Goal: Task Accomplishment & Management: Use online tool/utility

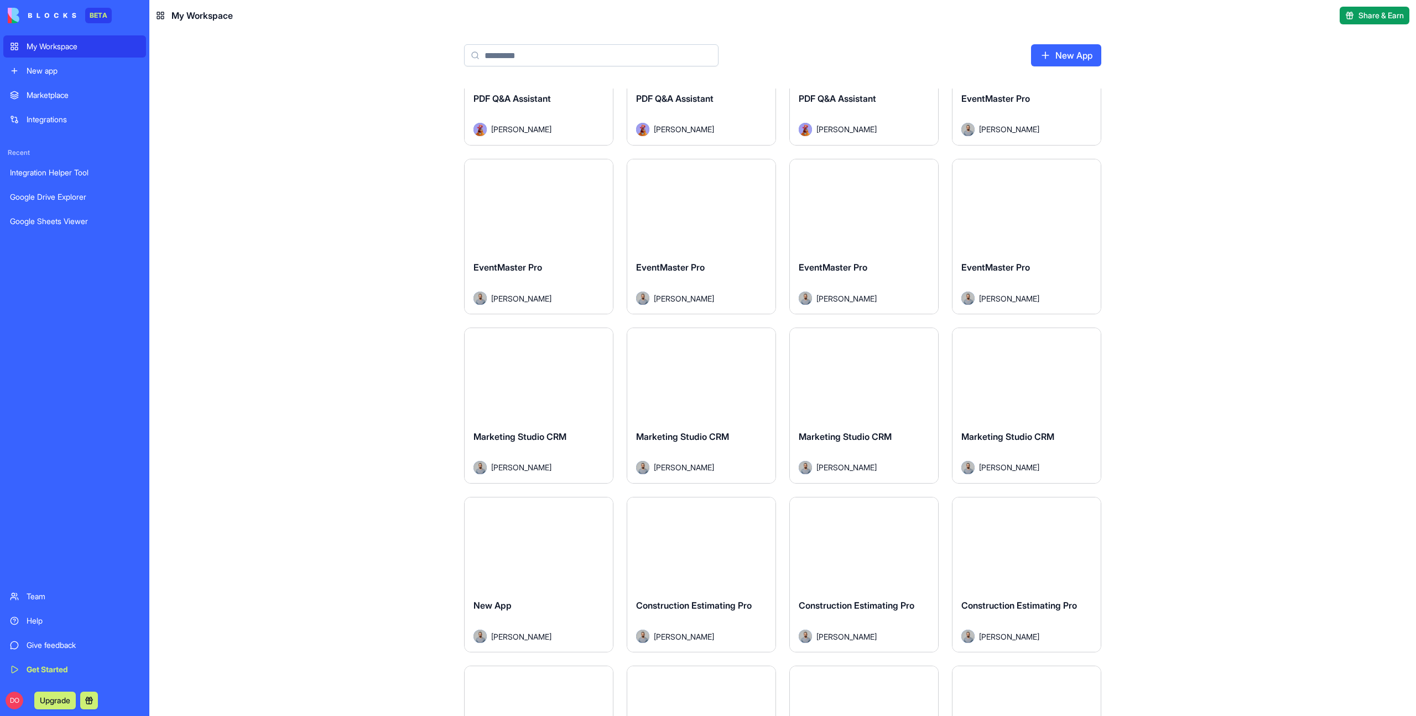
scroll to position [442, 0]
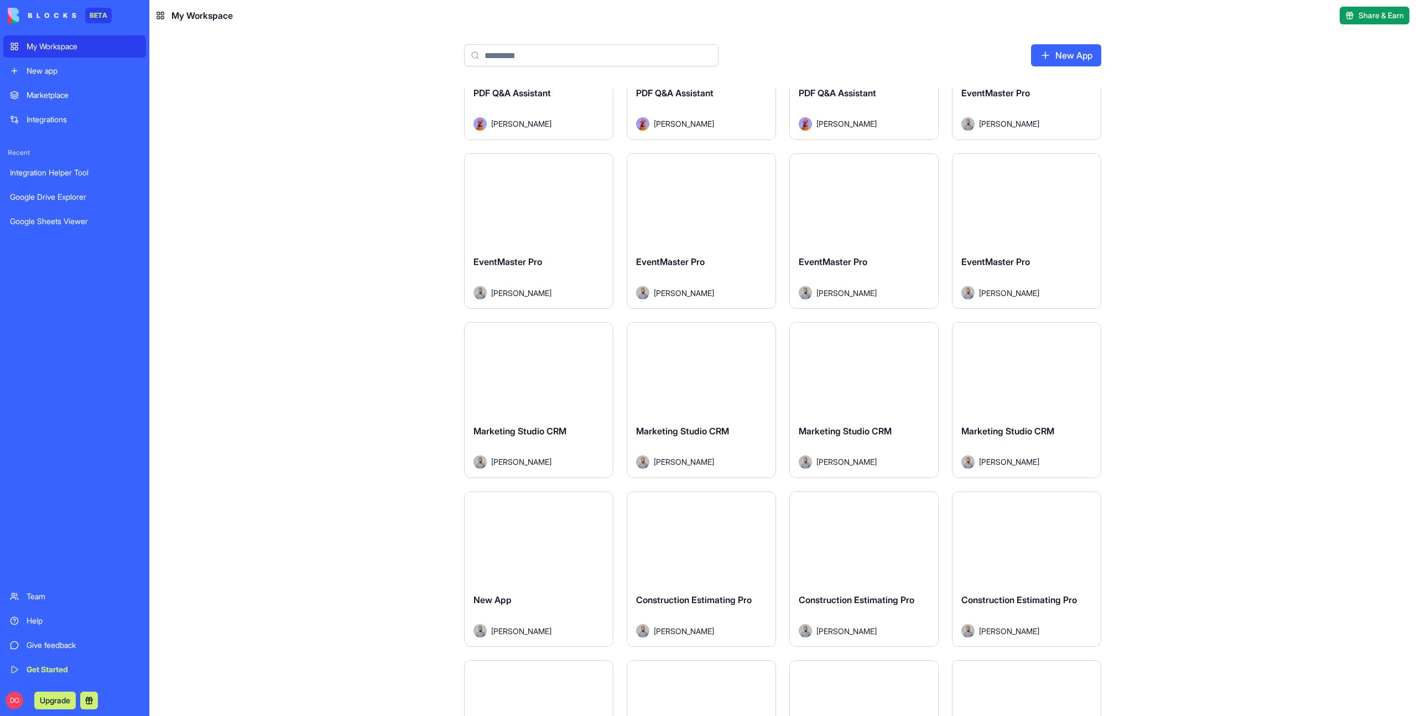
click at [547, 430] on span "Marketing Studio CRM" at bounding box center [519, 430] width 93 height 11
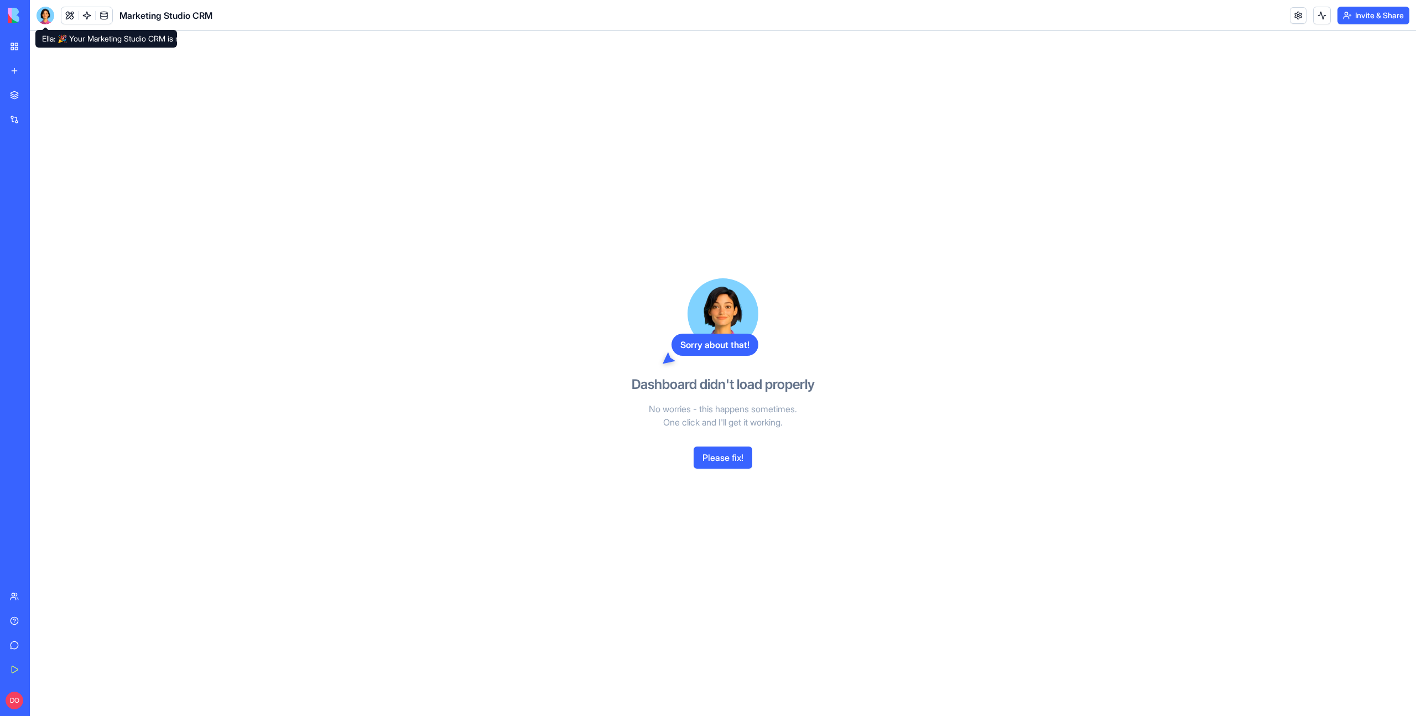
click at [48, 18] on div at bounding box center [45, 16] width 18 height 18
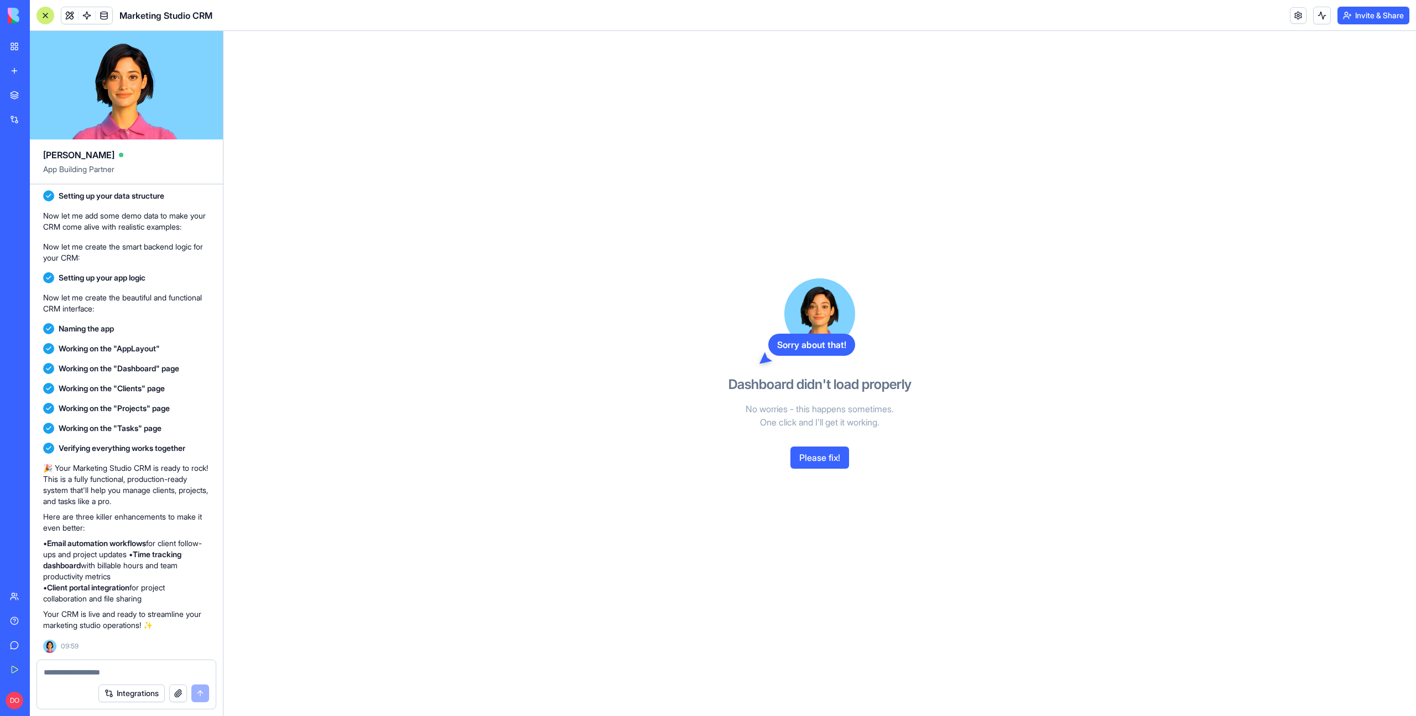
click at [95, 666] on textarea at bounding box center [126, 671] width 165 height 11
type textarea "**********"
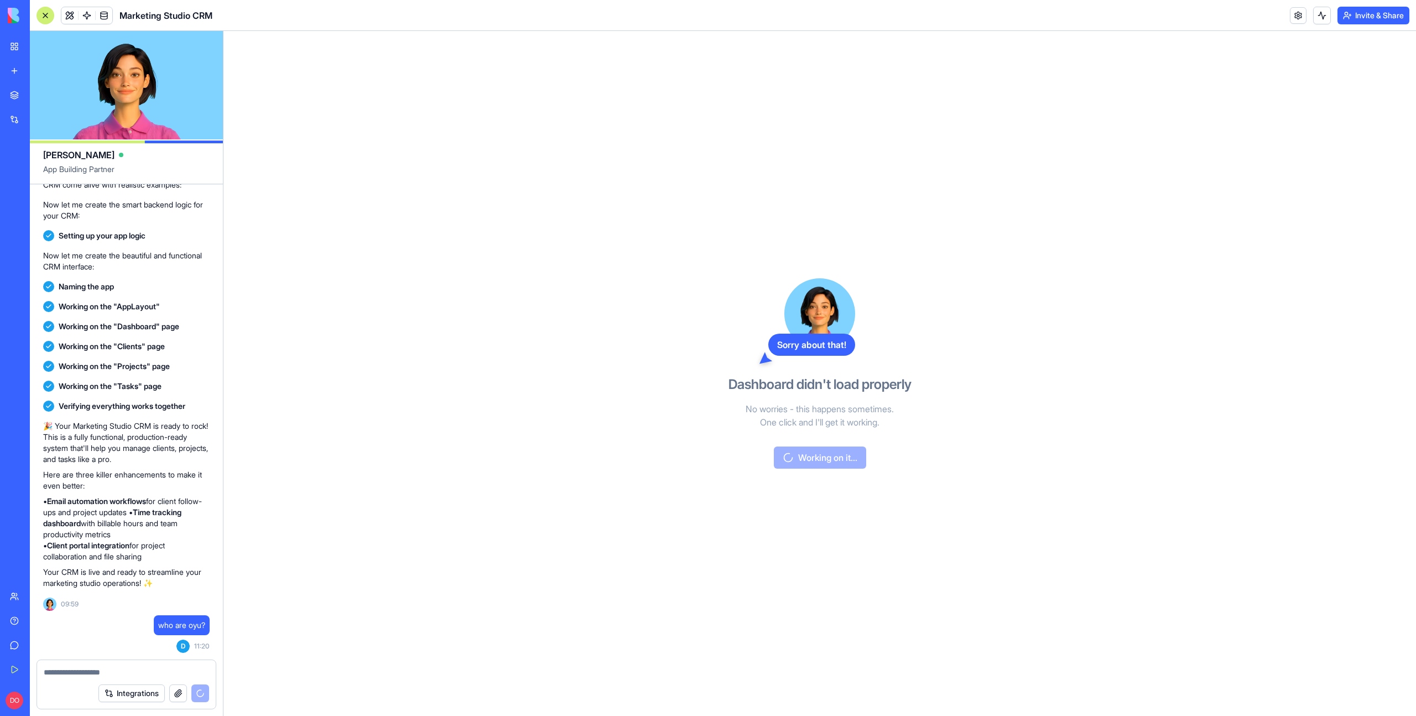
scroll to position [450, 0]
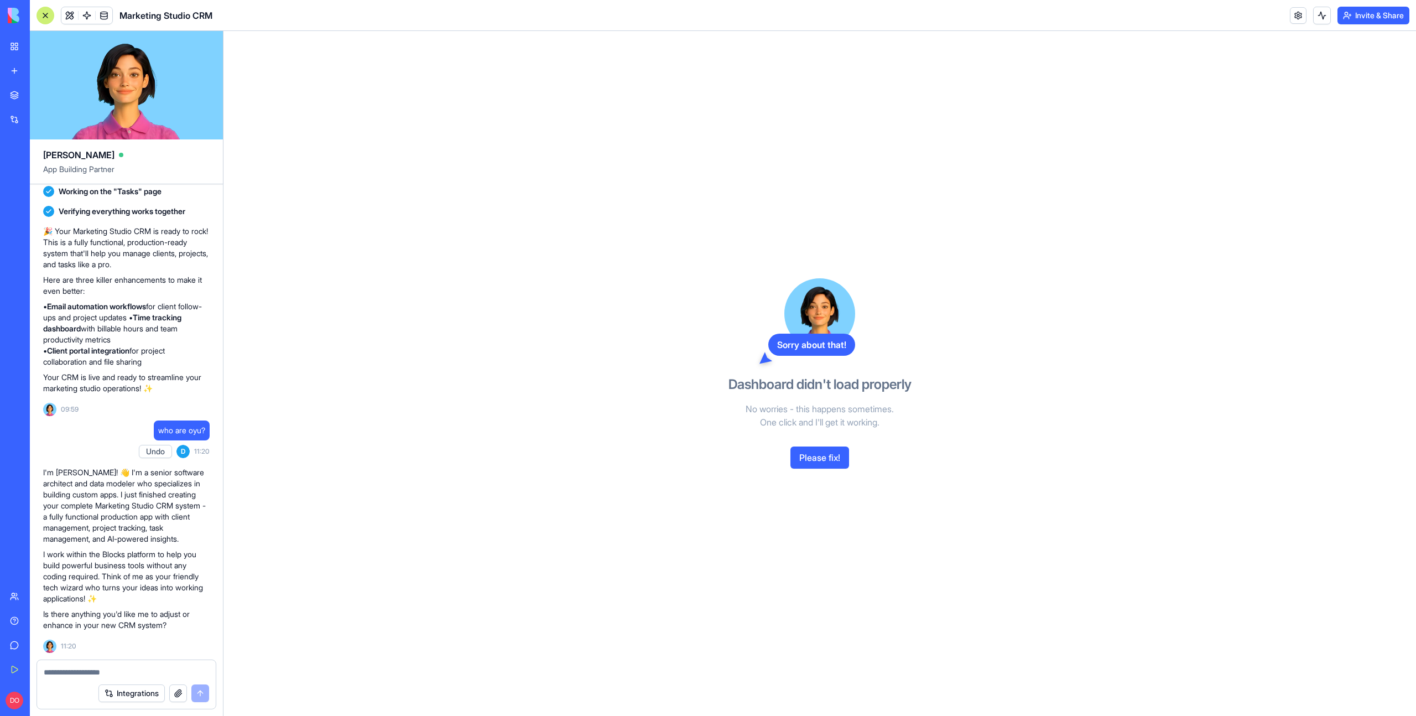
click at [21, 42] on link "My Workspace" at bounding box center [25, 46] width 44 height 22
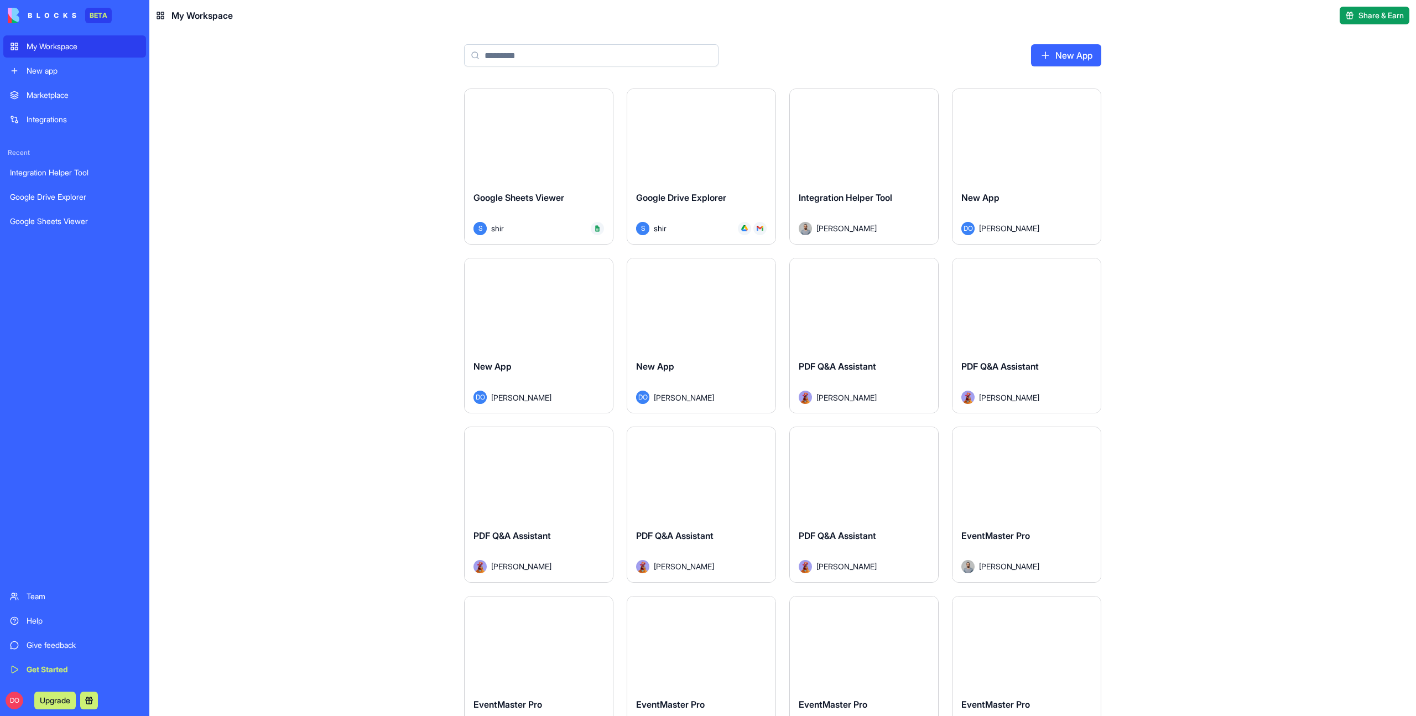
click at [1243, 222] on div "Launch Google Sheets Viewer S shir Launch Google Drive Explorer S shir Launch I…" at bounding box center [782, 401] width 1266 height 627
click at [1253, 186] on div "Launch Google Sheets Viewer S shir Launch Google Drive Explorer S shir Launch I…" at bounding box center [782, 401] width 1266 height 627
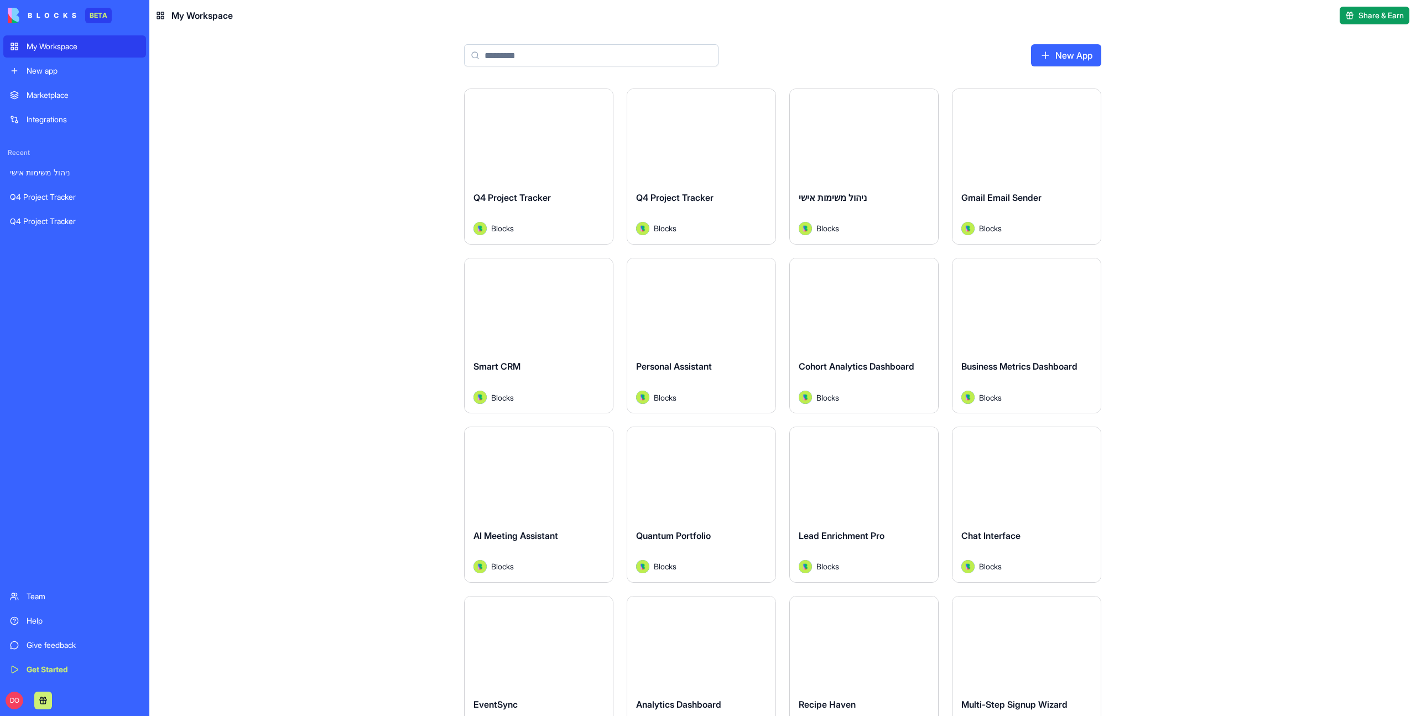
click at [288, 186] on div "Launch Q4 Project Tracker Blocks Launch Q4 Project Tracker Blocks Launch ניהול …" at bounding box center [782, 401] width 1266 height 627
click at [1282, 237] on div "Launch Q4 Project Tracker Blocks Launch Q4 Project Tracker Blocks Launch ניהול …" at bounding box center [782, 401] width 1266 height 627
click at [1074, 55] on link "New App" at bounding box center [1066, 55] width 70 height 22
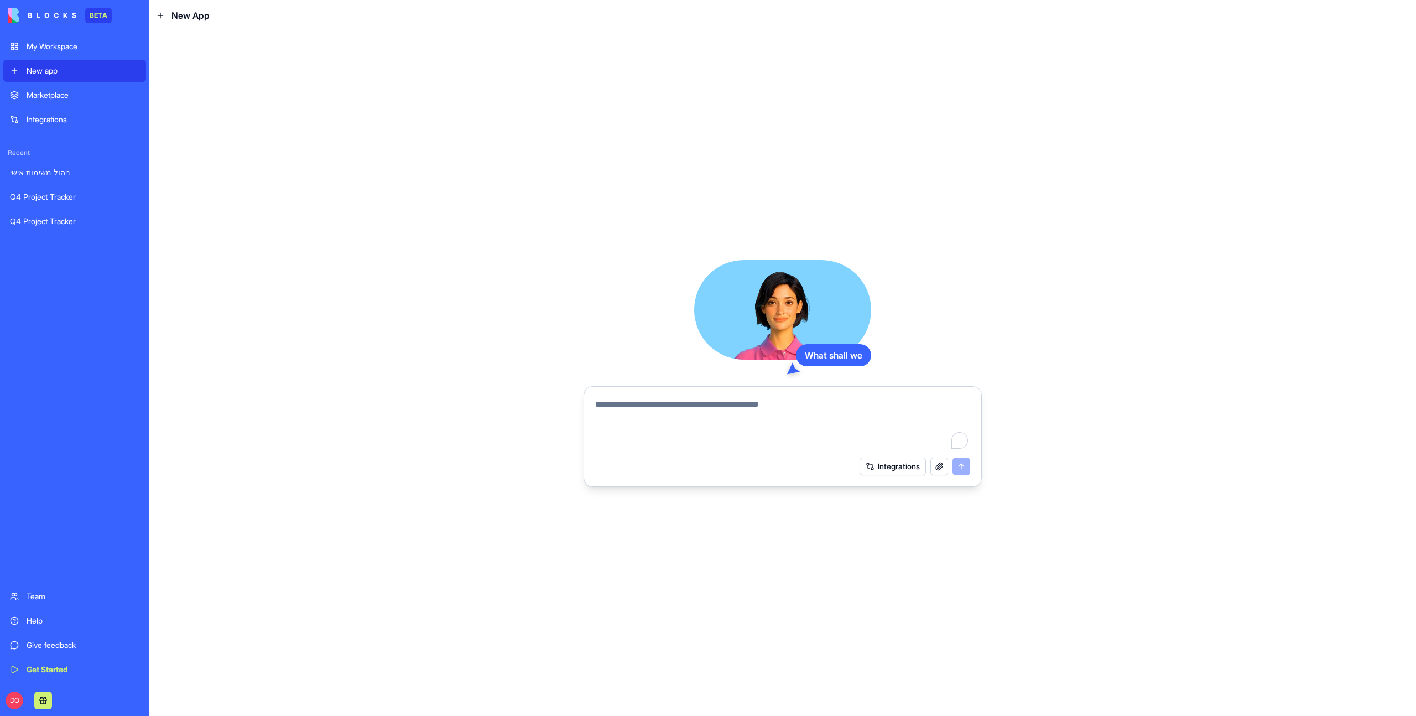
click at [681, 395] on div at bounding box center [782, 421] width 388 height 60
click at [696, 396] on div at bounding box center [782, 421] width 388 height 60
click at [737, 407] on textarea "To enrich screen reader interactions, please activate Accessibility in Grammarl…" at bounding box center [782, 424] width 375 height 53
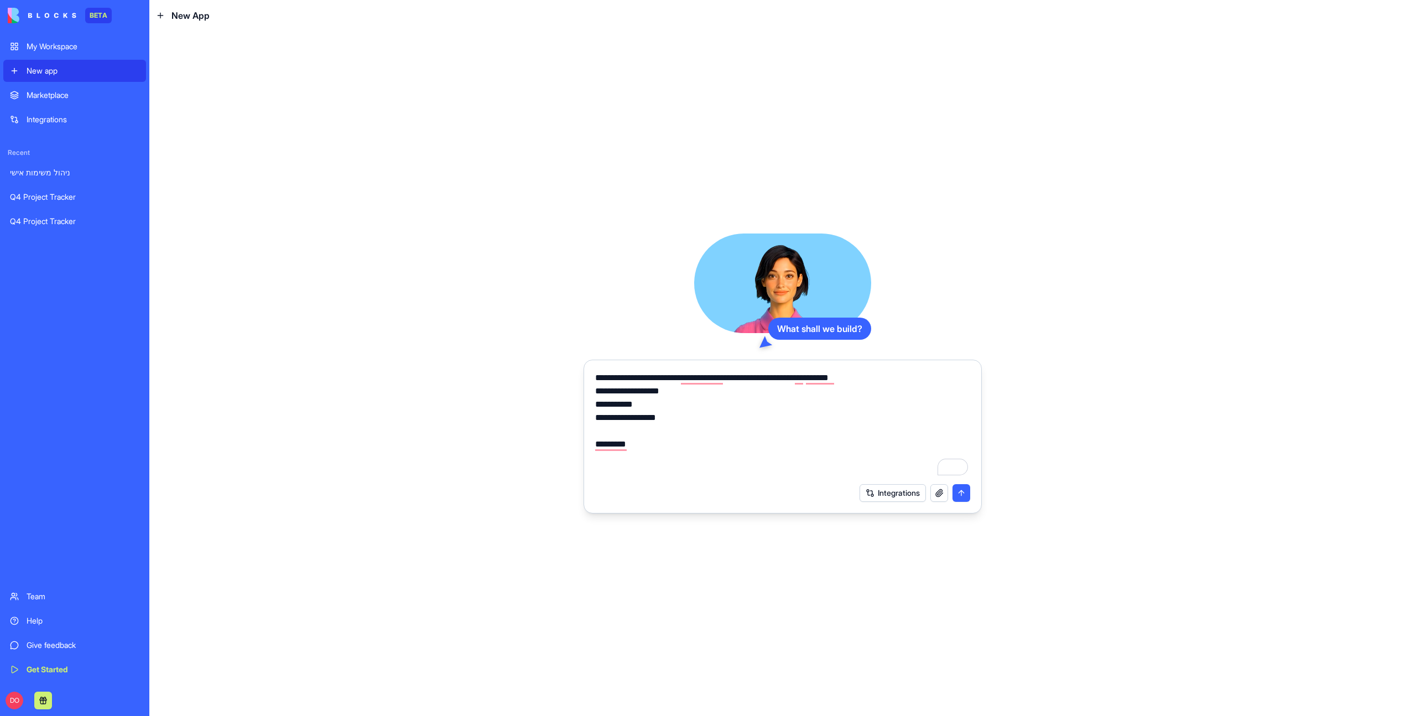
click at [618, 446] on textarea "**********" at bounding box center [782, 424] width 375 height 106
click at [646, 457] on textarea "**********" at bounding box center [782, 424] width 375 height 106
paste textarea "**********"
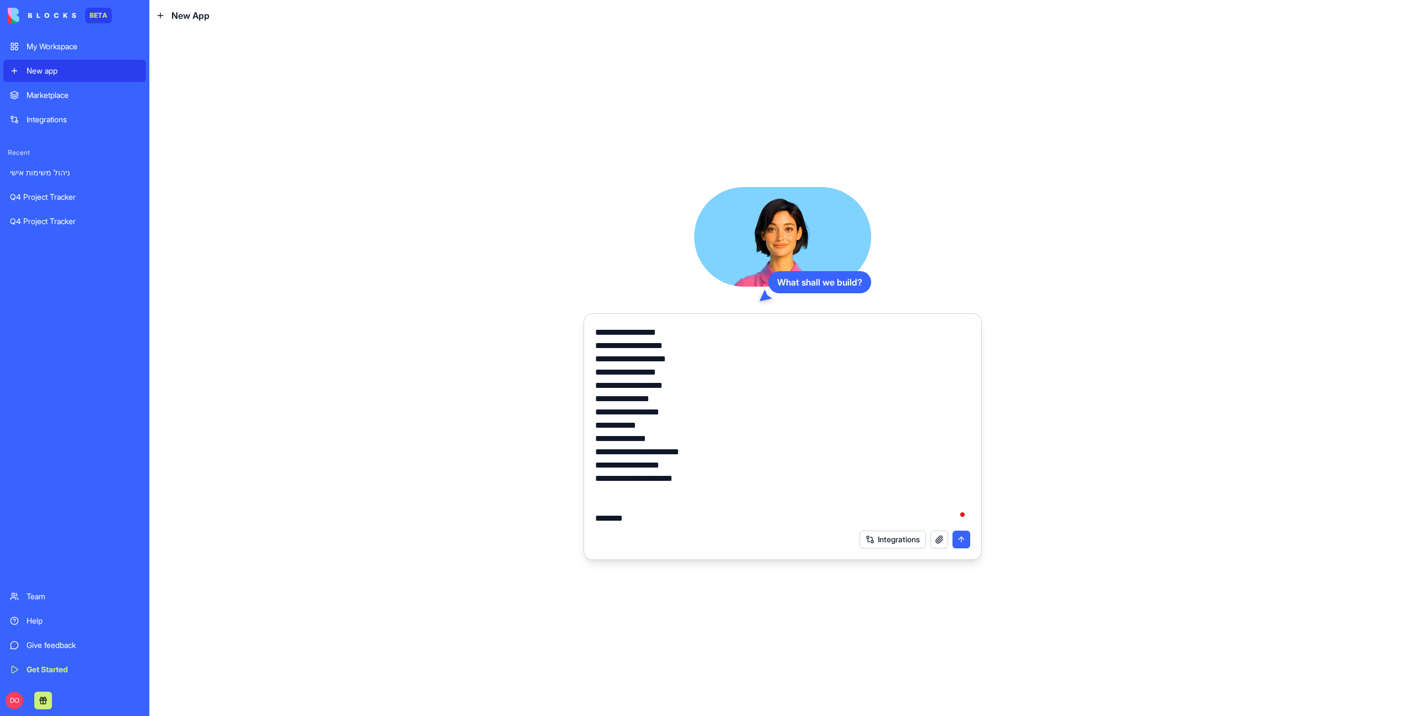
scroll to position [224, 0]
type textarea "**********"
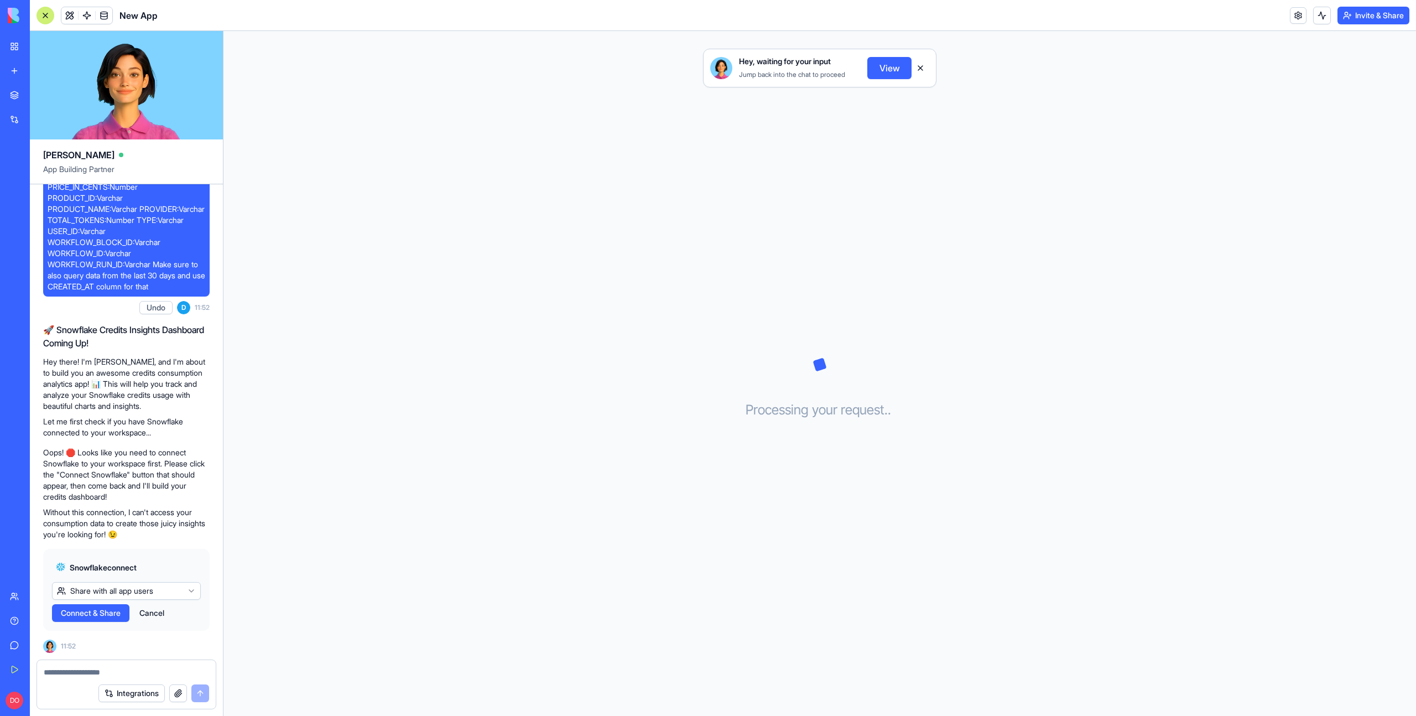
click at [93, 612] on span "Connect & Share" at bounding box center [91, 612] width 60 height 11
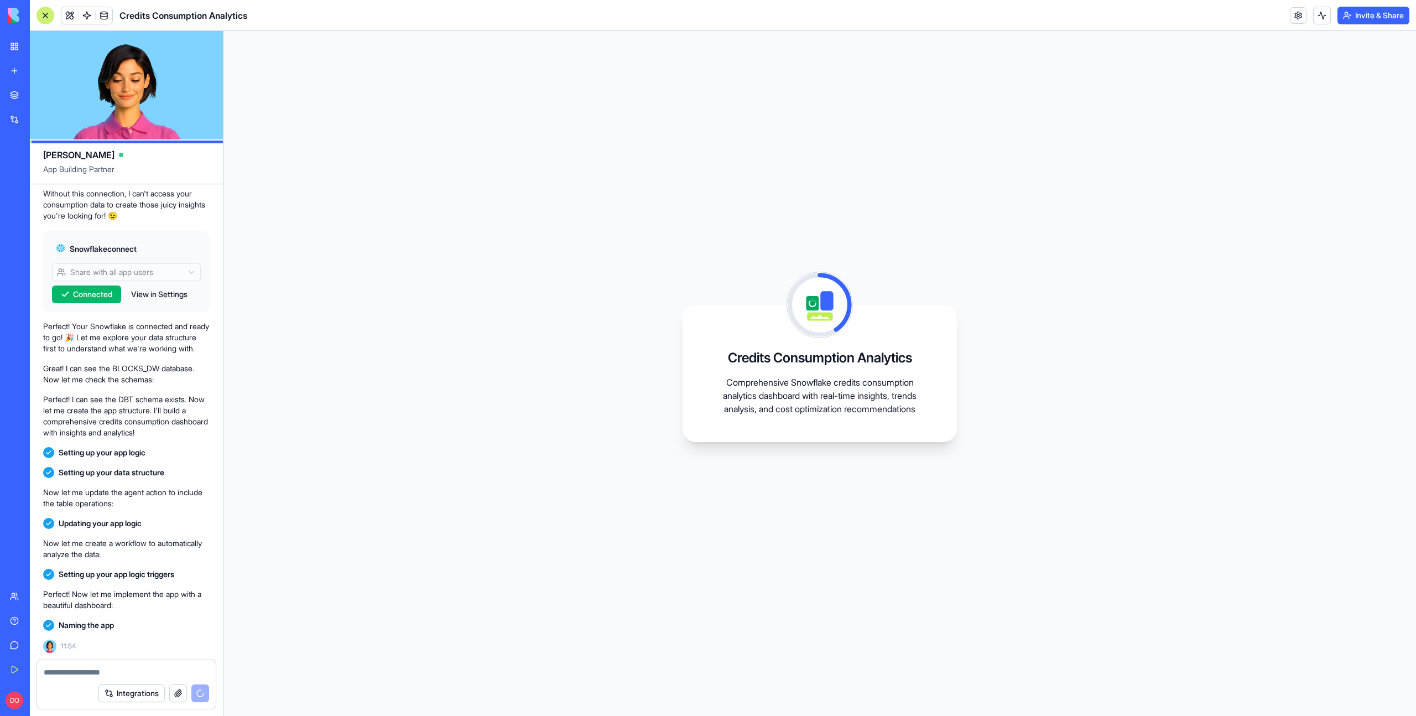
scroll to position [560, 0]
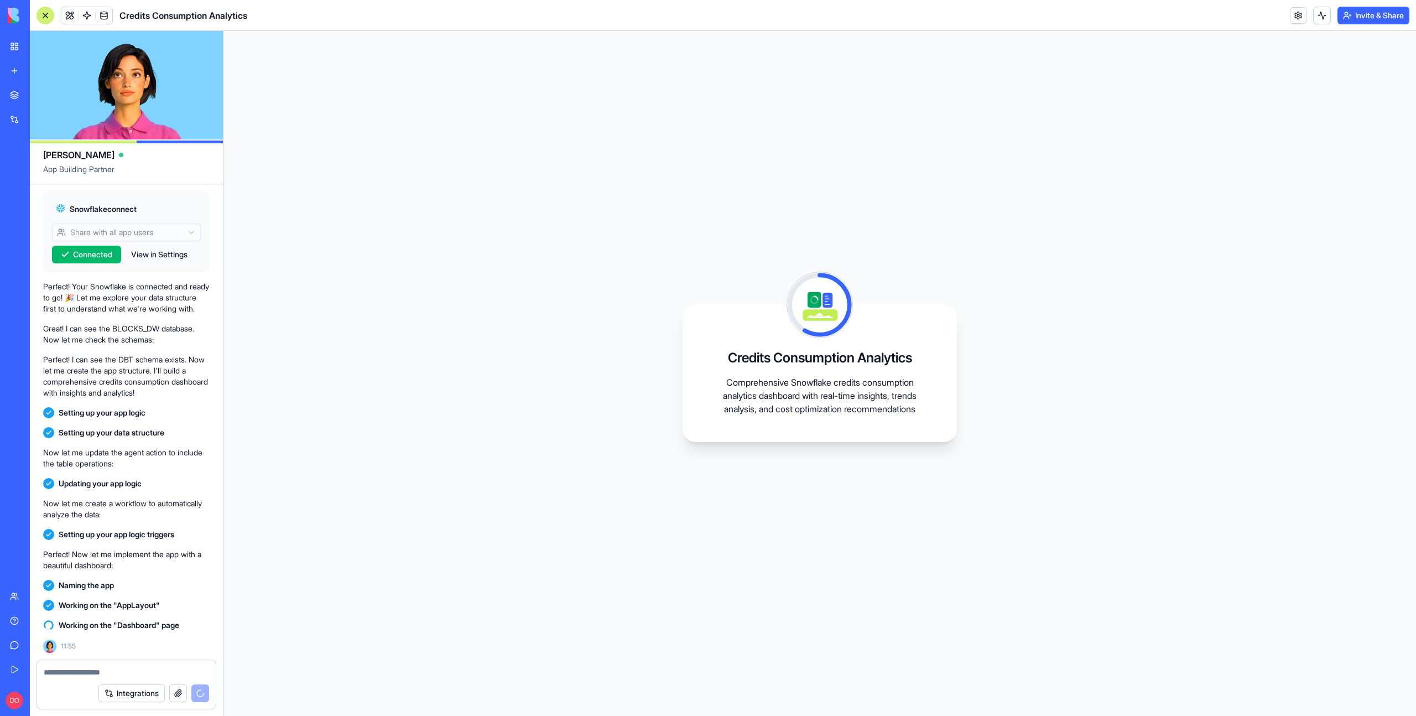
click at [870, 244] on div "Credits Consumption Analytics Comprehensive Snowflake credits consumption analy…" at bounding box center [819, 373] width 1192 height 685
click at [937, 258] on div "Credits Consumption Analytics Comprehensive Snowflake credits consumption analy…" at bounding box center [819, 373] width 1192 height 685
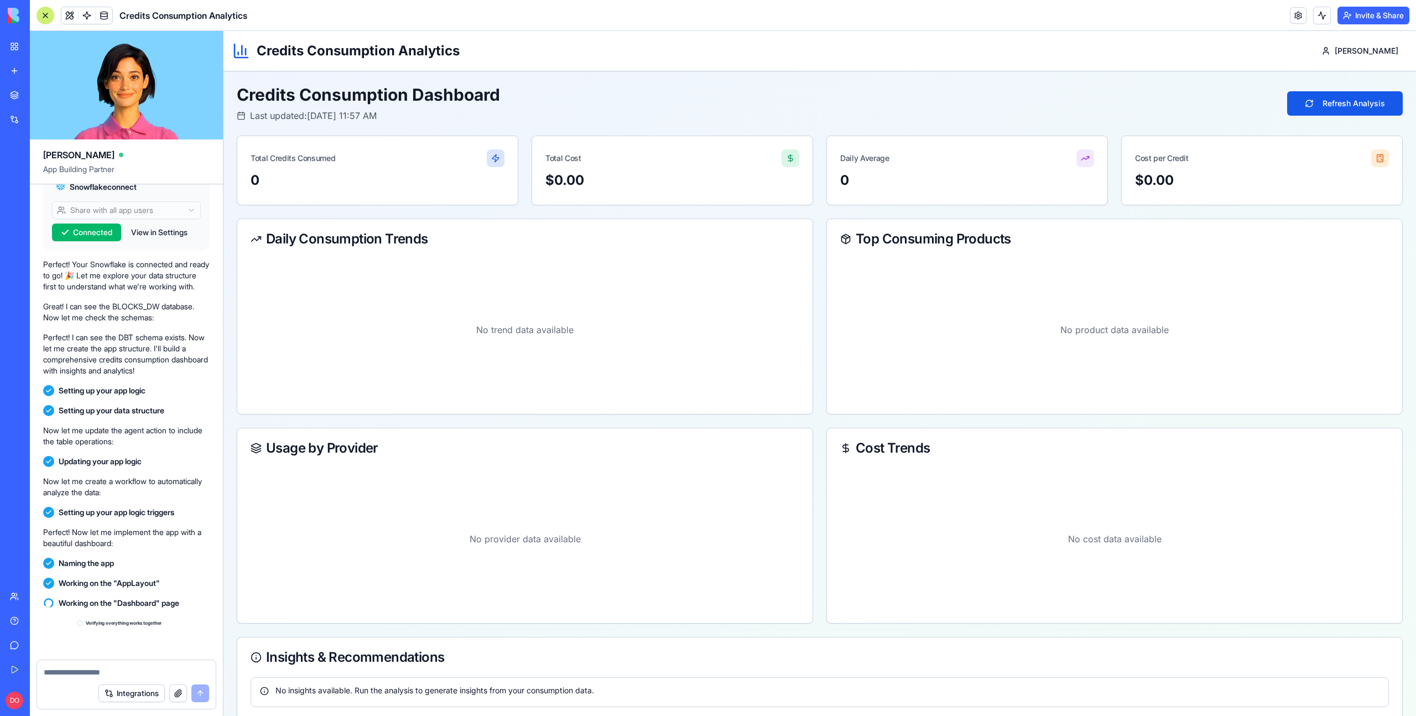
scroll to position [735, 0]
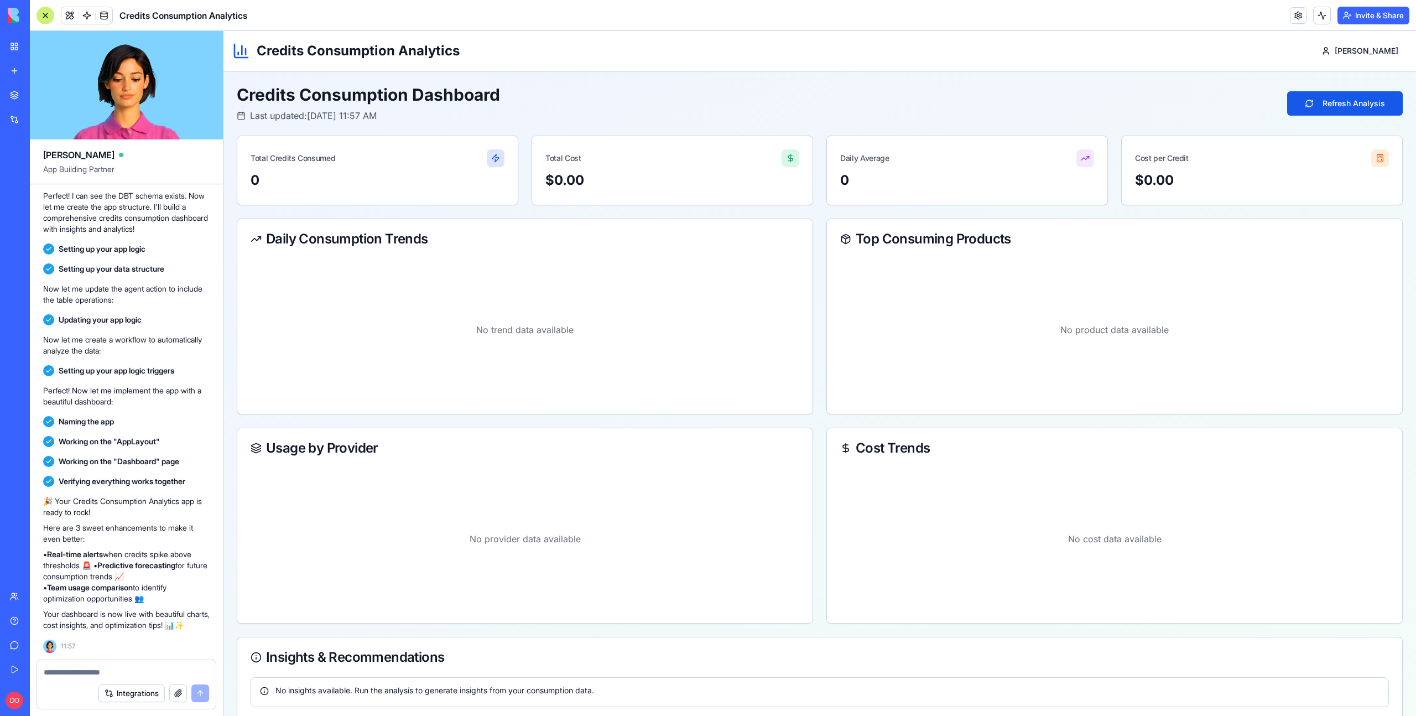
click at [923, 102] on div "Credits Consumption Dashboard Last updated: [DATE] 11:57 AM Refresh Analysis" at bounding box center [820, 104] width 1166 height 38
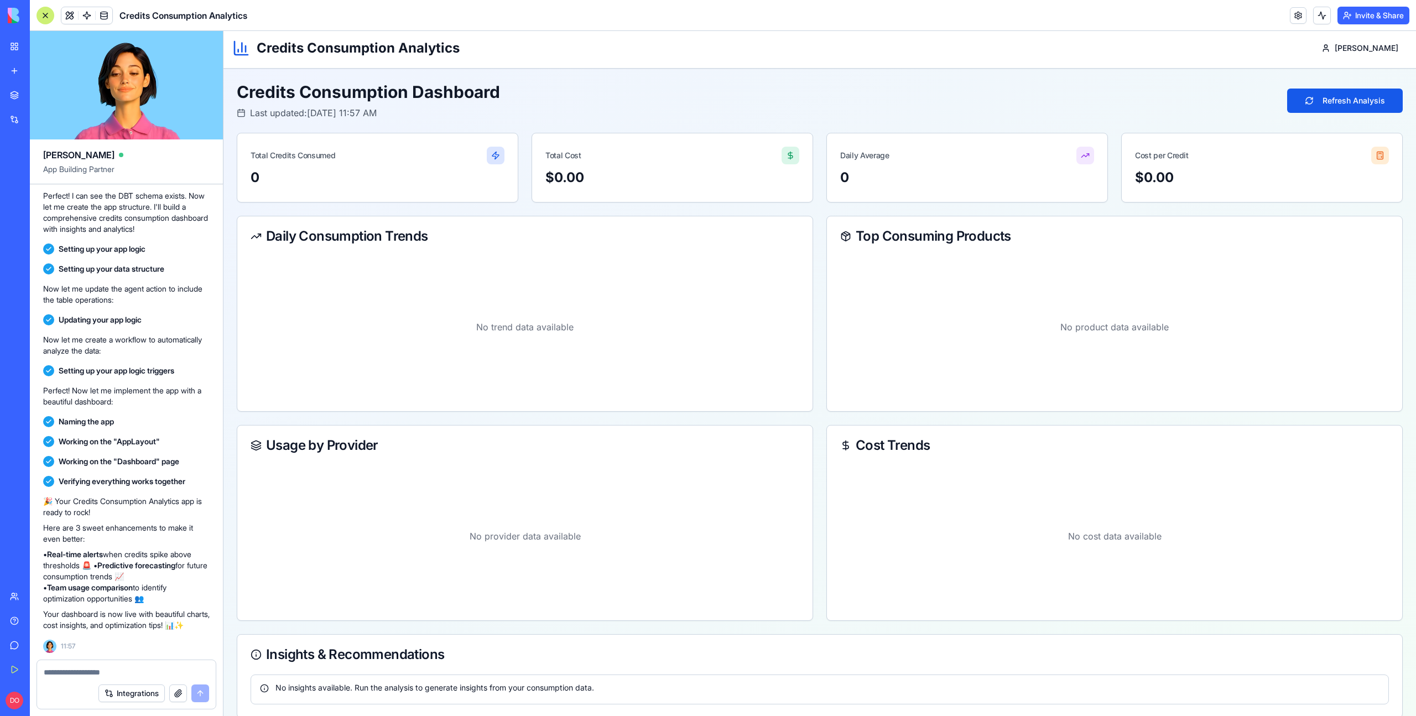
scroll to position [0, 0]
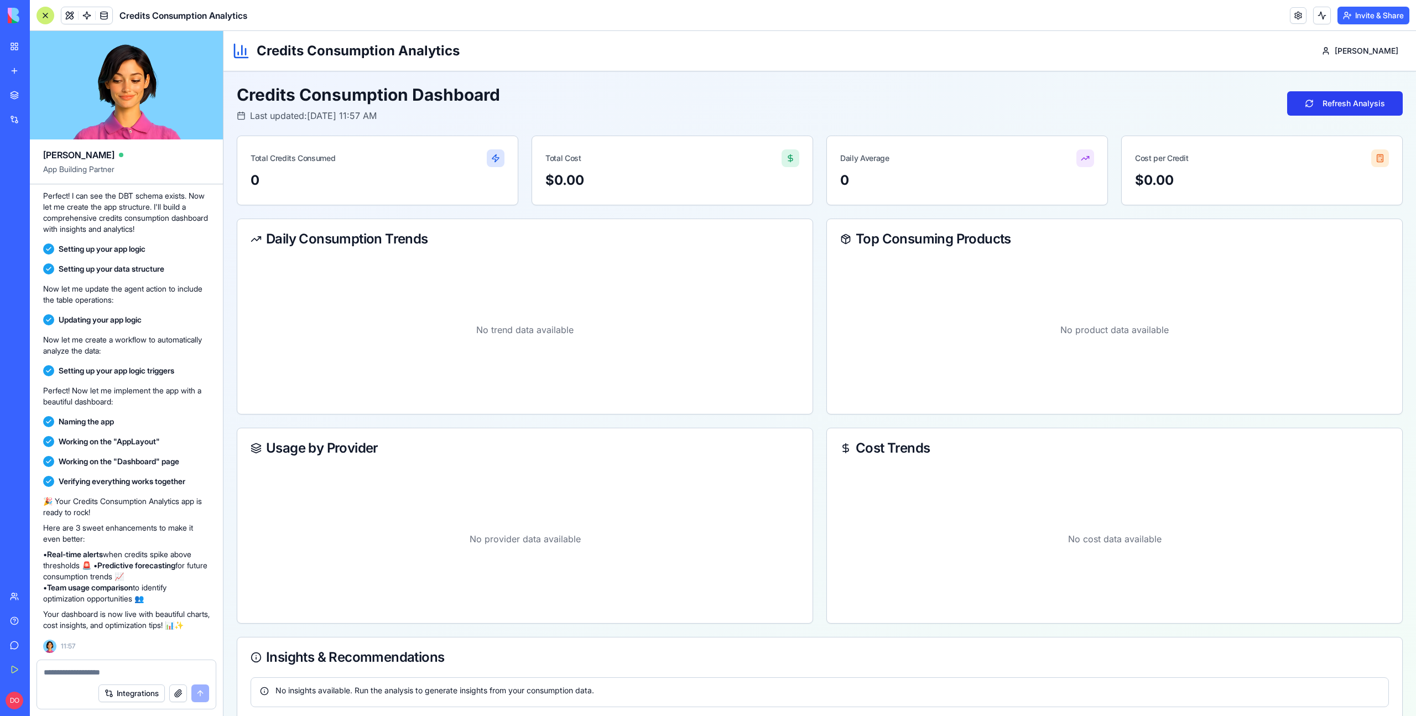
click at [1322, 107] on button "Refresh Analysis" at bounding box center [1345, 103] width 116 height 24
click at [81, 16] on span at bounding box center [86, 15] width 31 height 31
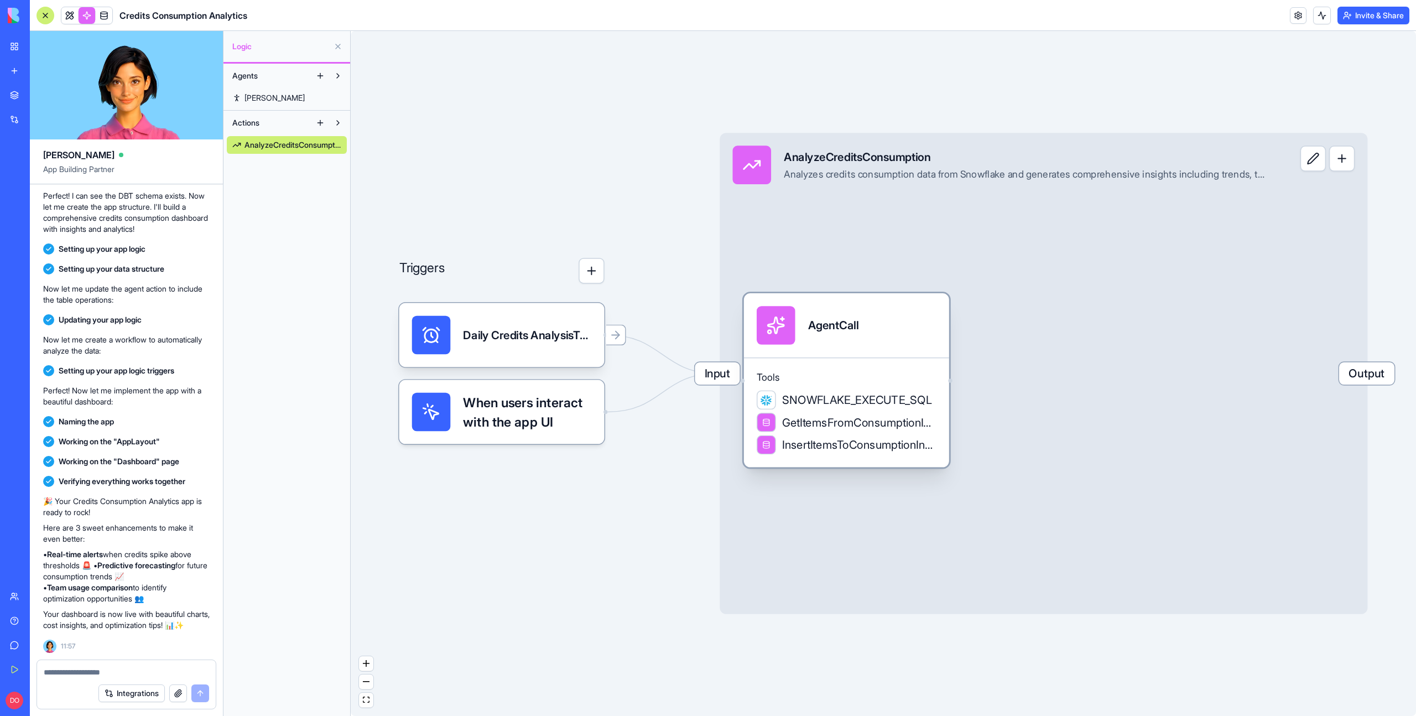
click at [821, 396] on span "SNOWFLAKE_EXECUTE_SQL" at bounding box center [857, 399] width 150 height 16
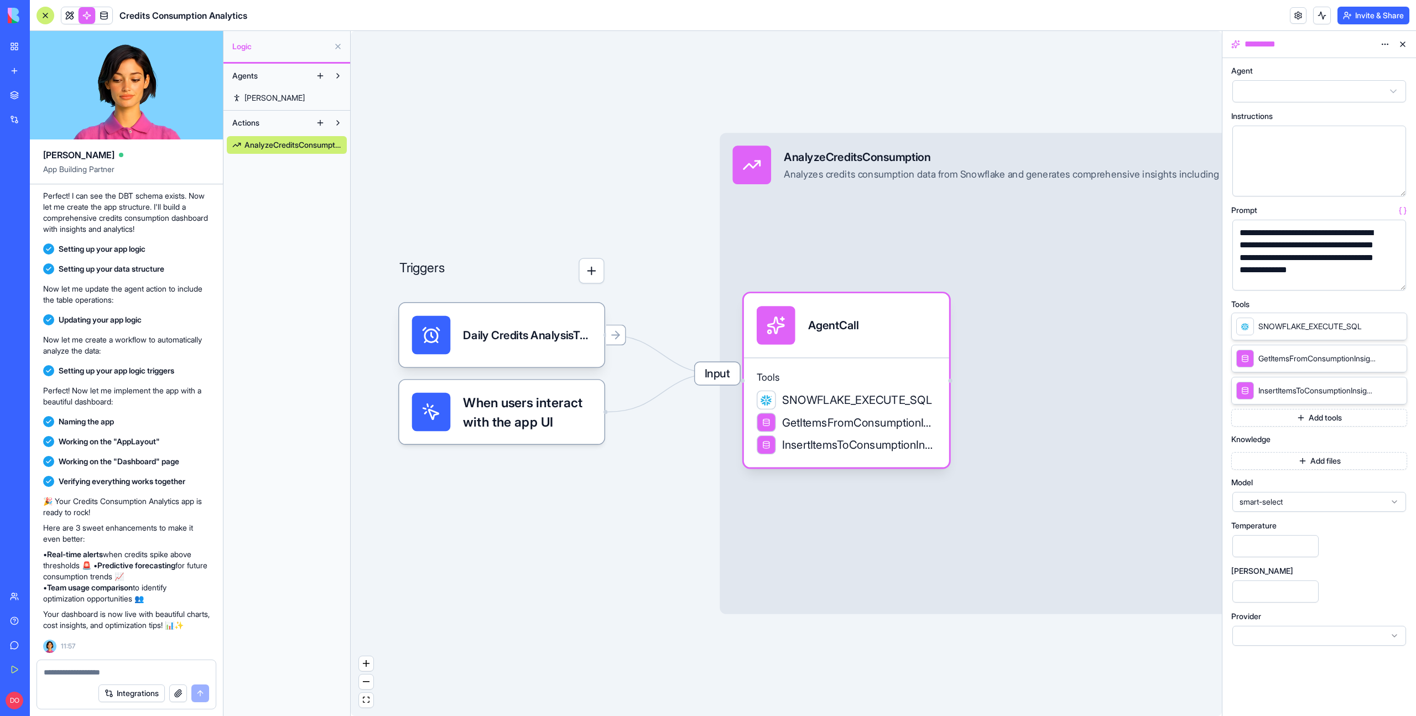
click at [1059, 245] on div "Input AnalyzeCreditsConsumption Analyzes credits consumption data from Snowflak…" at bounding box center [1042, 373] width 647 height 481
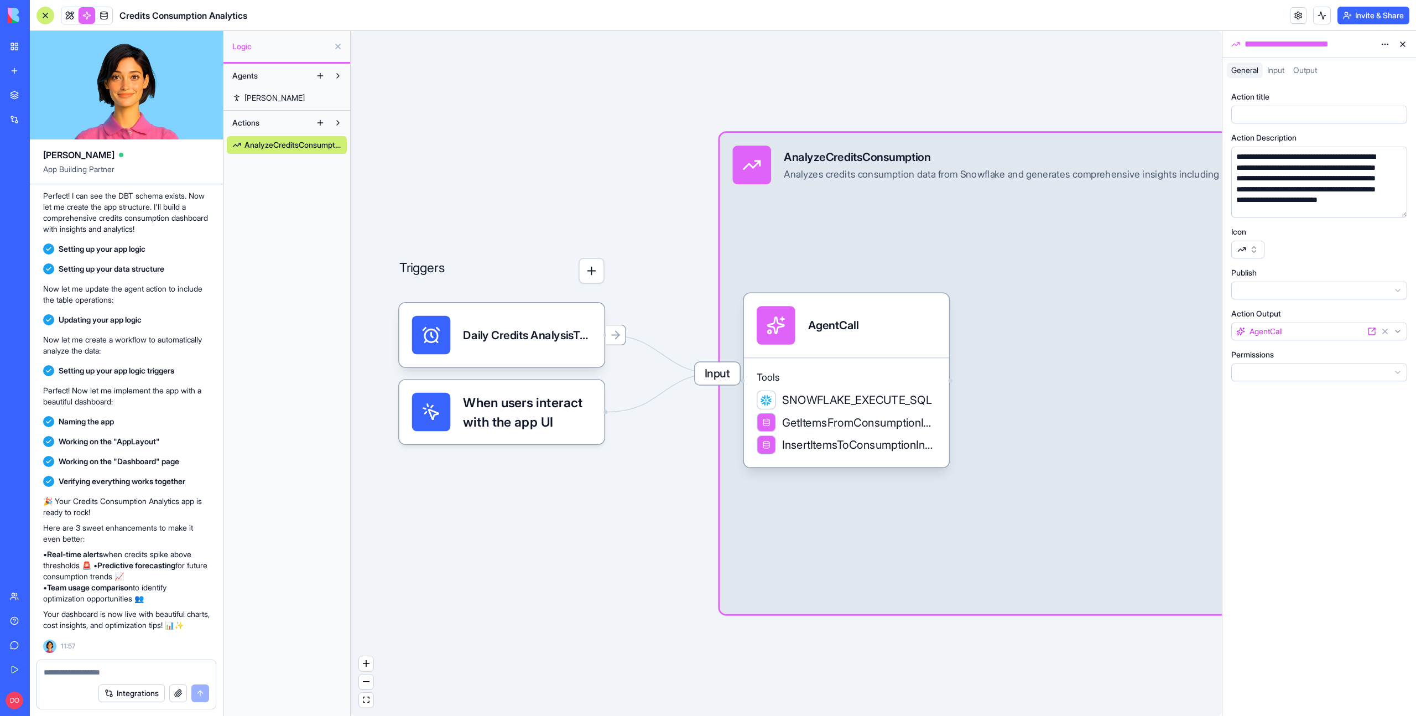
click at [1271, 74] on span "Input" at bounding box center [1275, 69] width 17 height 9
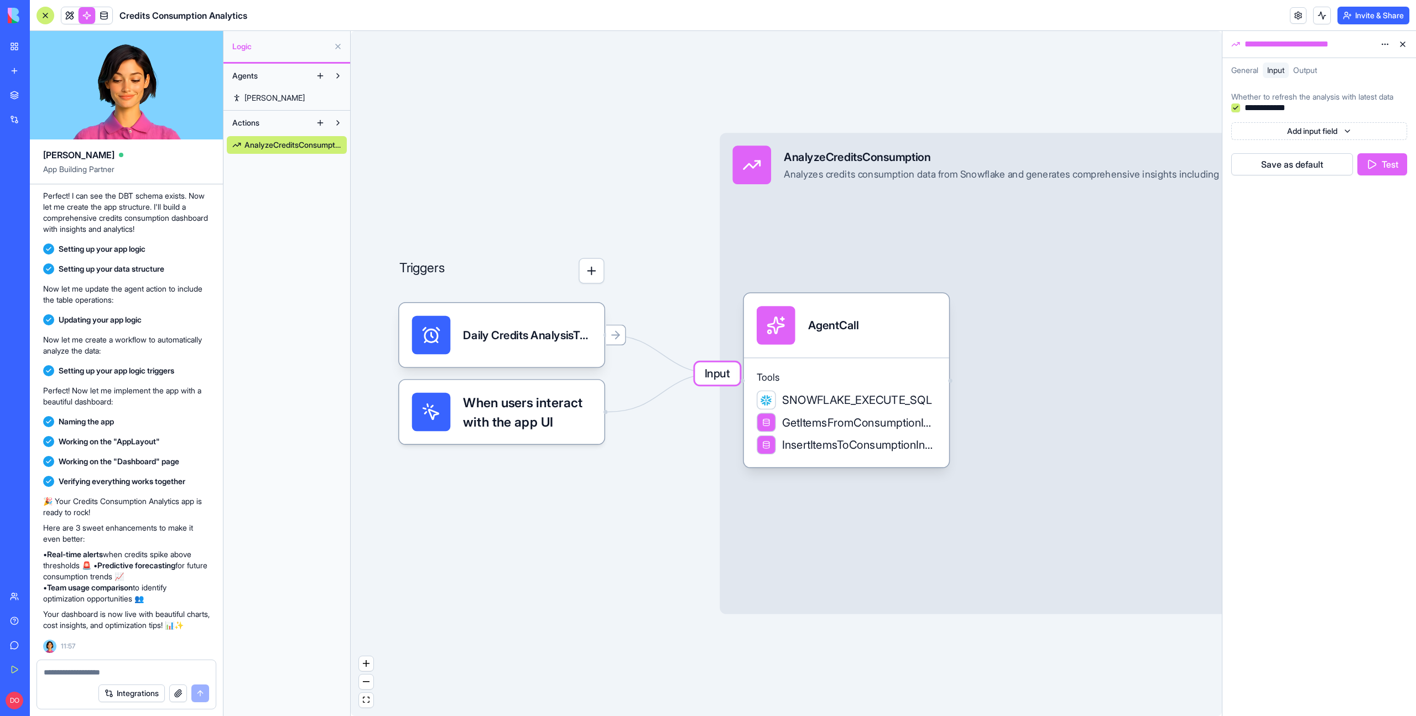
click at [1382, 167] on button "Test" at bounding box center [1382, 164] width 50 height 22
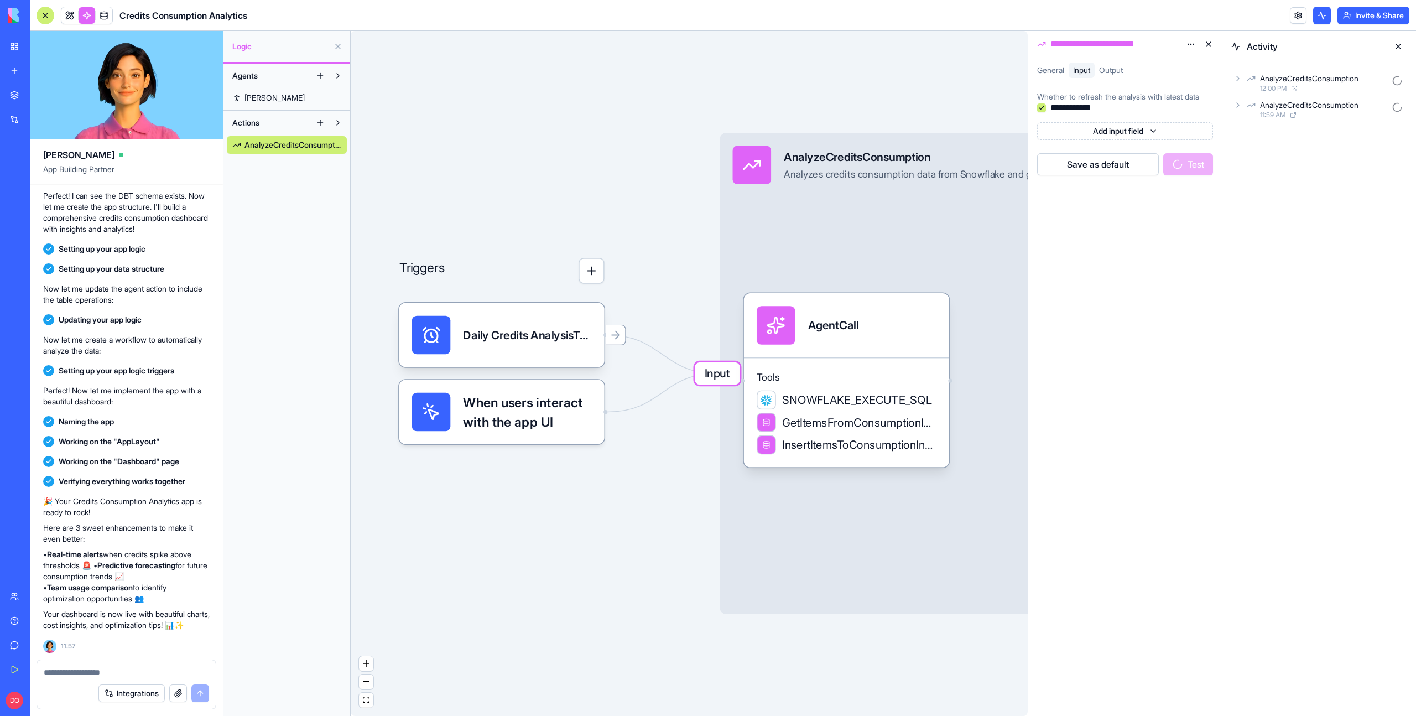
click at [1237, 81] on icon at bounding box center [1237, 78] width 9 height 9
click at [1256, 127] on icon at bounding box center [1256, 127] width 2 height 4
click at [1236, 179] on icon at bounding box center [1237, 175] width 9 height 9
click at [1253, 223] on icon at bounding box center [1255, 224] width 9 height 9
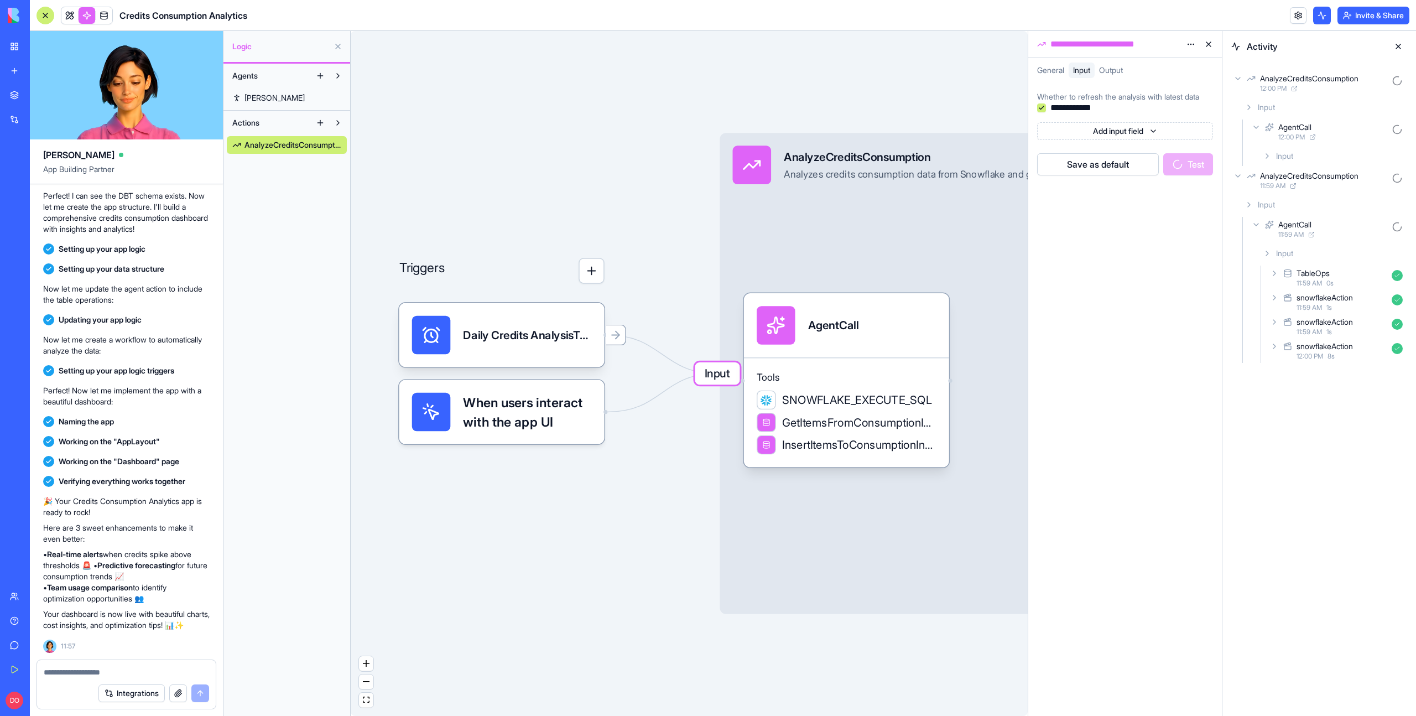
click at [1277, 346] on icon at bounding box center [1274, 346] width 9 height 9
click at [1280, 376] on div "Input" at bounding box center [1341, 375] width 130 height 20
click at [1286, 513] on icon at bounding box center [1285, 517] width 9 height 9
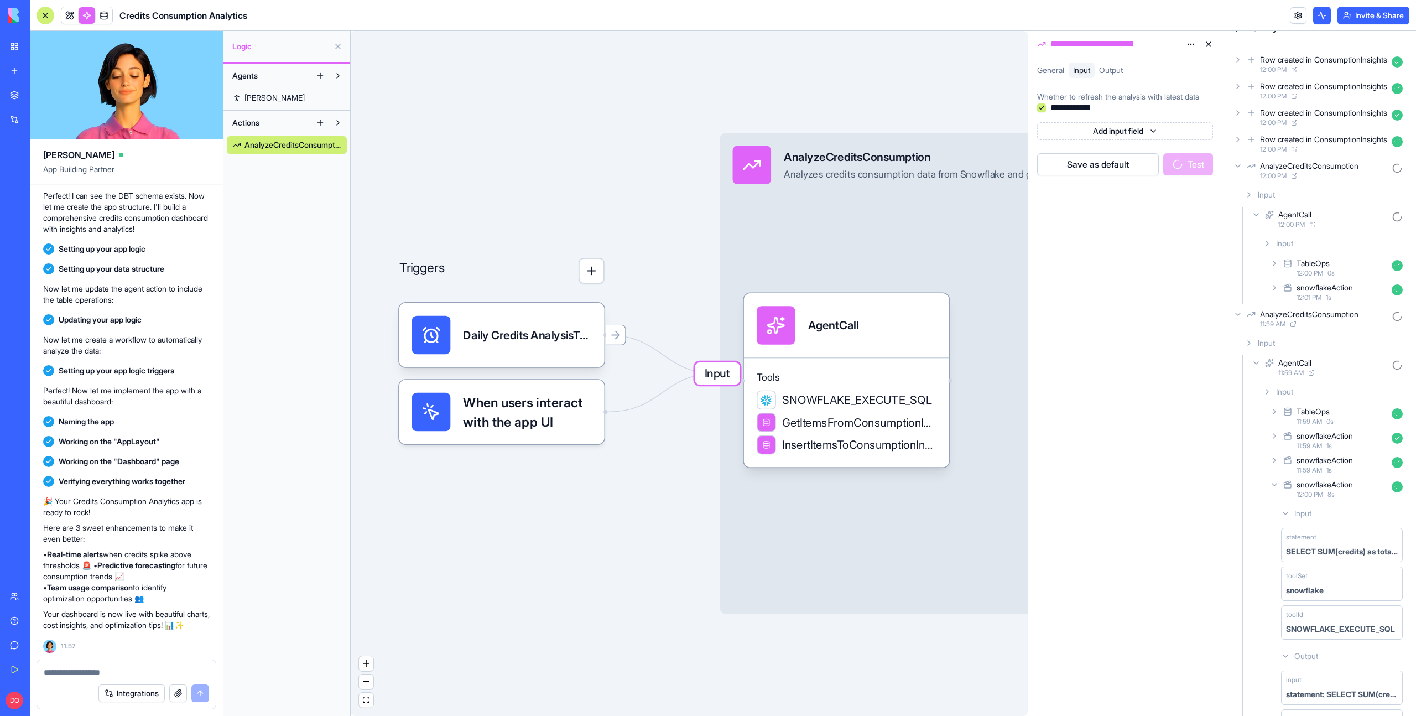
click at [1274, 482] on icon at bounding box center [1274, 484] width 9 height 9
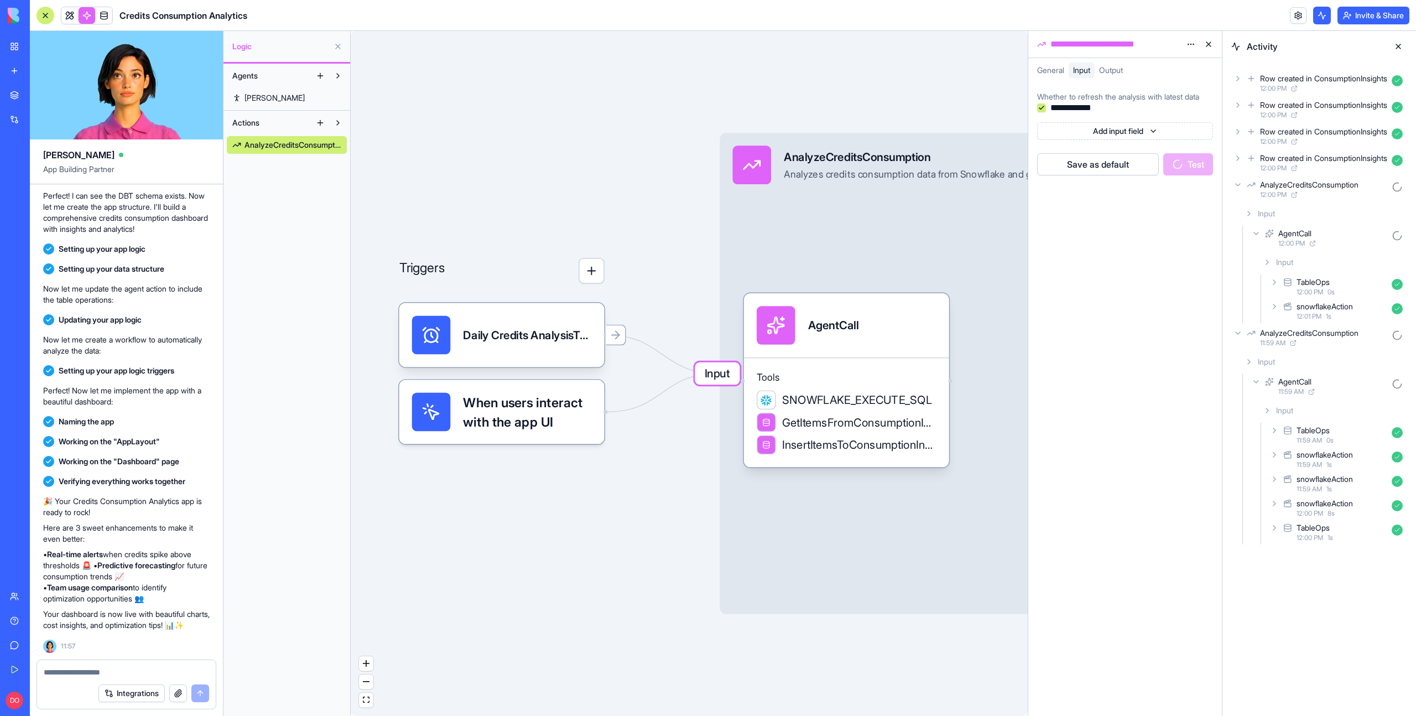
click at [1275, 480] on icon at bounding box center [1274, 478] width 9 height 9
click at [1286, 529] on icon at bounding box center [1285, 530] width 2 height 4
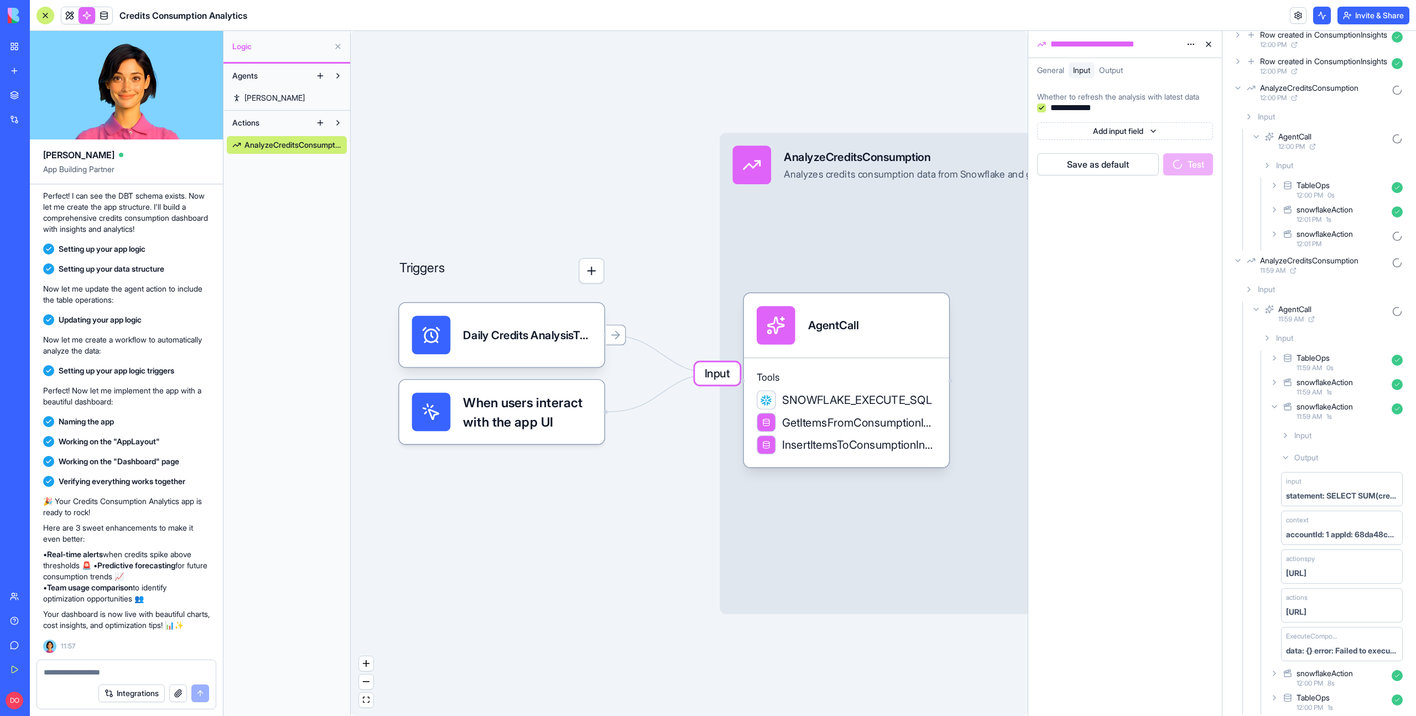
scroll to position [104, 0]
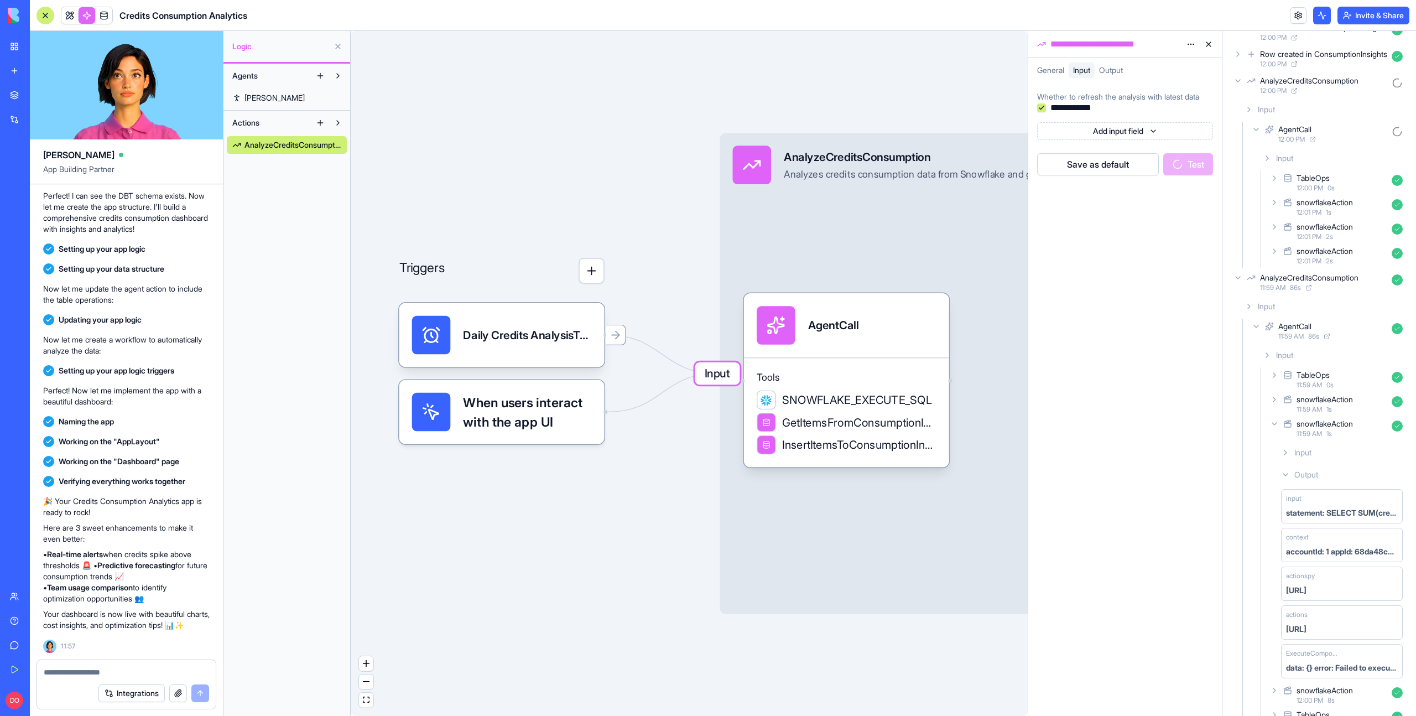
click at [1273, 424] on icon at bounding box center [1274, 423] width 4 height 2
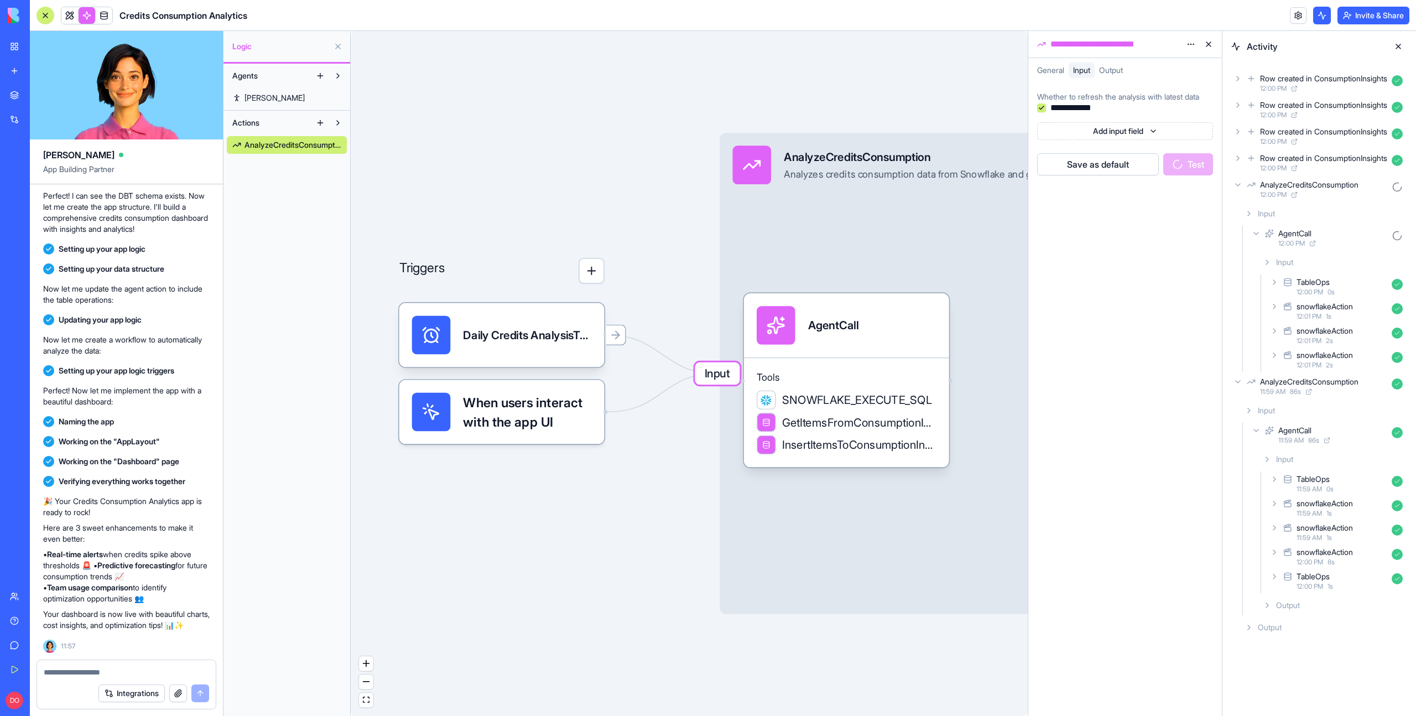
click at [1277, 500] on icon at bounding box center [1274, 503] width 9 height 9
click at [1287, 555] on icon at bounding box center [1285, 554] width 9 height 9
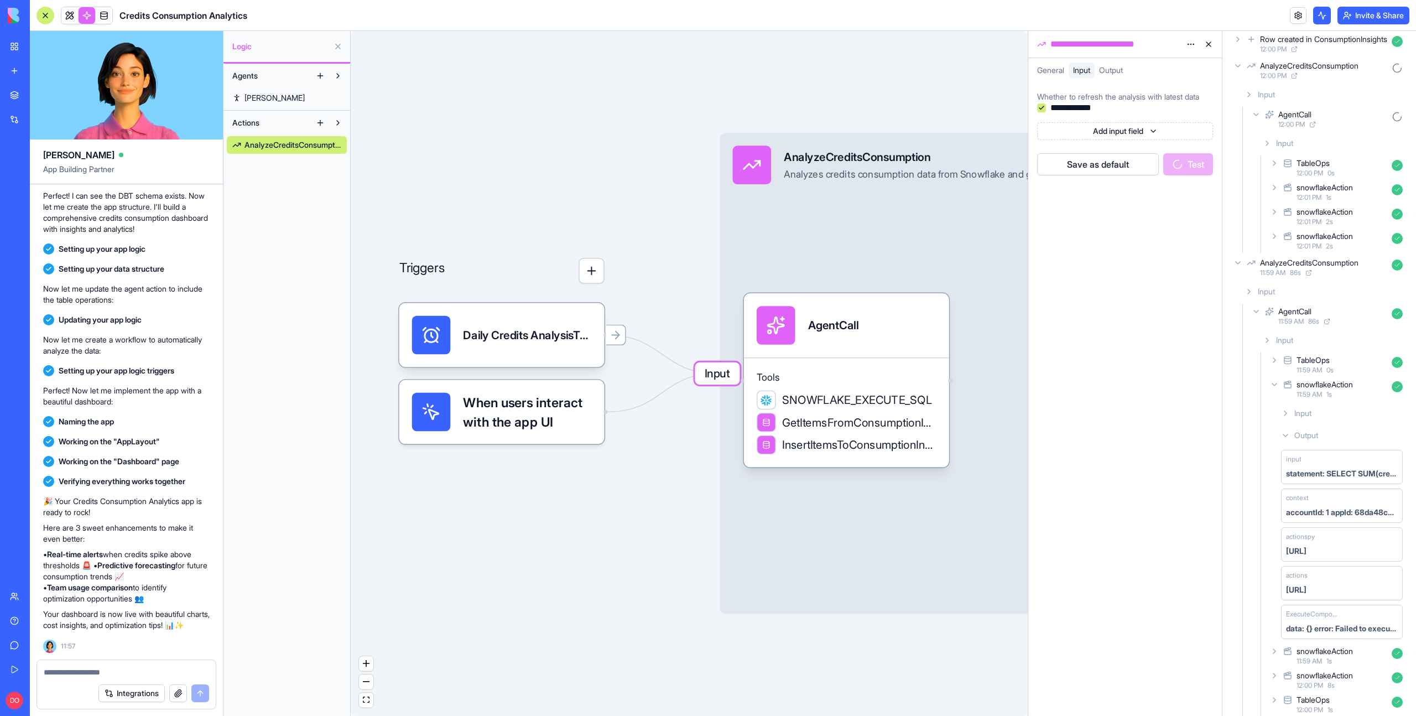
scroll to position [173, 0]
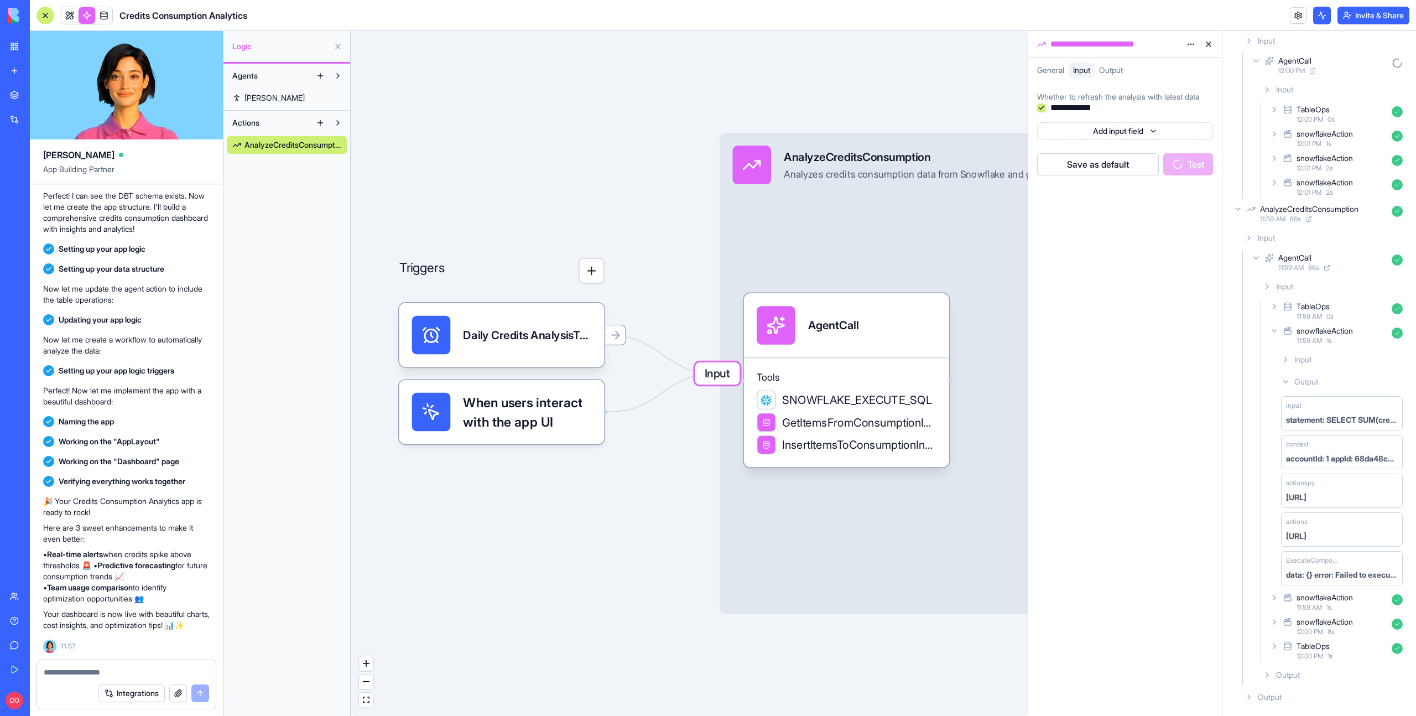
click at [1272, 332] on icon at bounding box center [1274, 330] width 9 height 9
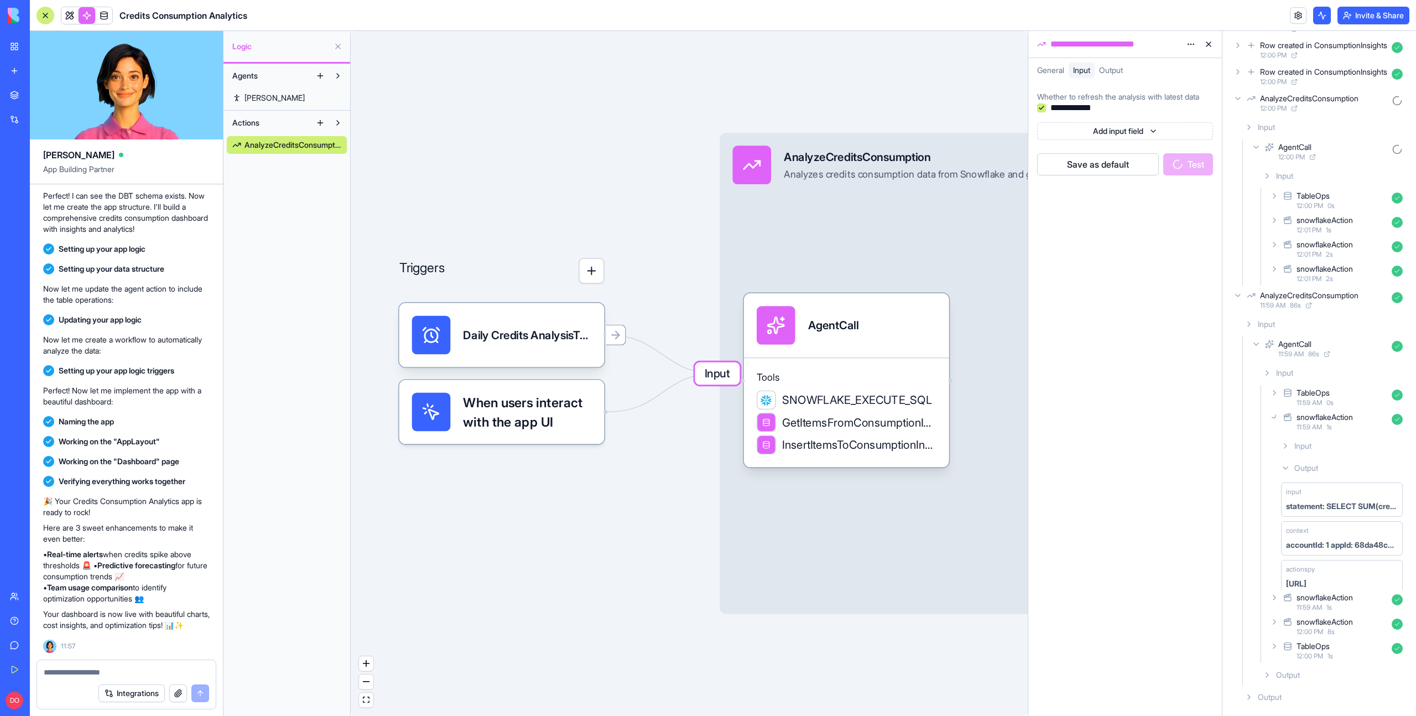
scroll to position [0, 0]
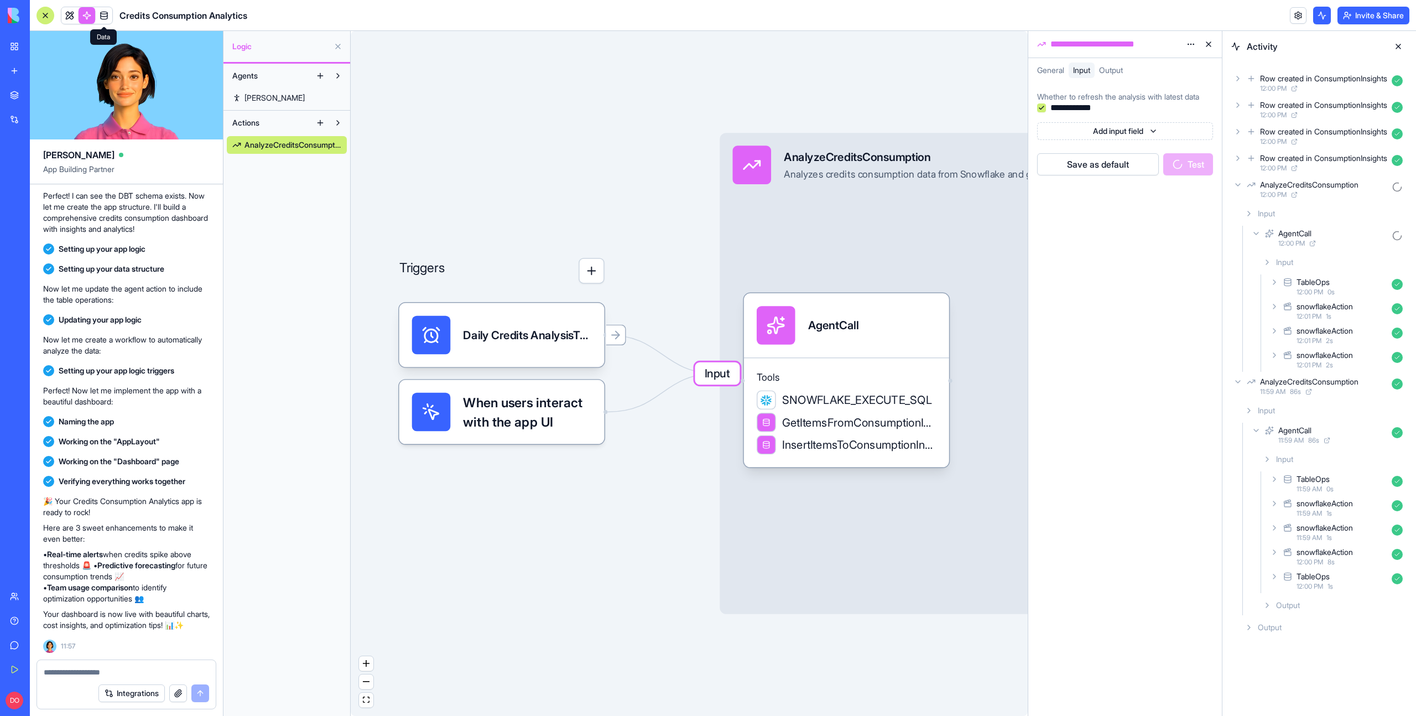
click at [105, 18] on span at bounding box center [103, 15] width 31 height 31
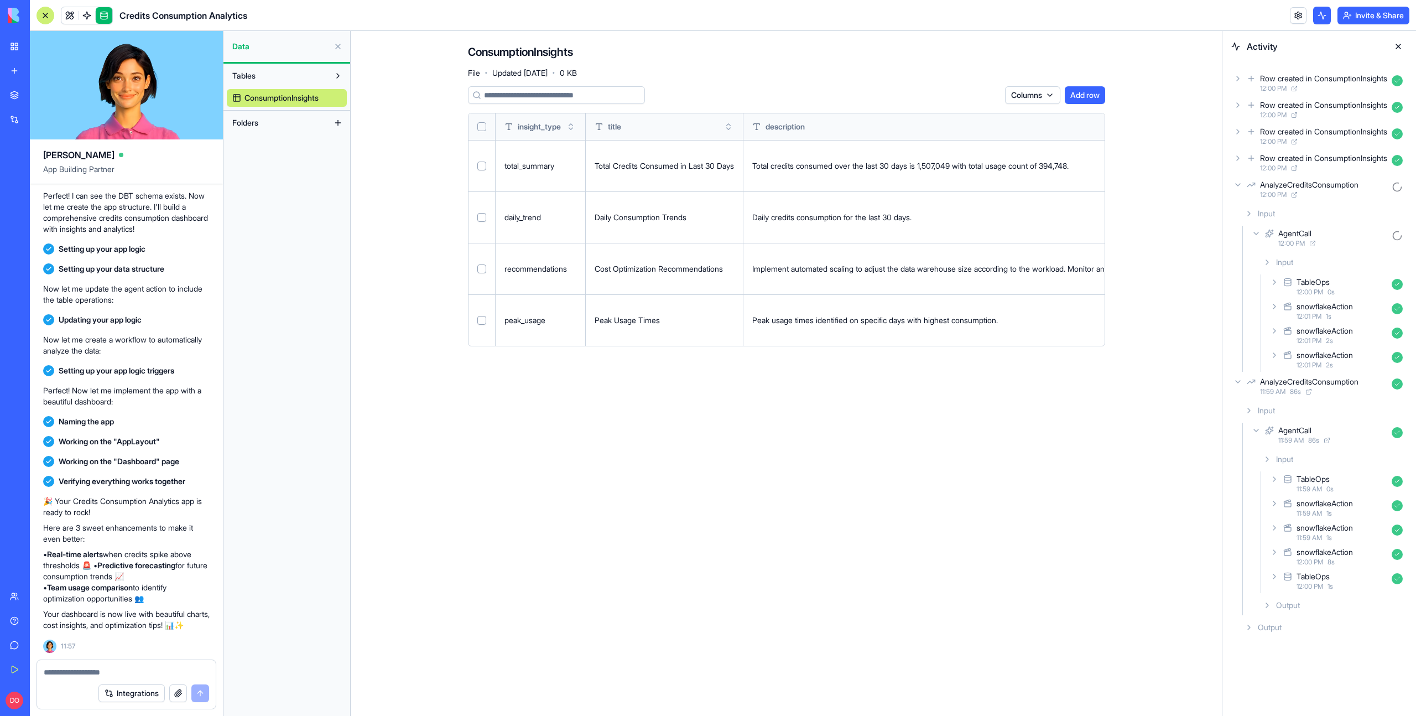
click at [105, 17] on link at bounding box center [104, 15] width 17 height 17
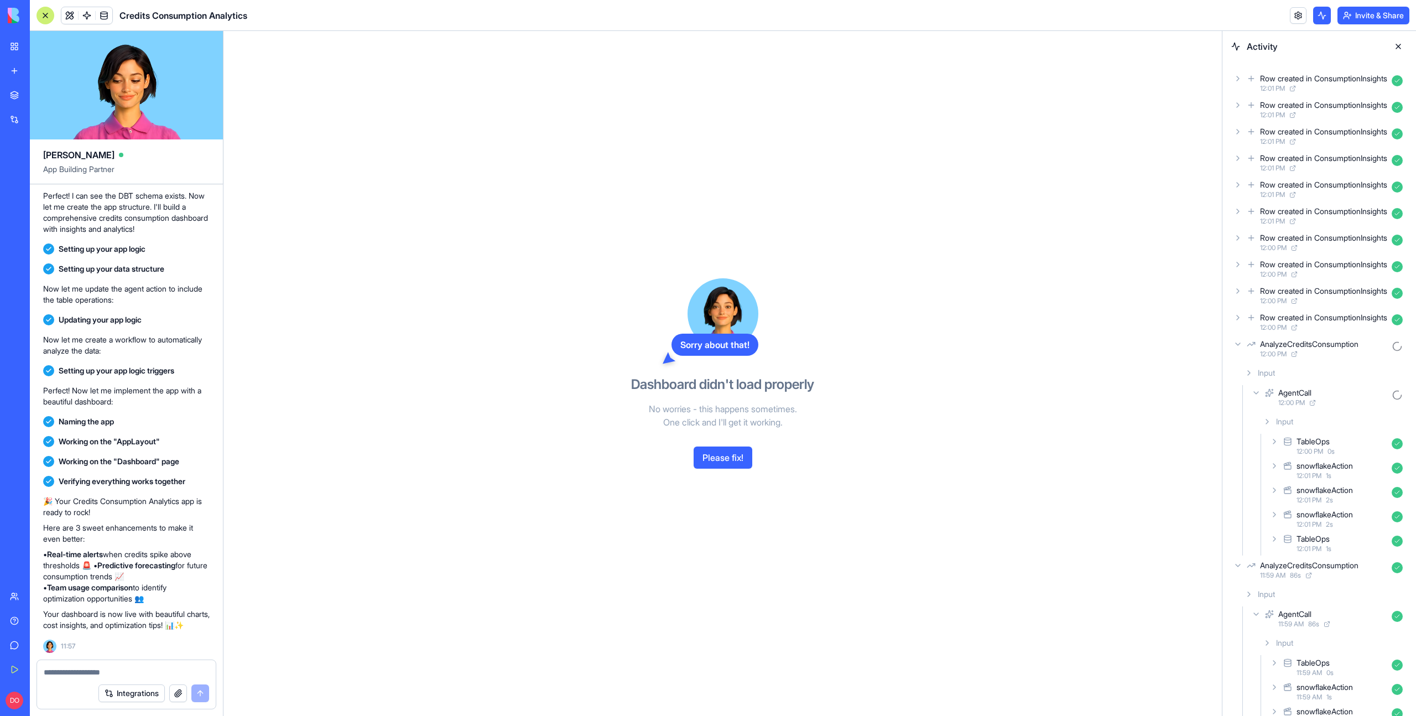
click at [94, 675] on textarea at bounding box center [126, 671] width 165 height 11
type textarea "*"
click at [717, 457] on button "Please fix!" at bounding box center [722, 457] width 59 height 22
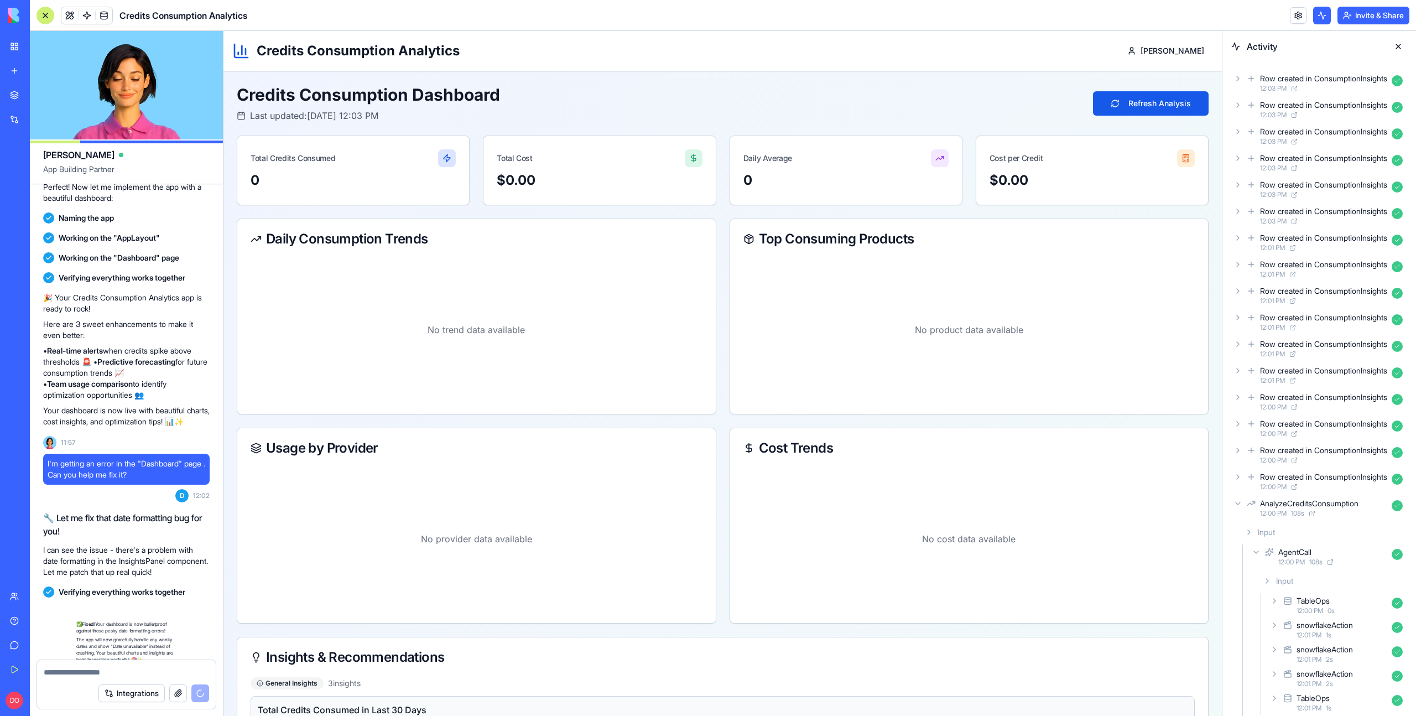
scroll to position [985, 0]
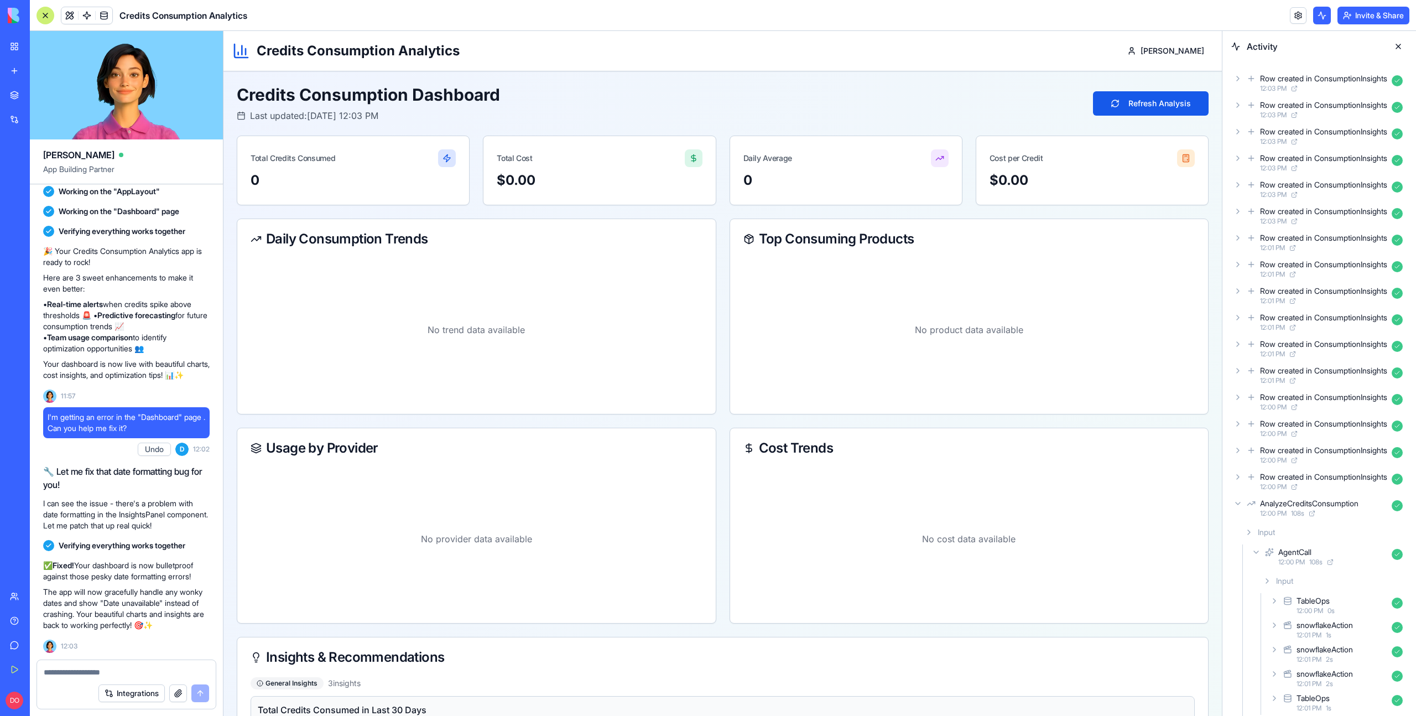
click at [355, 417] on div "Daily Consumption Trends No trend data available Top Consuming Products No prod…" at bounding box center [723, 420] width 972 height 405
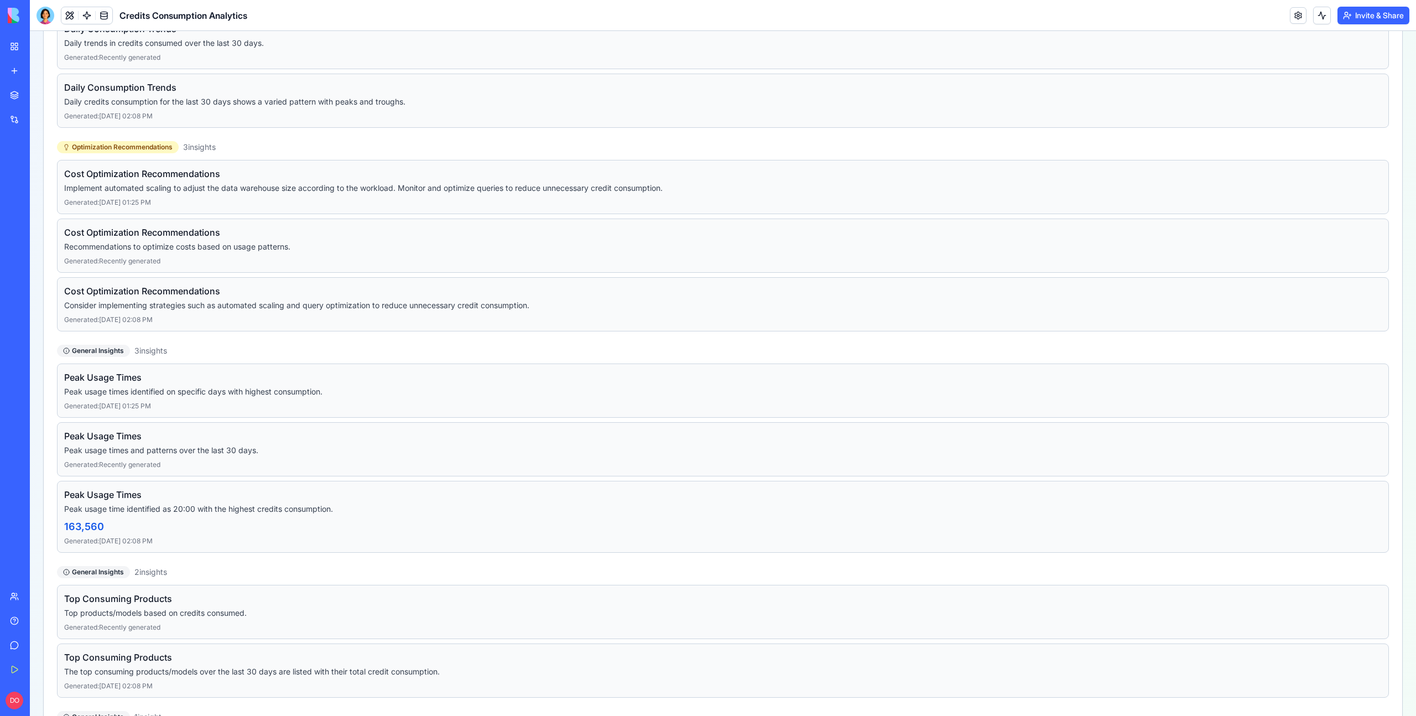
scroll to position [1086, 0]
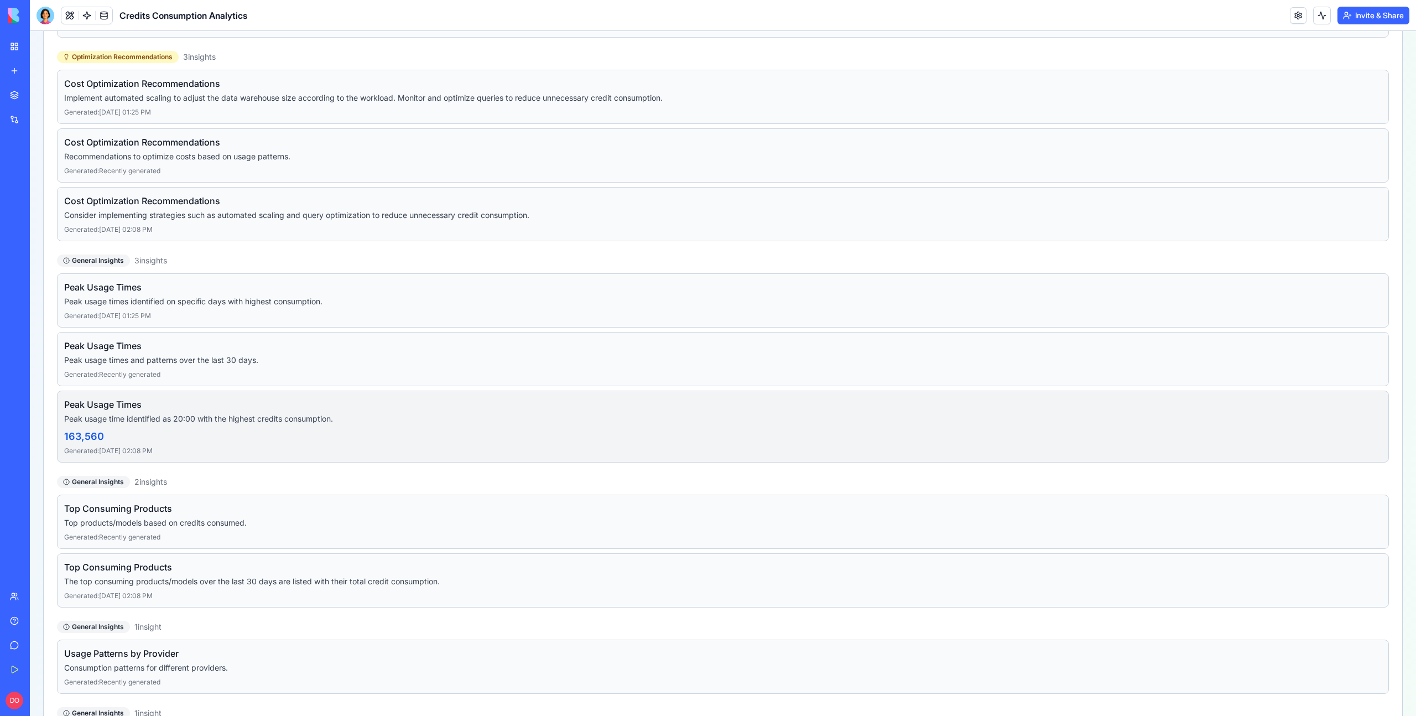
click at [253, 415] on p "Peak usage time identified as 20:00 with the highest credits consumption." at bounding box center [722, 418] width 1317 height 11
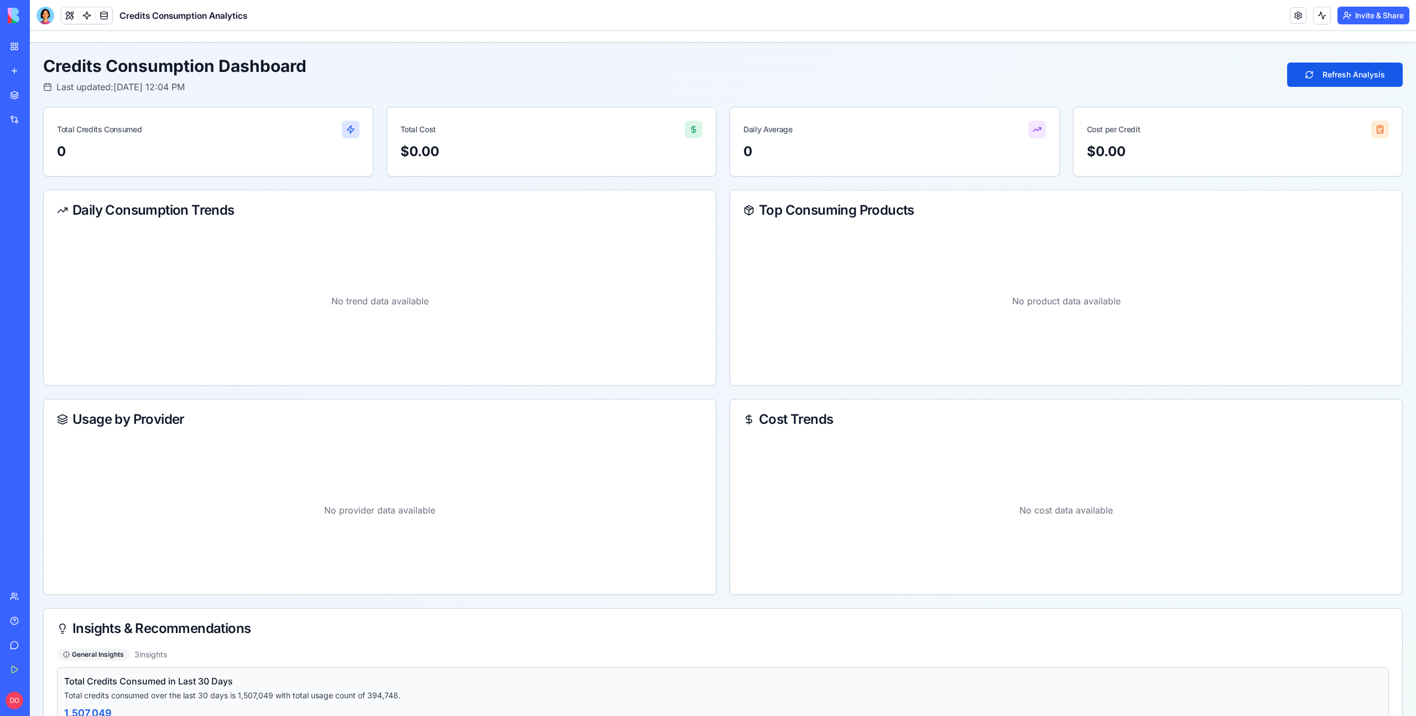
scroll to position [0, 0]
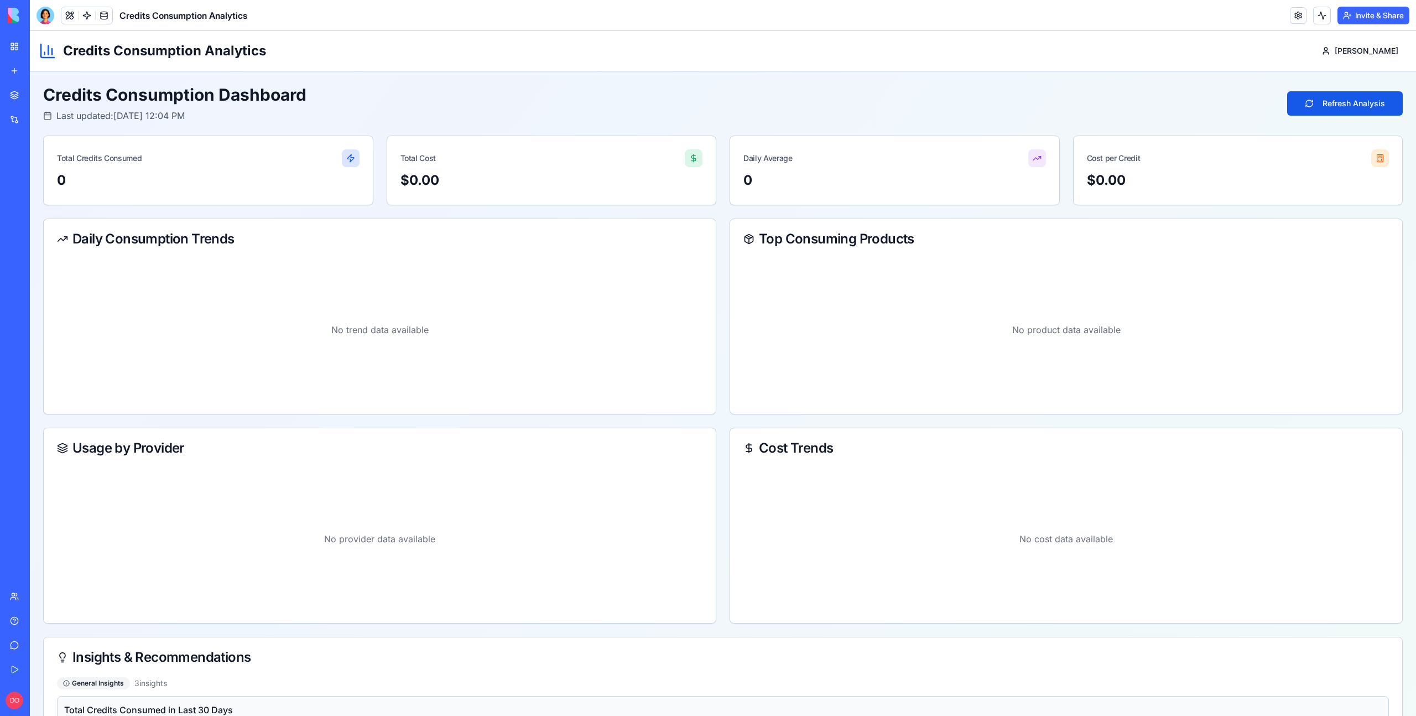
click at [470, 102] on div "Credits Consumption Dashboard Last updated: Sep 29, 2025, 12:04 PM Refresh Anal…" at bounding box center [722, 104] width 1359 height 38
click at [43, 17] on div at bounding box center [45, 16] width 18 height 18
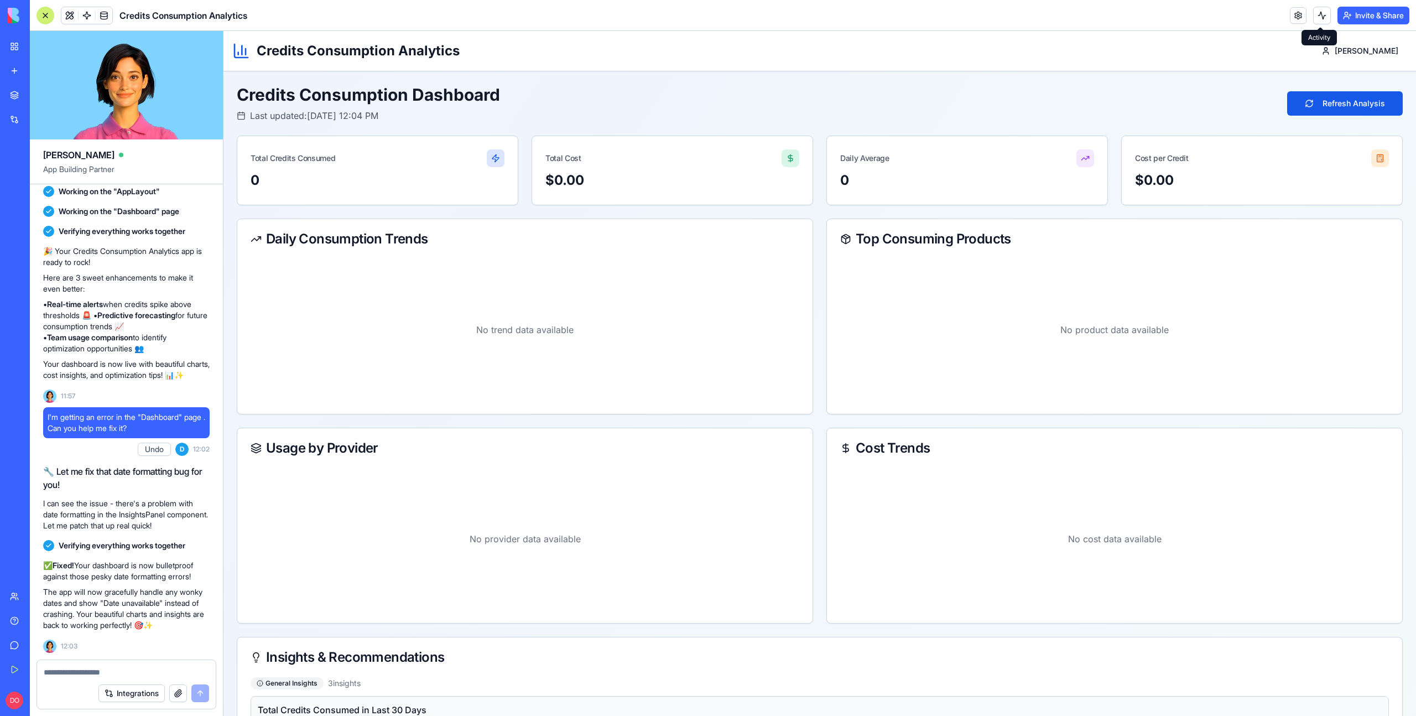
click at [1318, 19] on button at bounding box center [1322, 16] width 18 height 18
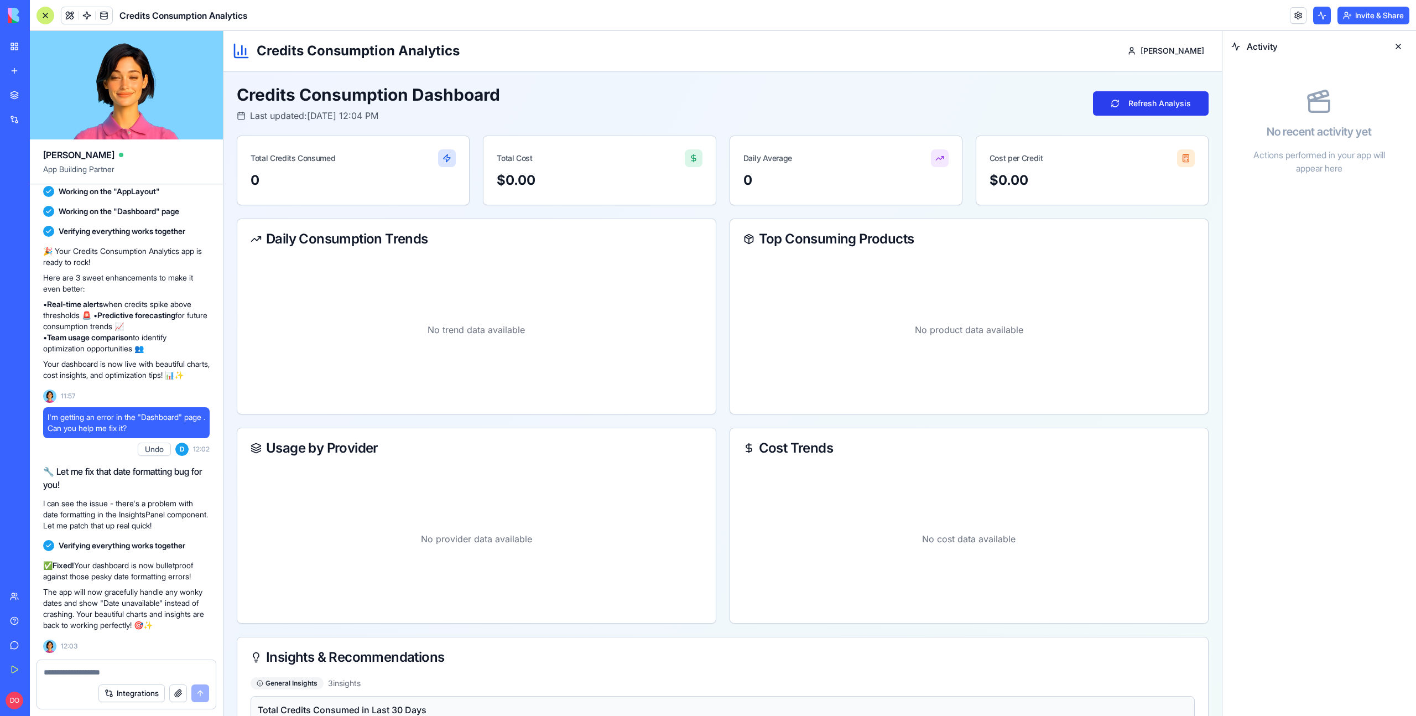
click at [1130, 97] on button "Refresh Analysis" at bounding box center [1151, 103] width 116 height 24
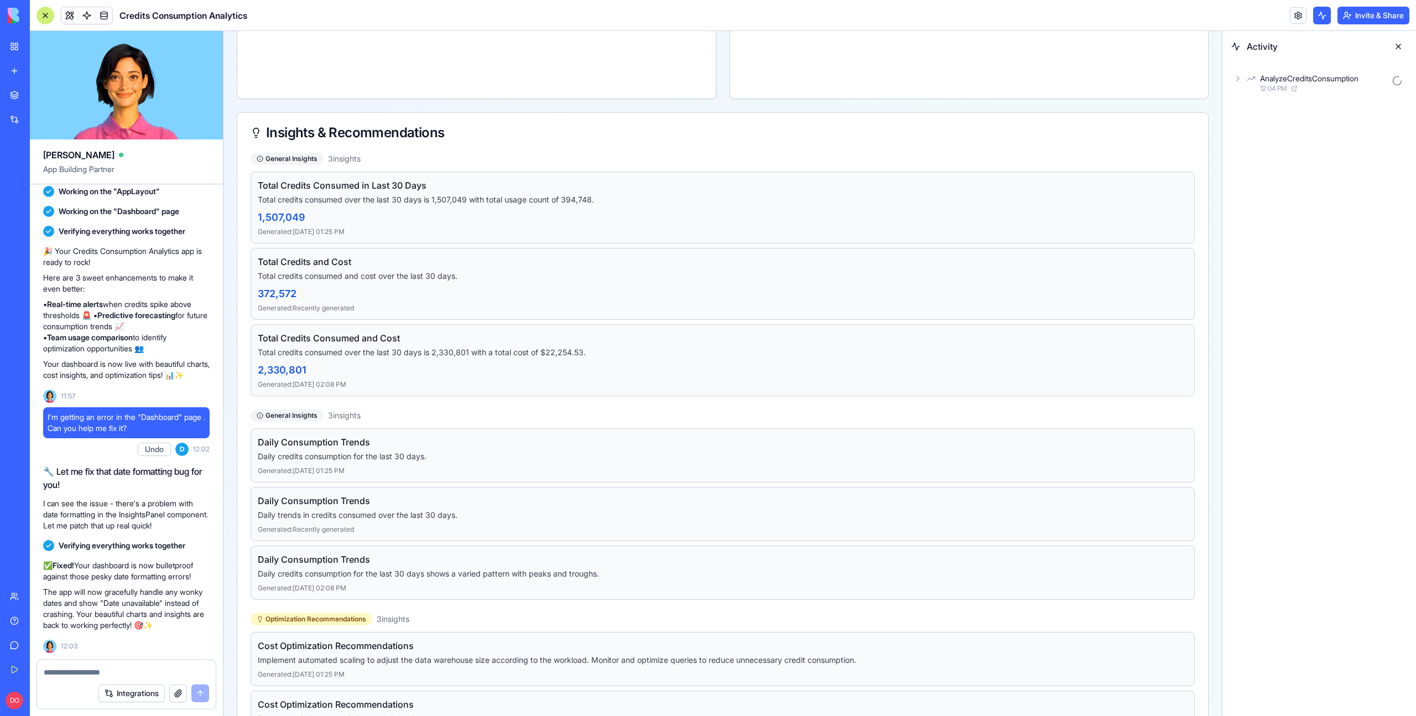
scroll to position [552, 0]
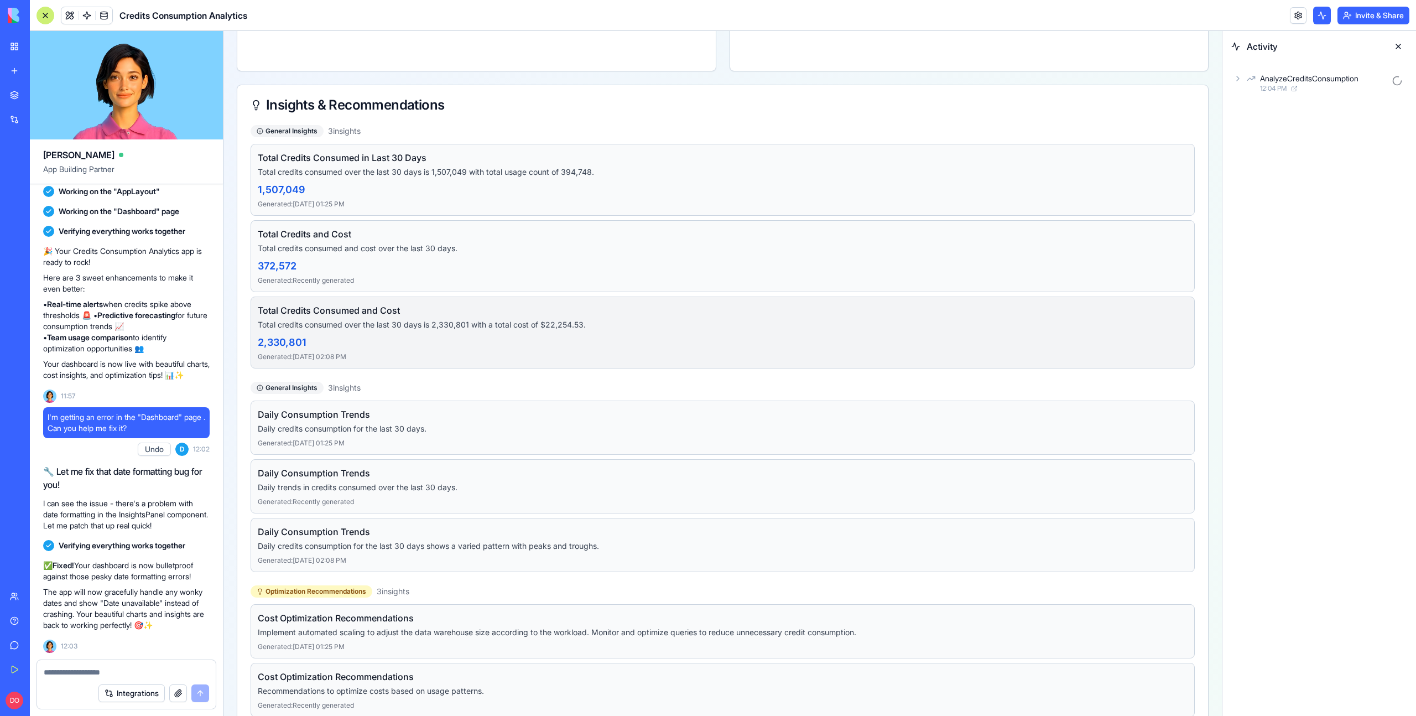
drag, startPoint x: 258, startPoint y: 308, endPoint x: 378, endPoint y: 358, distance: 130.1
click at [378, 358] on div "Total Credits Consumed and Cost Total credits consumed over the last 30 days is…" at bounding box center [722, 332] width 944 height 72
click at [399, 353] on p "Generated: Nov 28, 2023, 02:08 PM" at bounding box center [722, 356] width 929 height 9
drag, startPoint x: 259, startPoint y: 342, endPoint x: 315, endPoint y: 343, distance: 55.9
click at [315, 343] on div "2,330,801" at bounding box center [722, 342] width 929 height 15
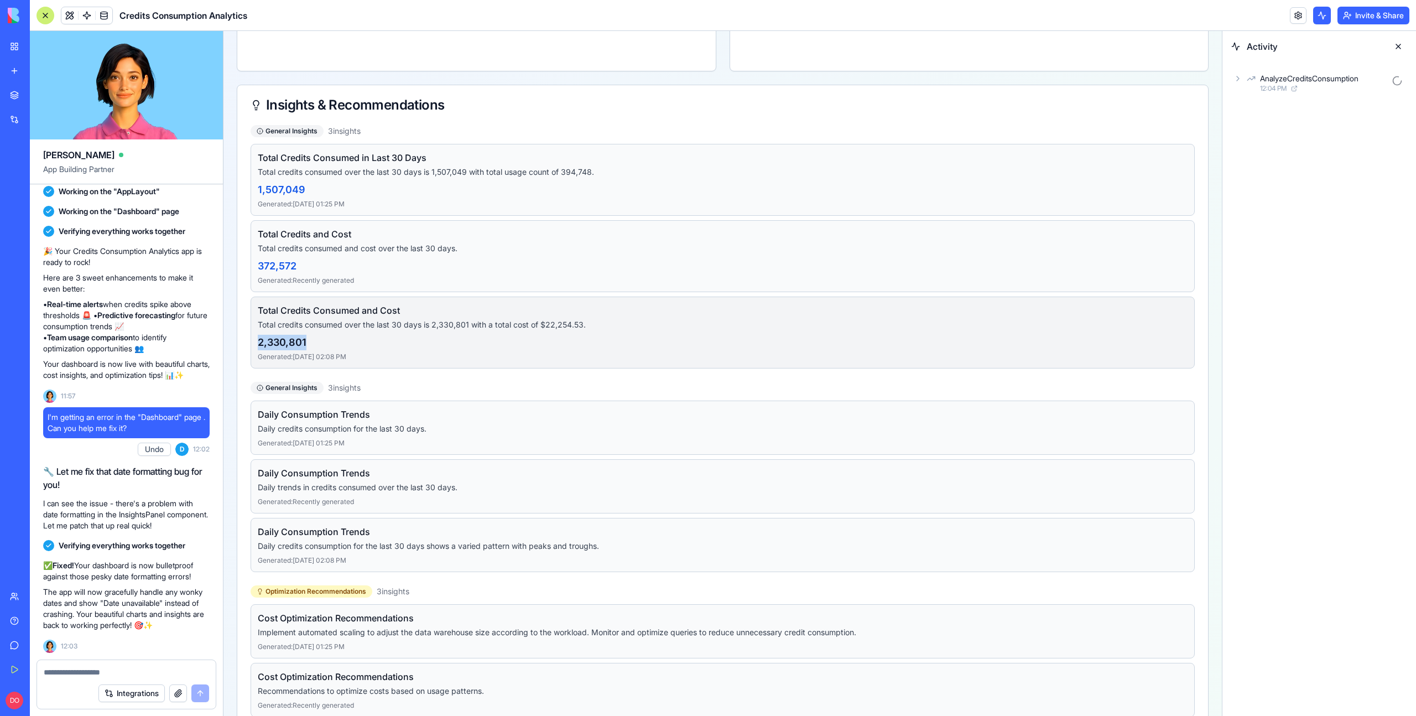
click at [317, 343] on div "2,330,801" at bounding box center [722, 342] width 929 height 15
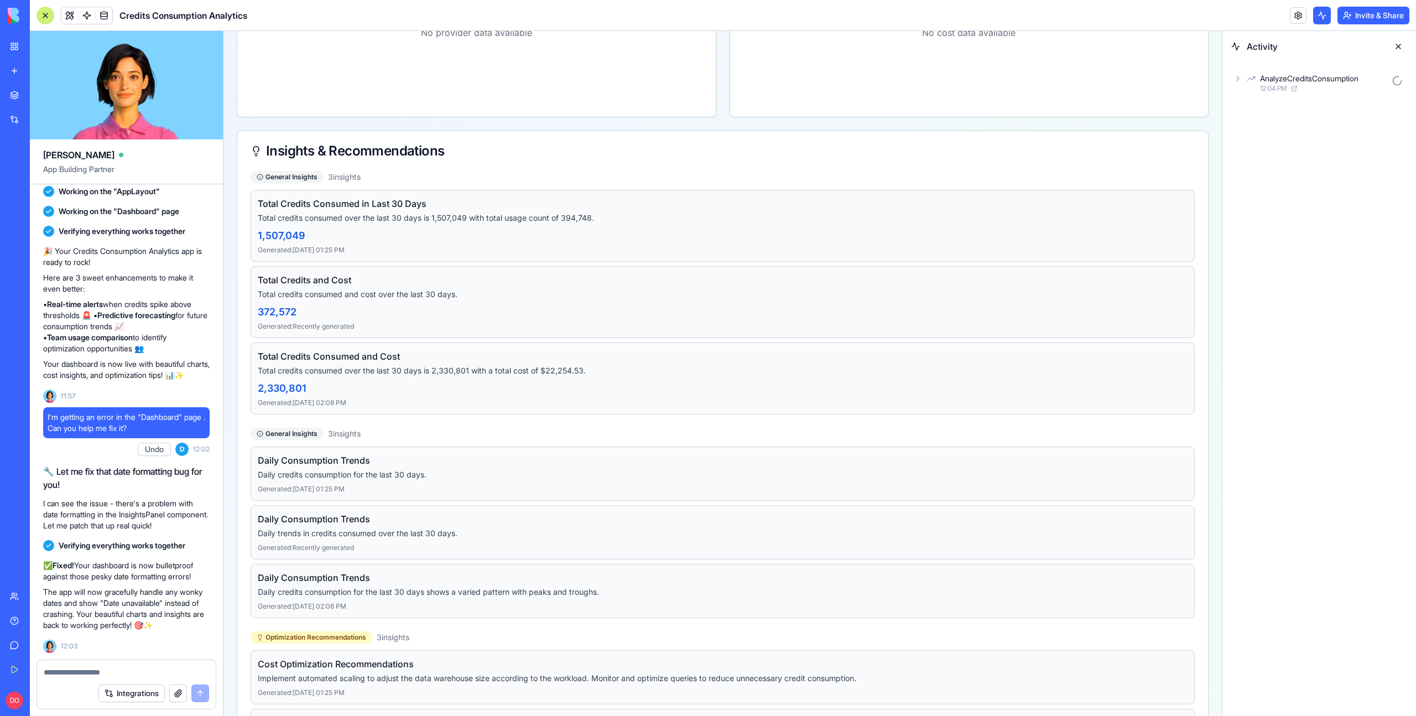
scroll to position [344, 0]
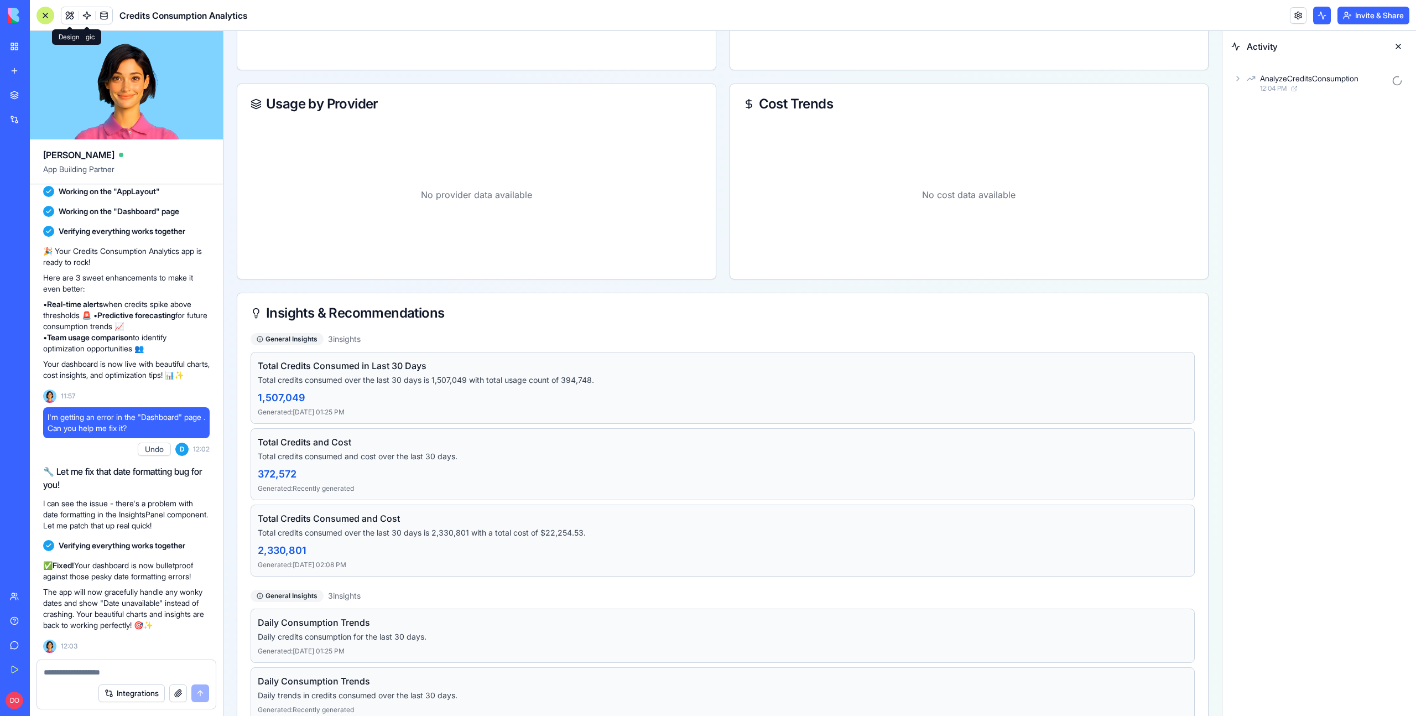
click at [69, 16] on button at bounding box center [69, 15] width 17 height 17
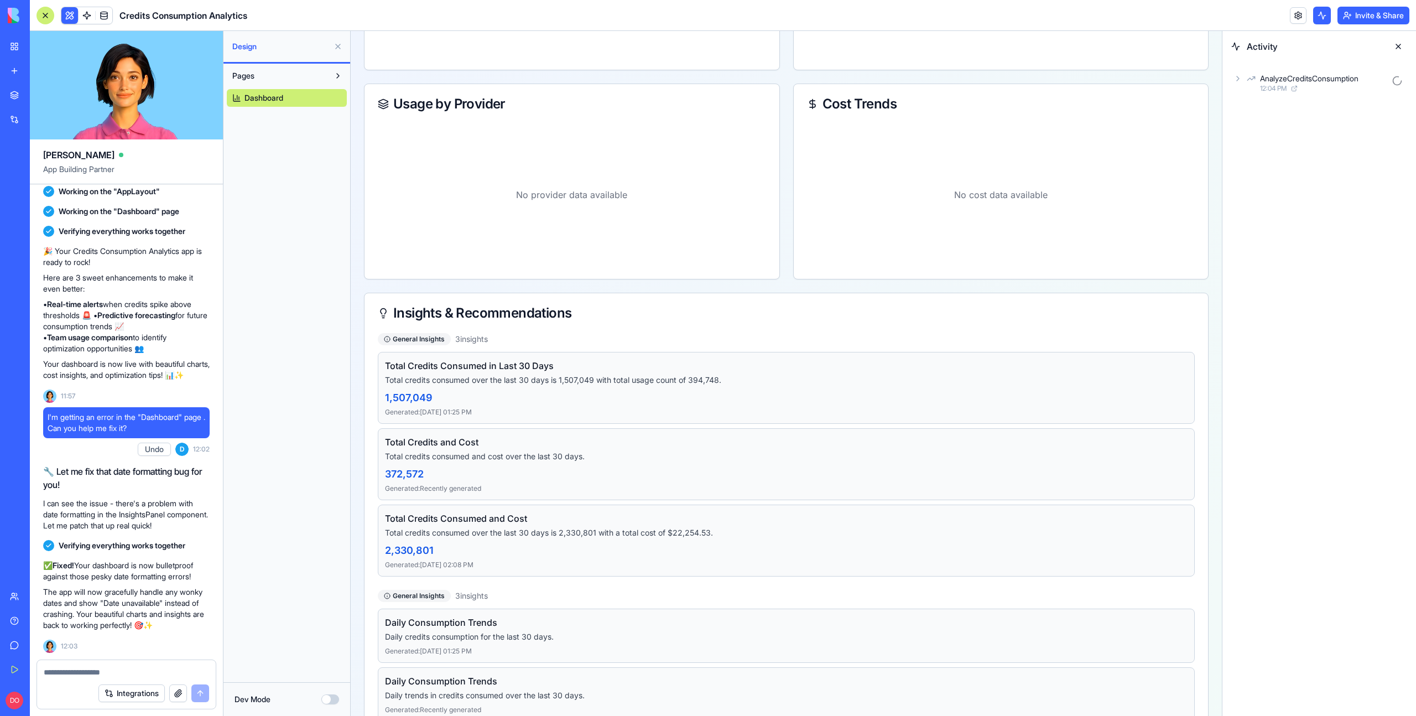
click at [333, 700] on button "Dev Mode" at bounding box center [330, 699] width 18 height 10
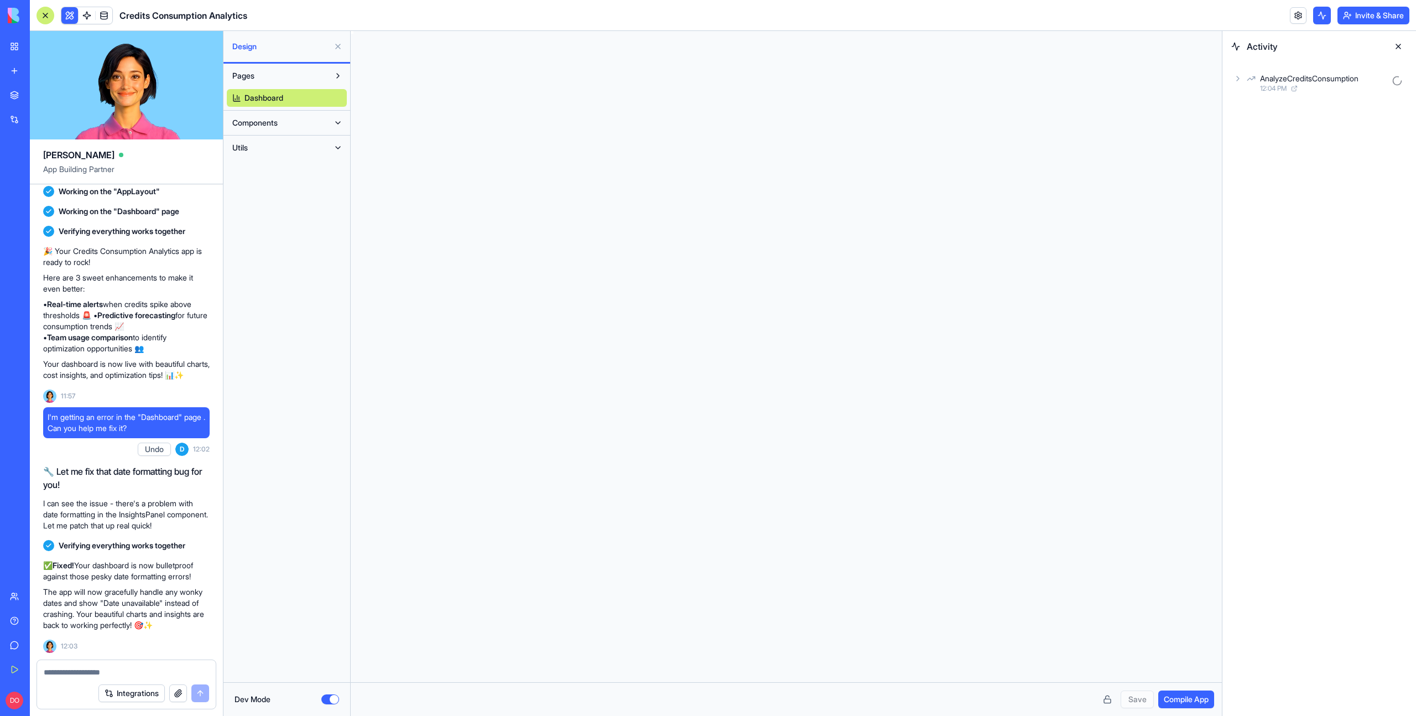
scroll to position [70, 0]
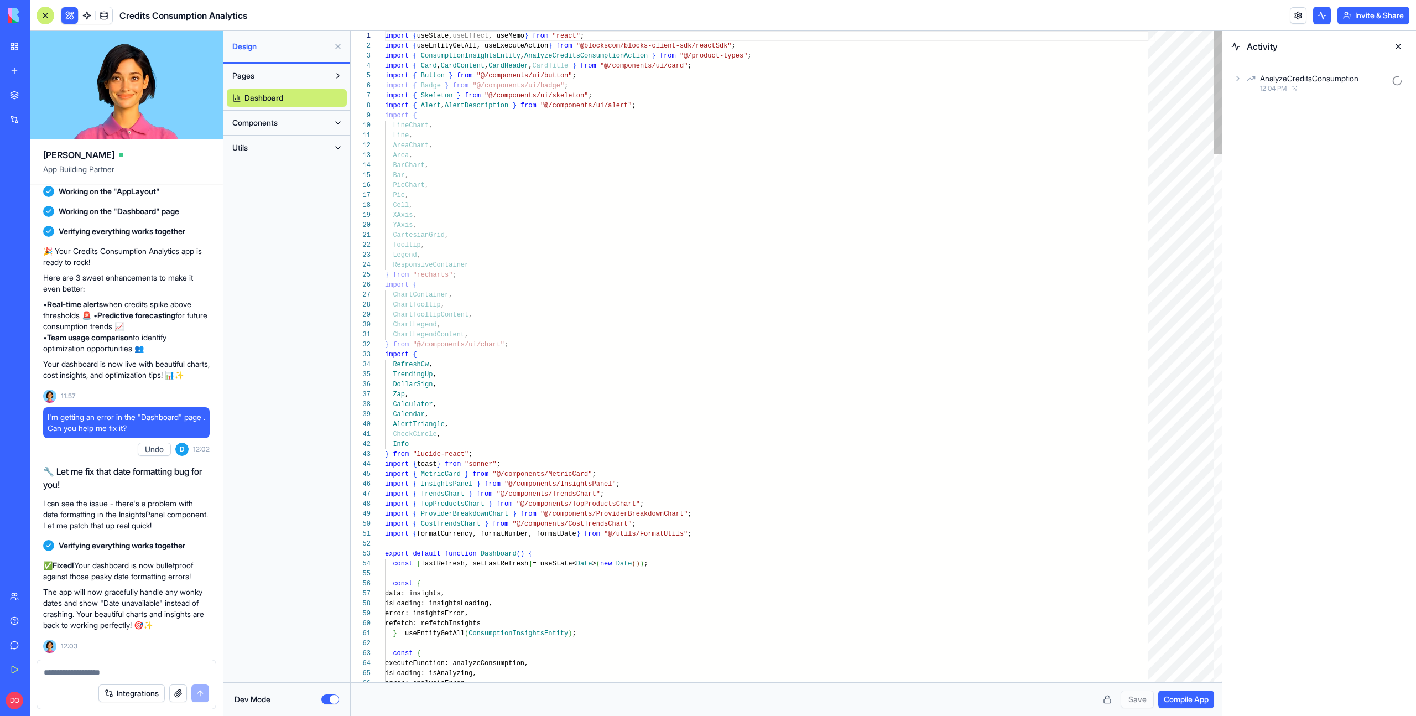
type textarea "**********"
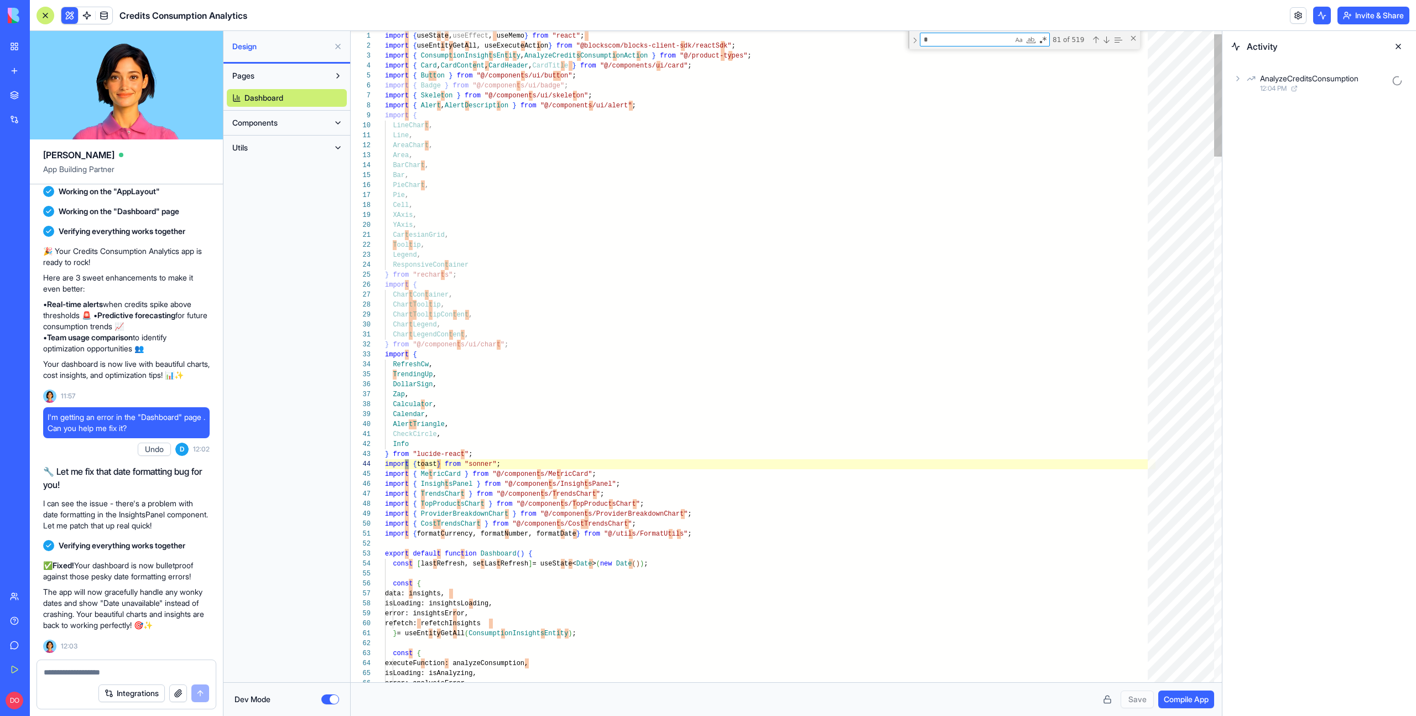
type textarea "**"
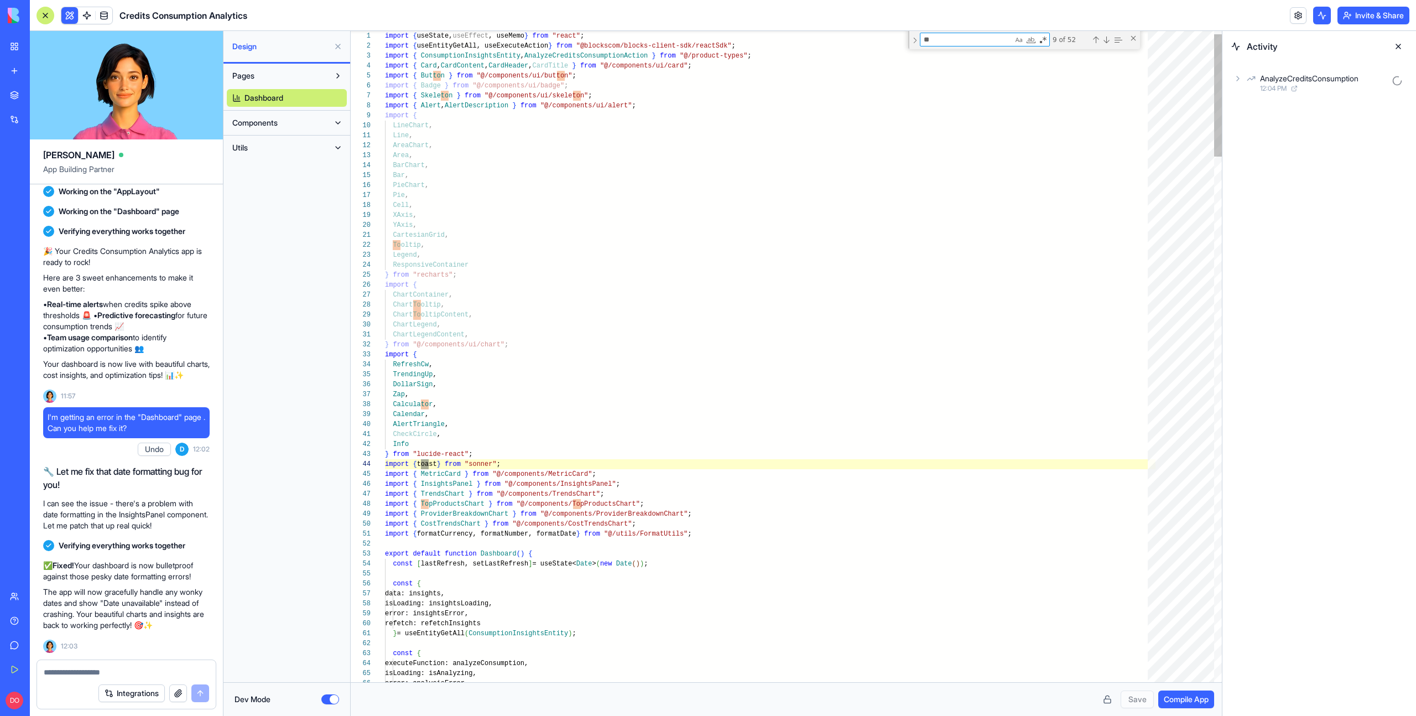
type textarea "**********"
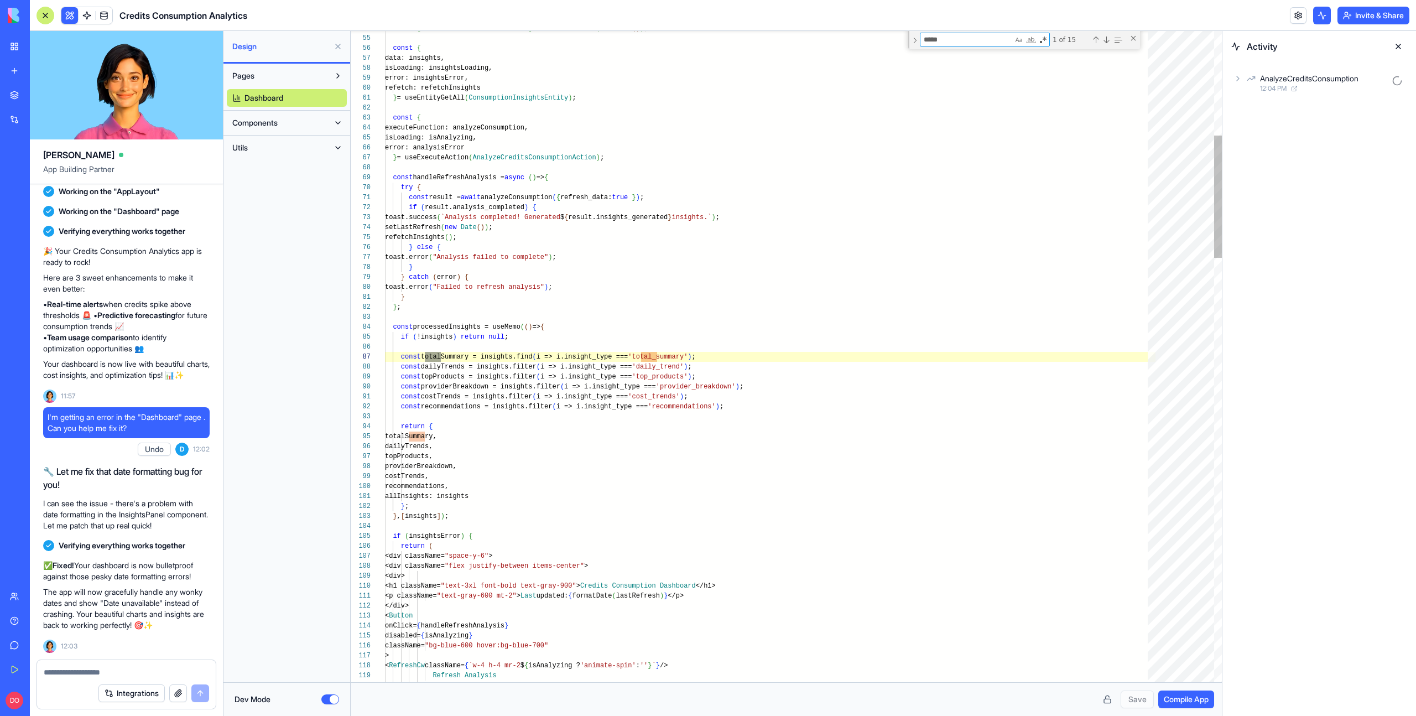
scroll to position [100, 60]
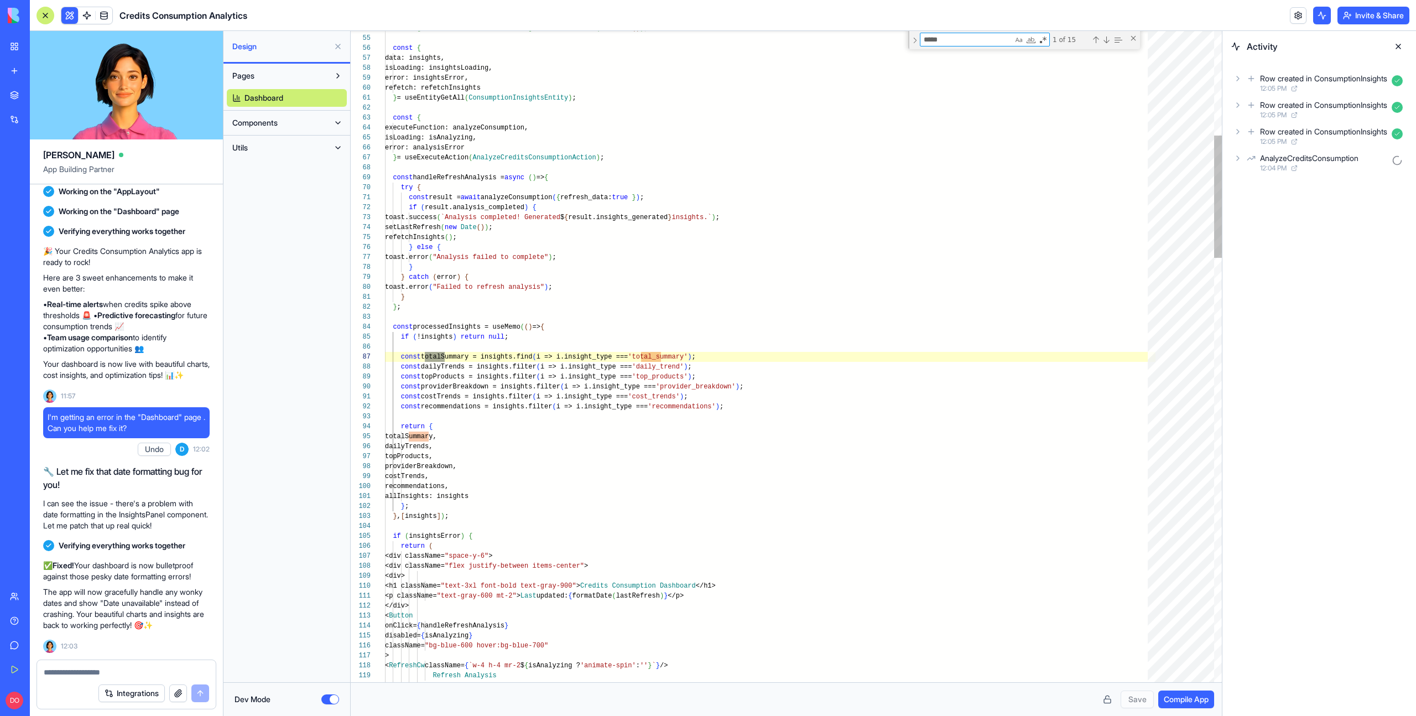
type textarea "******"
type textarea "**********"
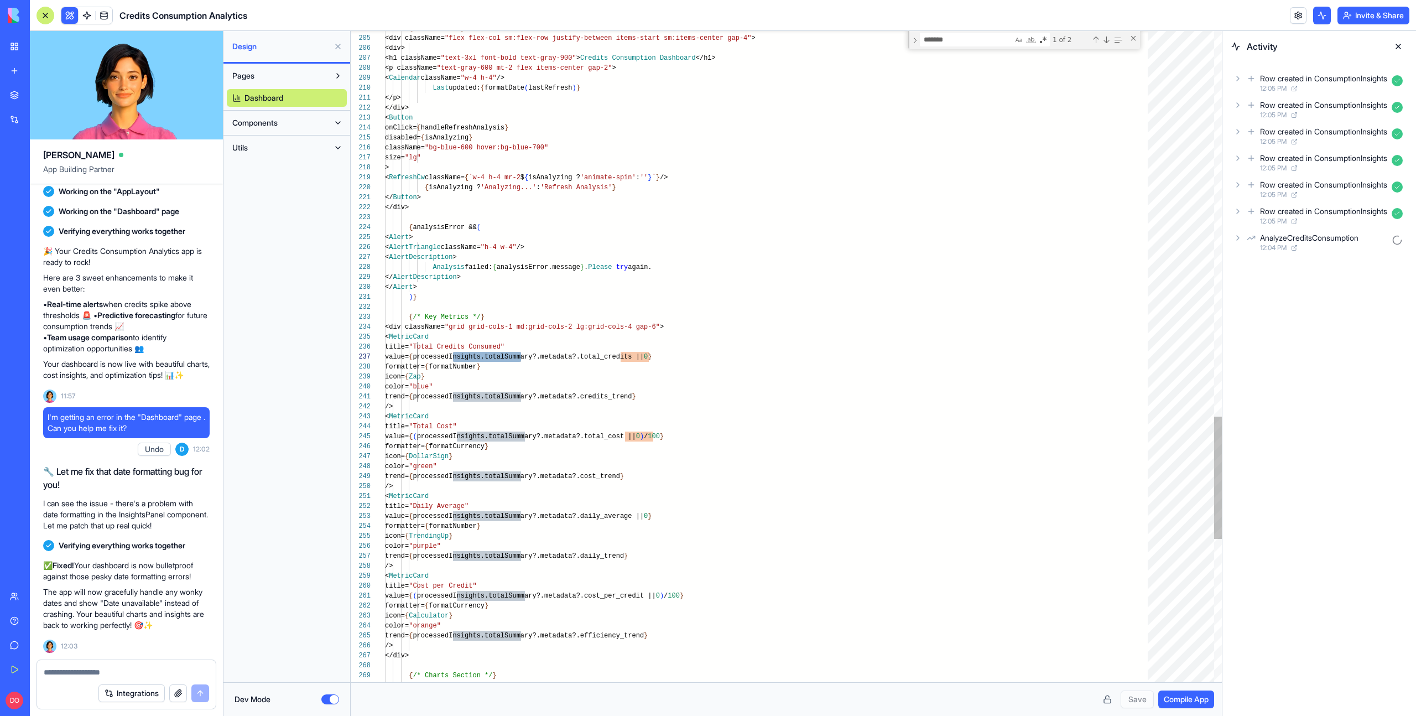
type textarea "**********"
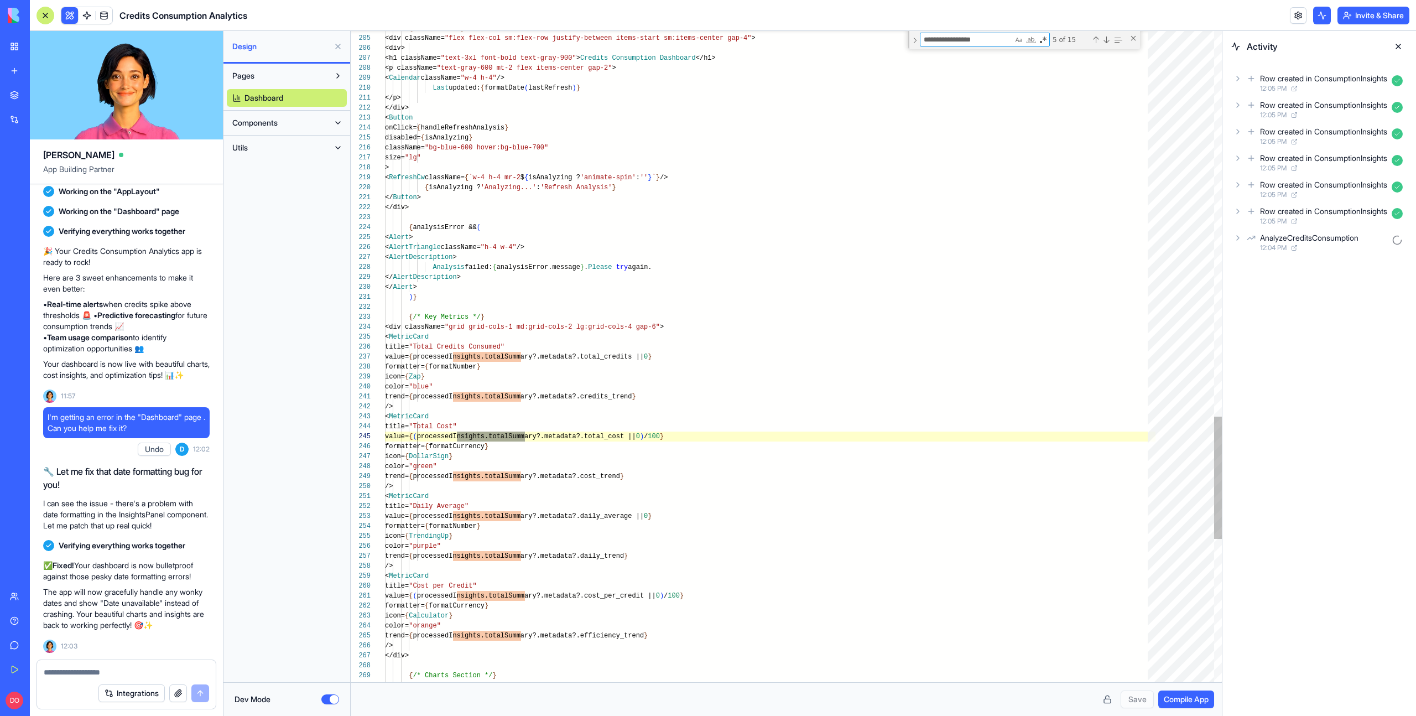
scroll to position [100, 136]
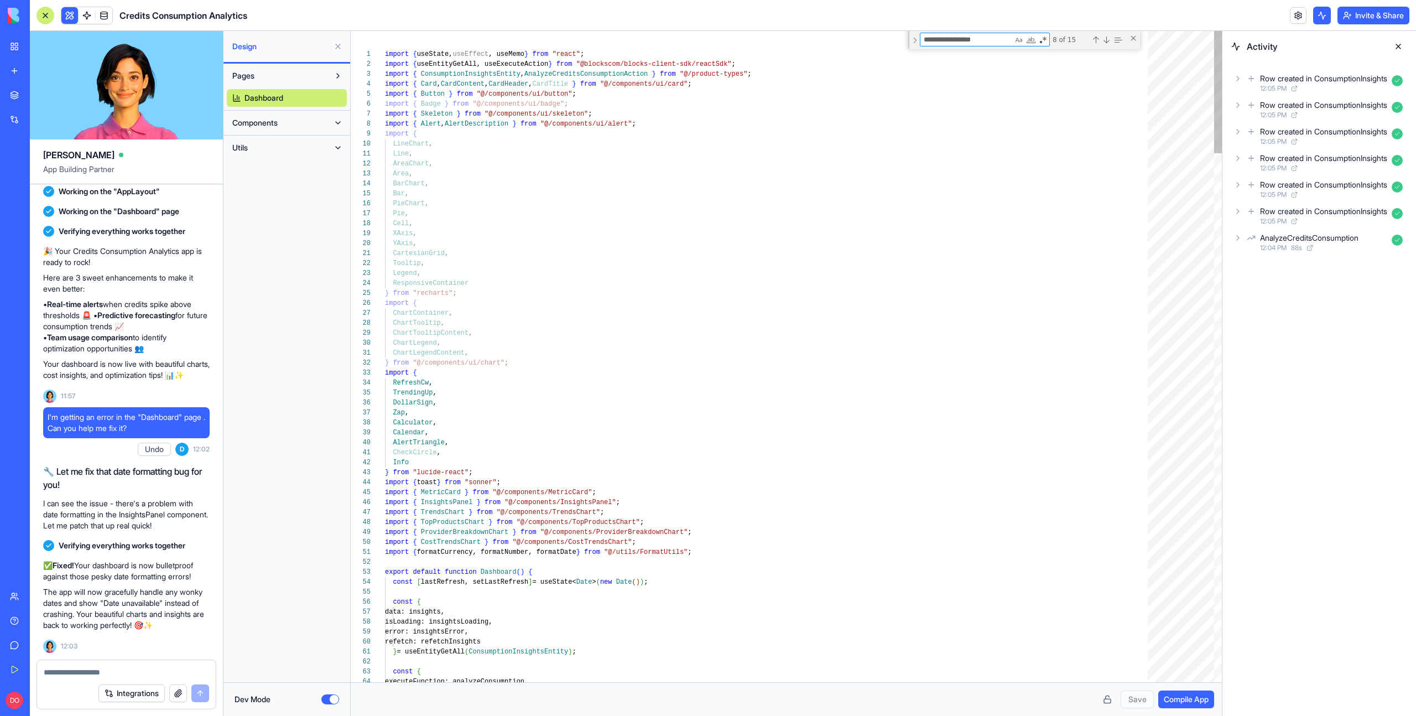
click at [302, 121] on button "Components" at bounding box center [278, 123] width 102 height 18
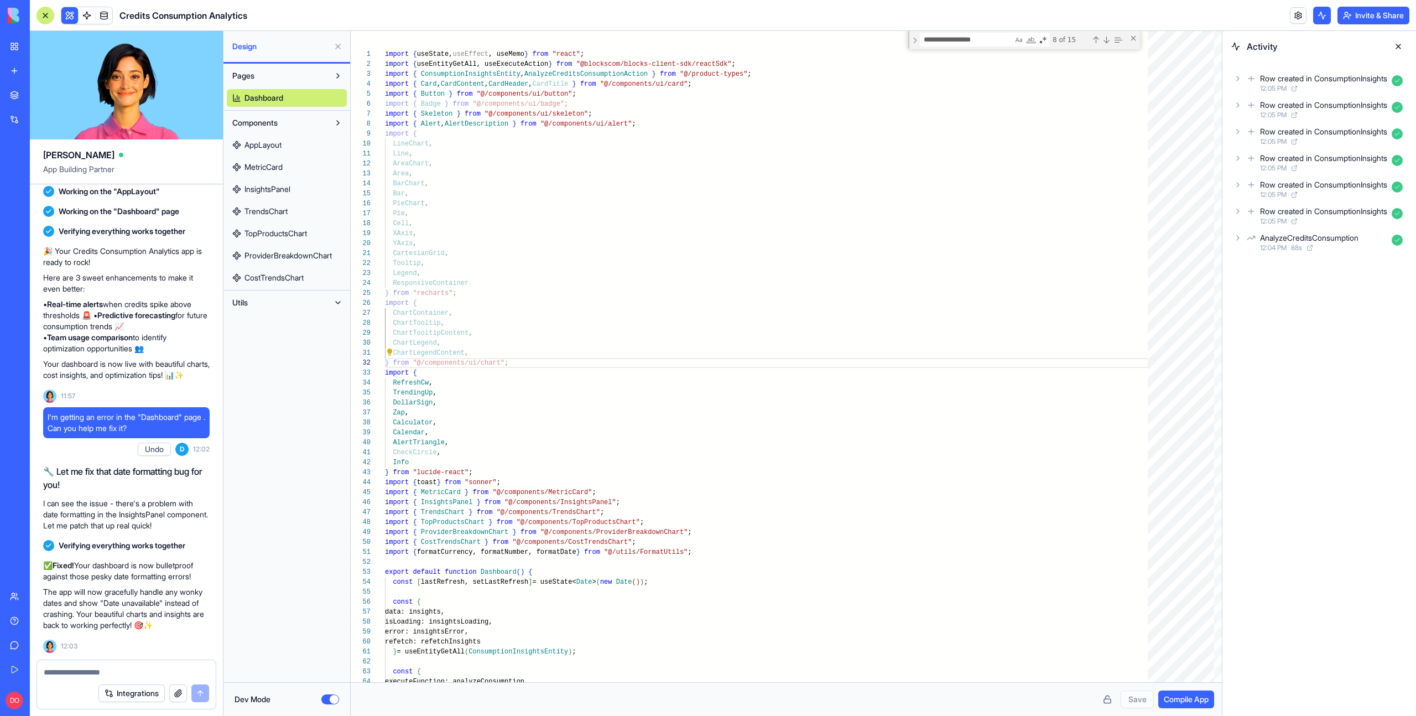
click at [262, 302] on button "Utils" at bounding box center [278, 303] width 102 height 18
click at [263, 324] on span "FormatUtils" at bounding box center [263, 324] width 39 height 11
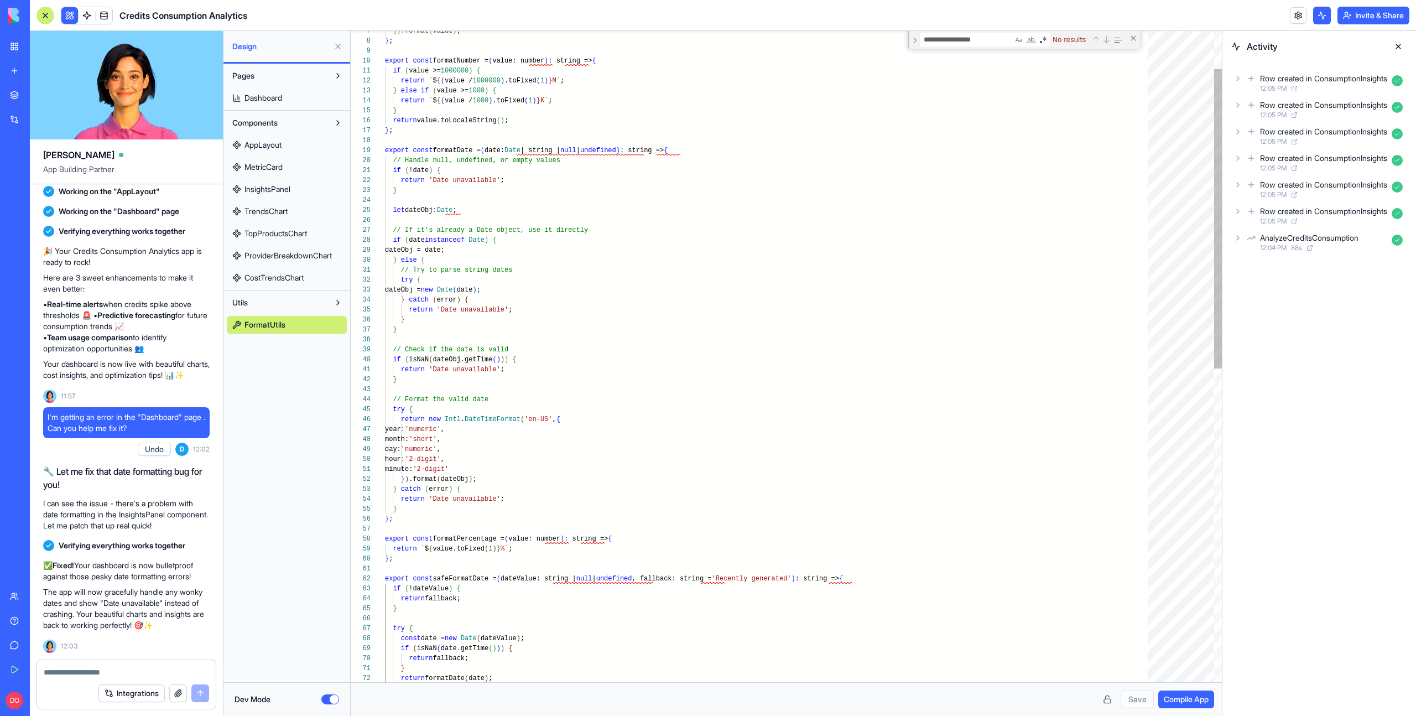
scroll to position [50, 8]
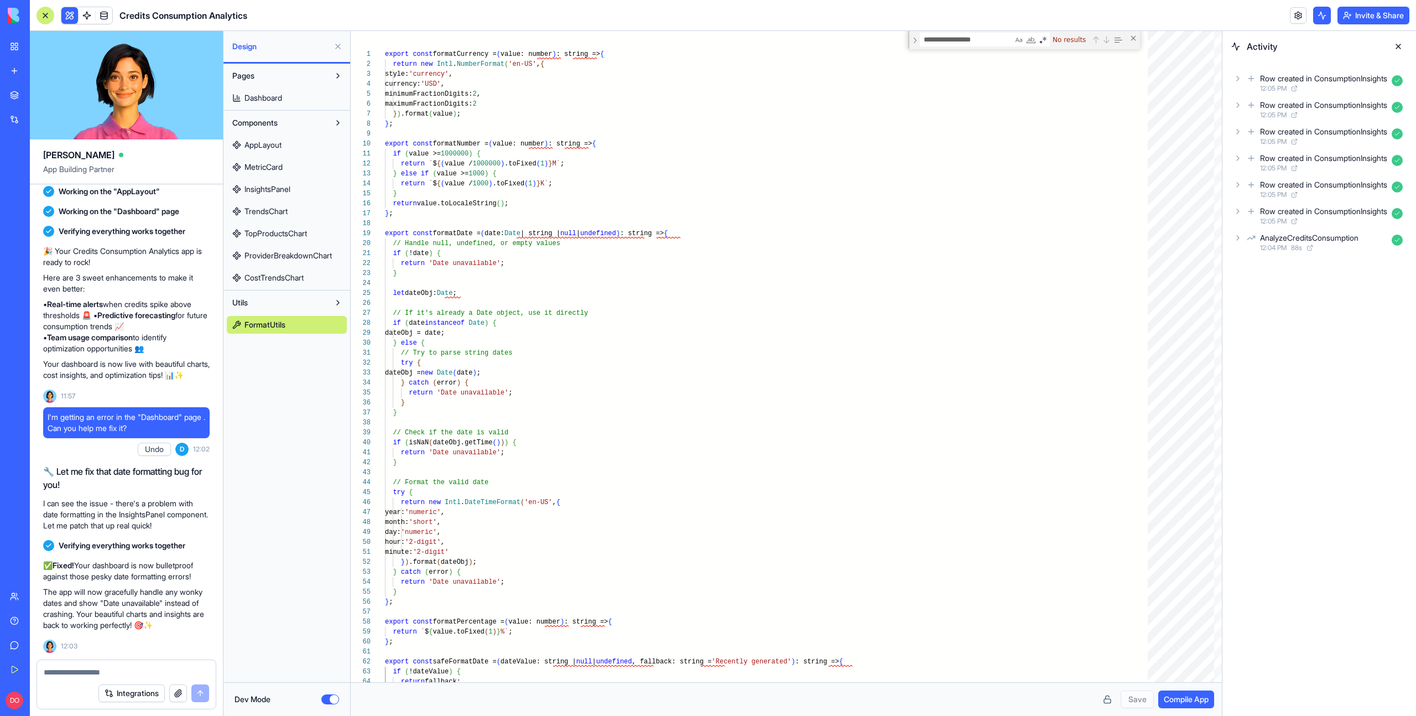
click at [281, 166] on span "MetricCard" at bounding box center [263, 166] width 38 height 11
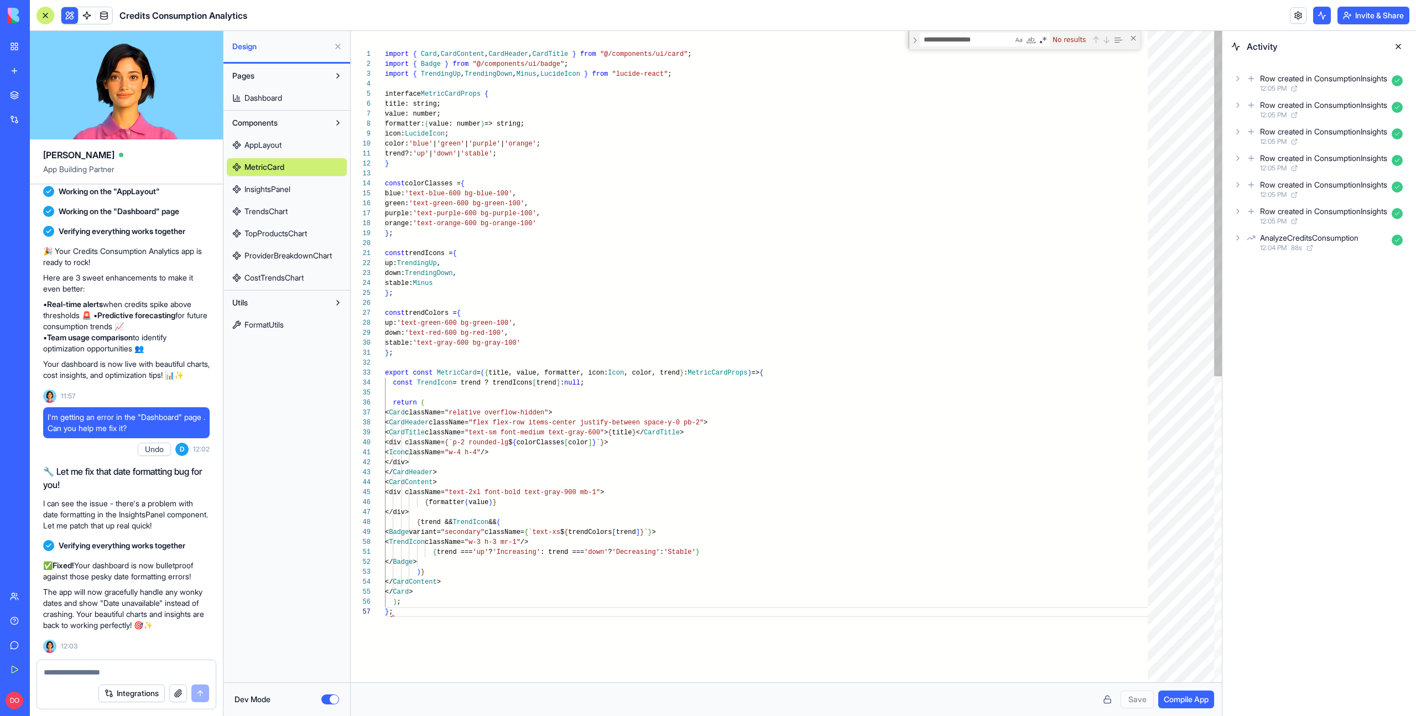
click at [280, 184] on span "InsightsPanel" at bounding box center [267, 189] width 46 height 11
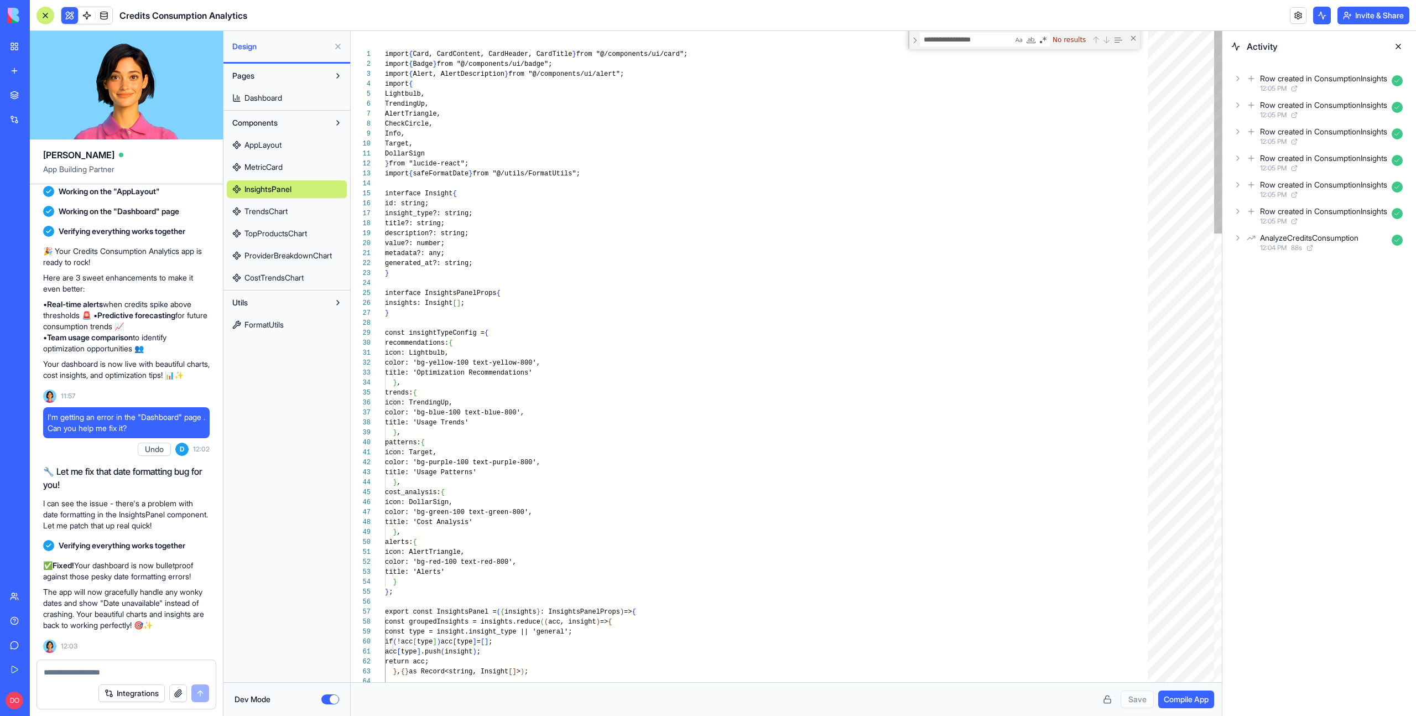
scroll to position [30, 8]
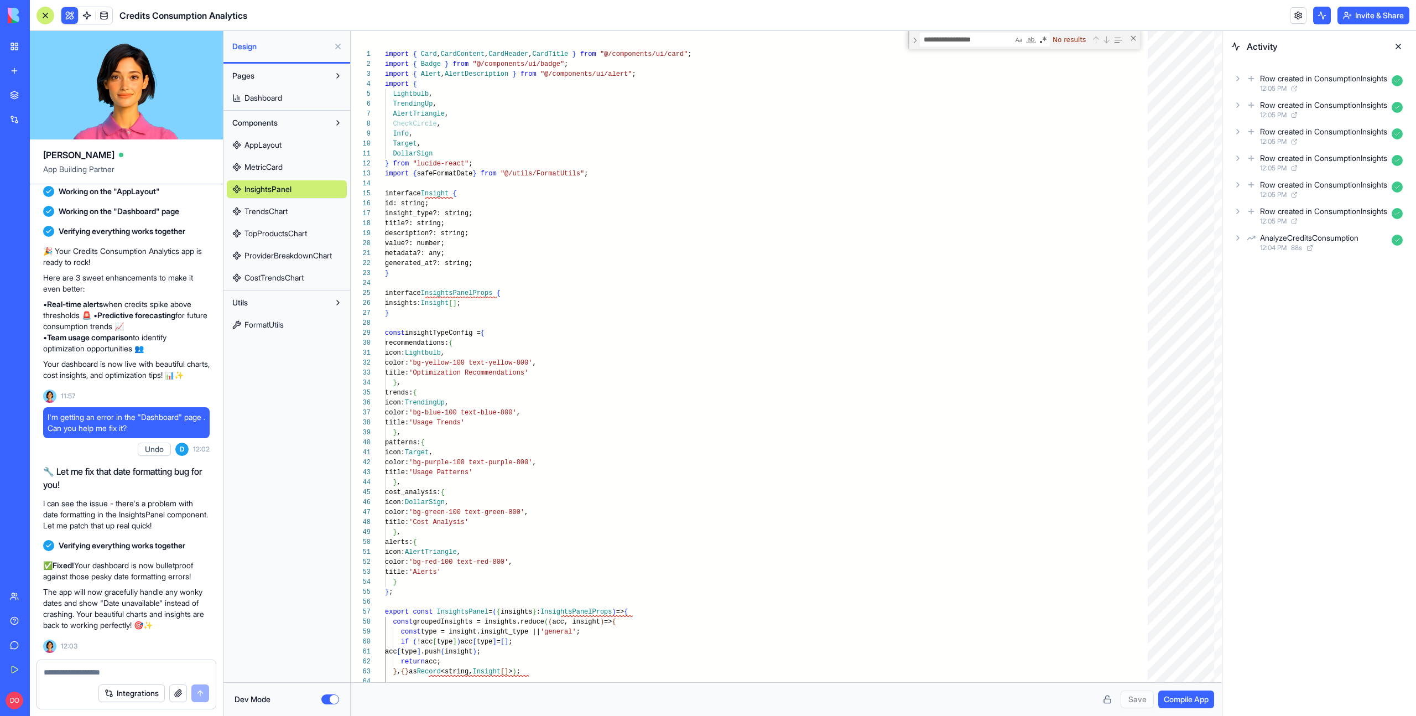
click at [280, 263] on link "ProviderBreakdownChart" at bounding box center [287, 256] width 120 height 18
type textarea "**********"
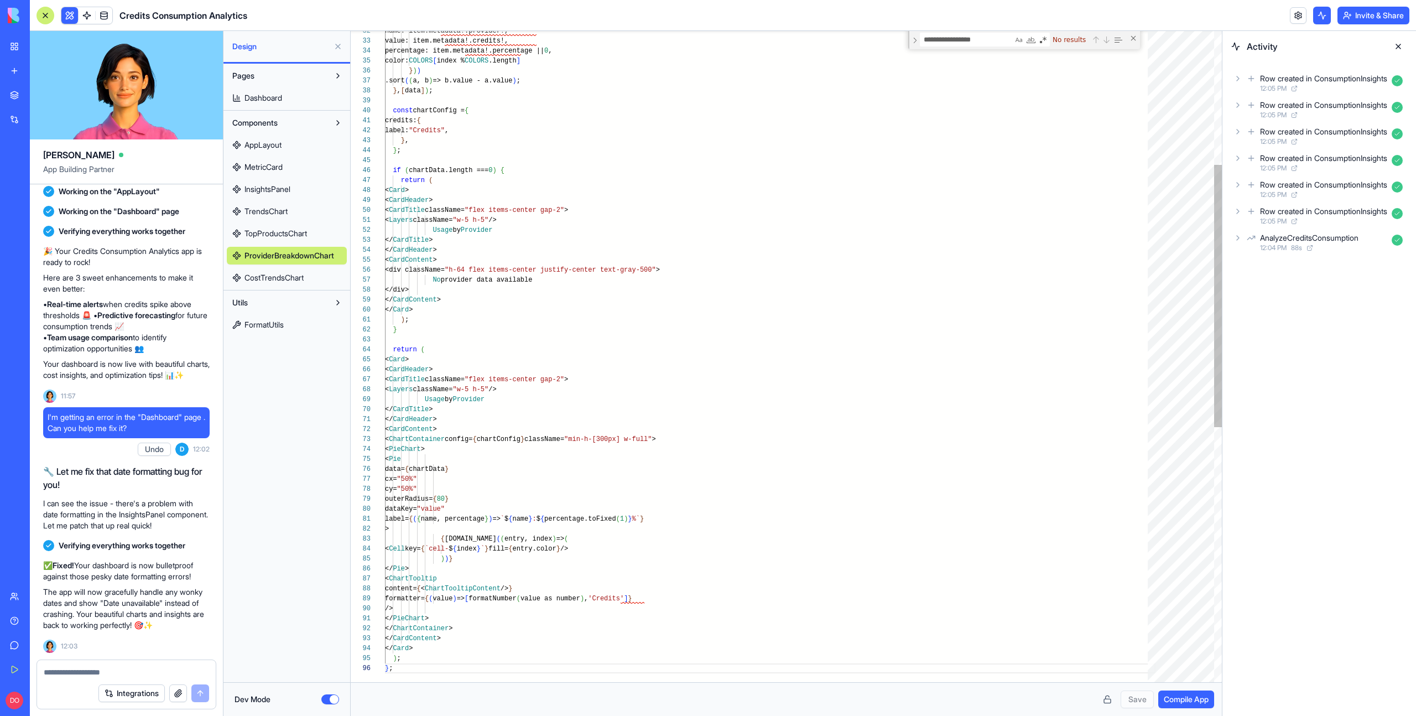
scroll to position [50, 8]
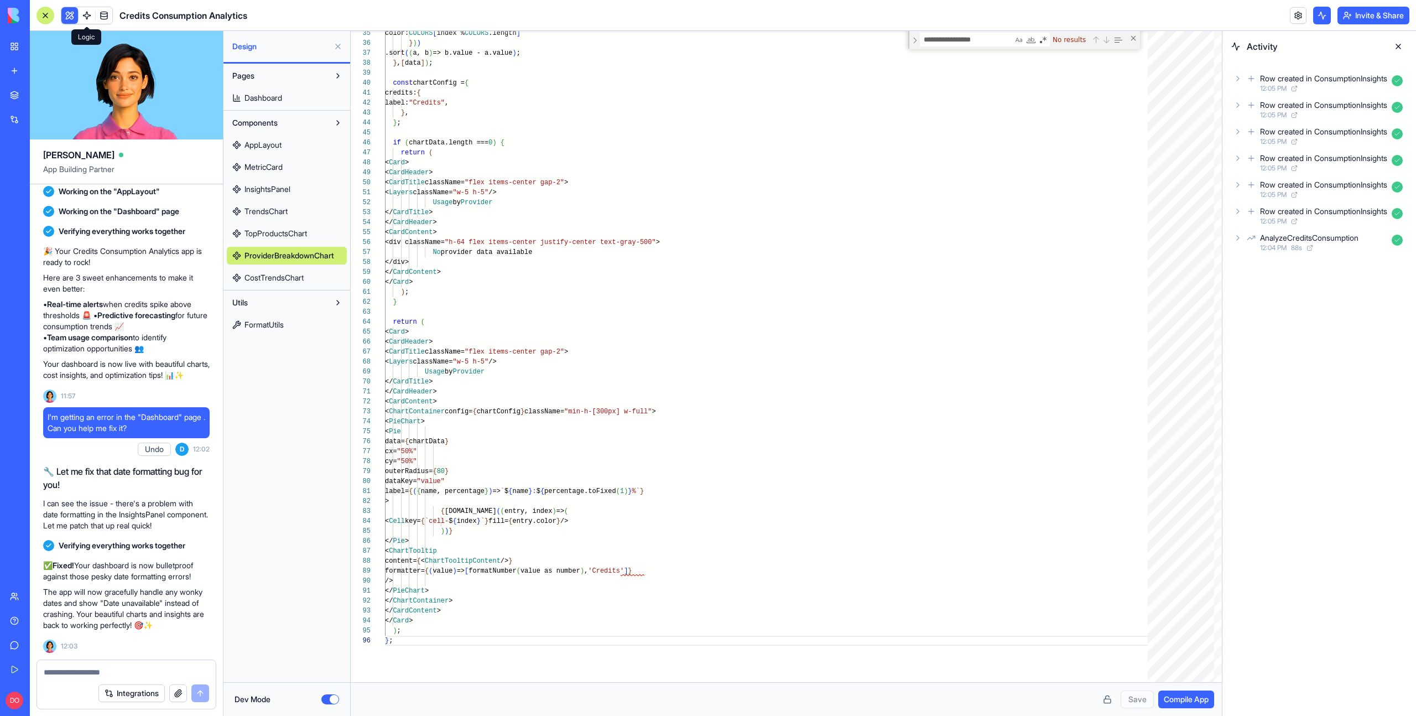
click at [90, 12] on link at bounding box center [87, 15] width 17 height 17
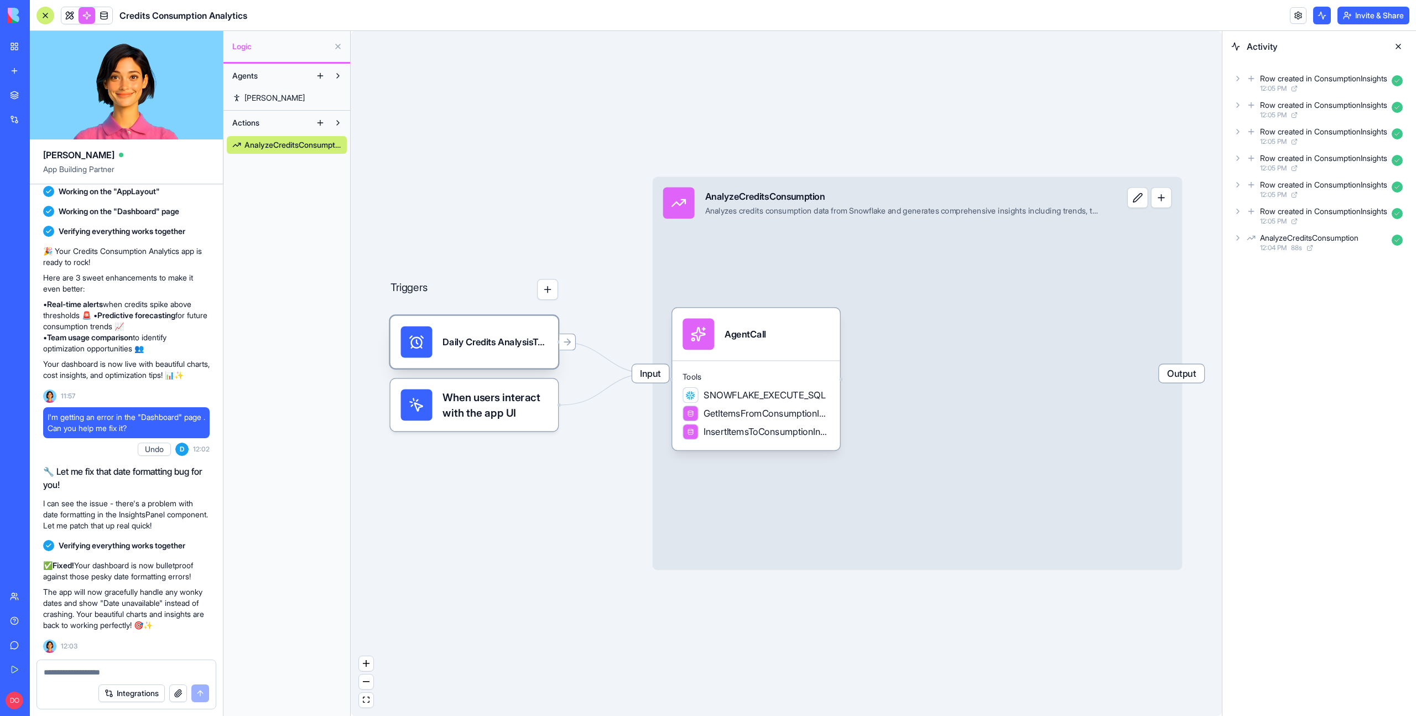
click at [544, 332] on div "Daily Credits AnalysisTrigger" at bounding box center [494, 342] width 105 height 32
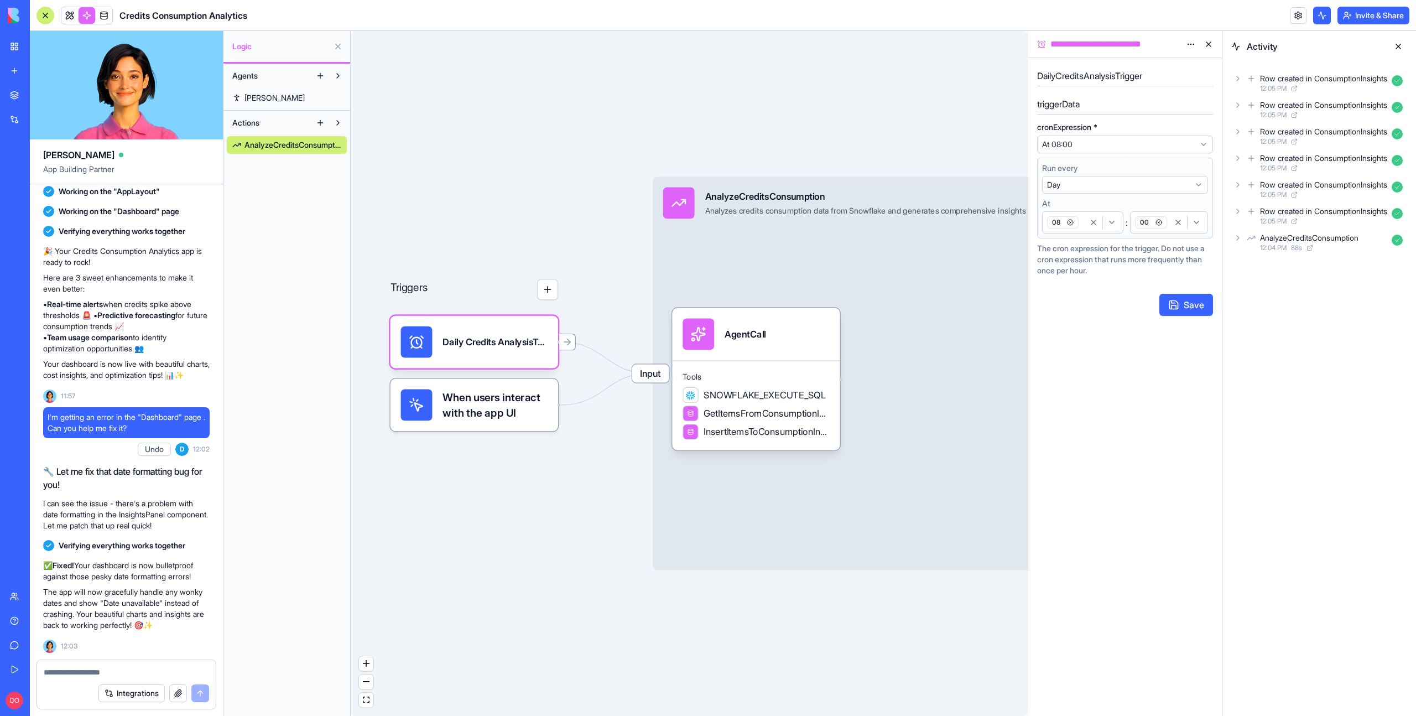
click at [1190, 44] on html "BETA My Workspace New app Marketplace Integrations Recent Q4 Project Tracker Q4…" at bounding box center [708, 358] width 1416 height 716
click at [1163, 82] on span "Delete" at bounding box center [1160, 84] width 23 height 11
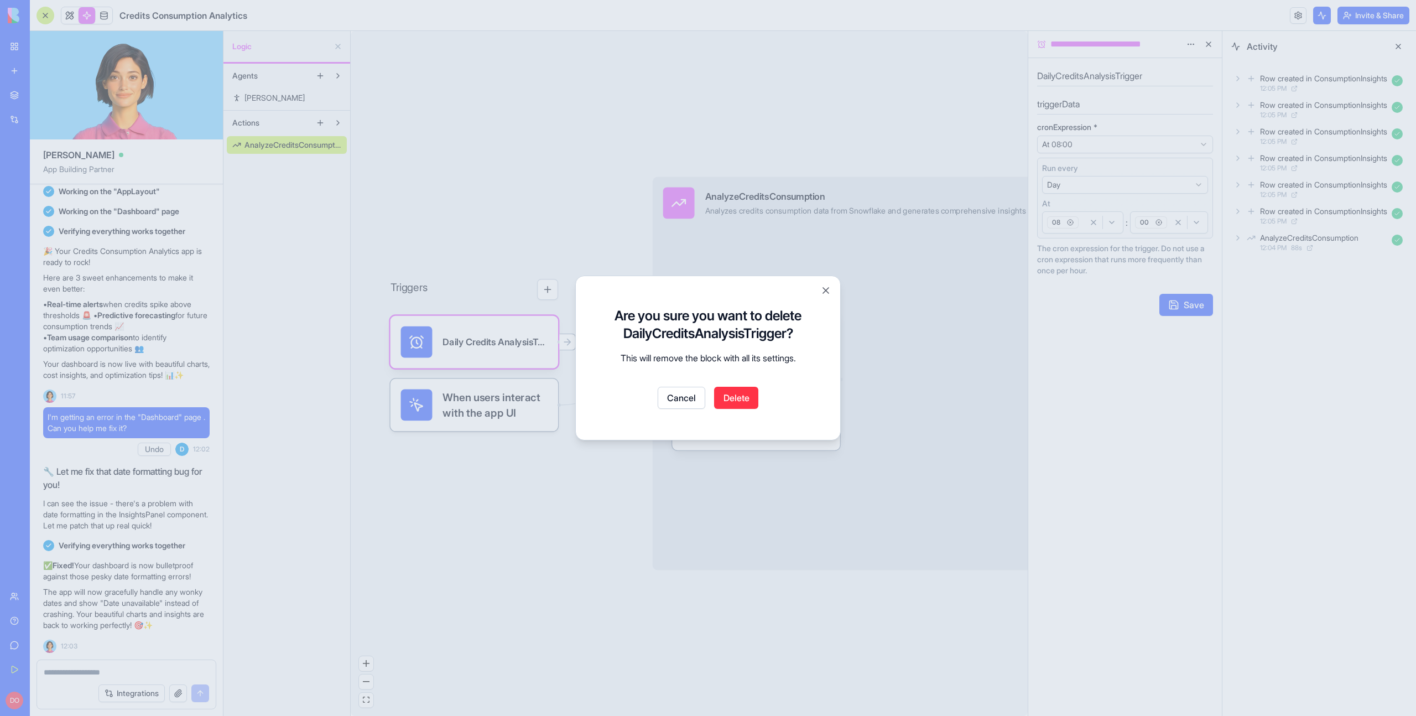
click at [749, 395] on button "Delete" at bounding box center [736, 398] width 44 height 22
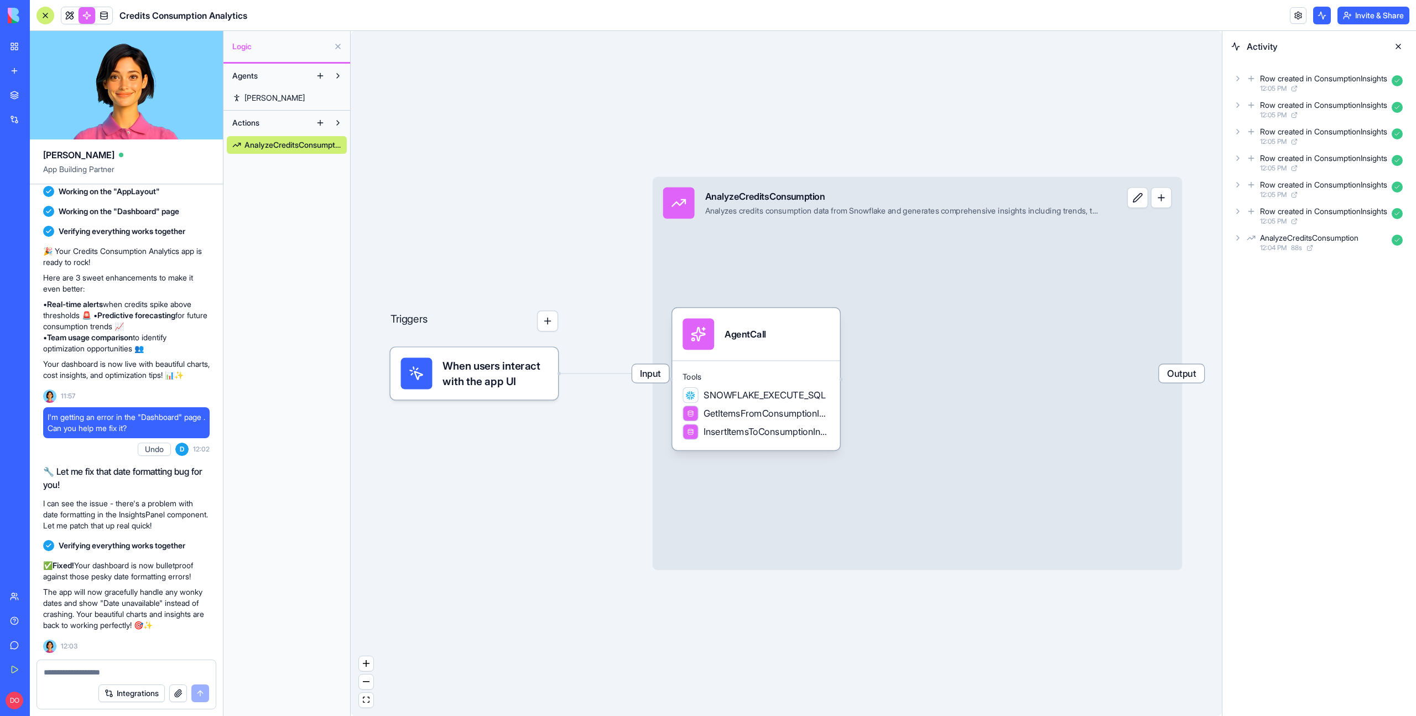
click at [1399, 46] on button at bounding box center [1398, 47] width 18 height 18
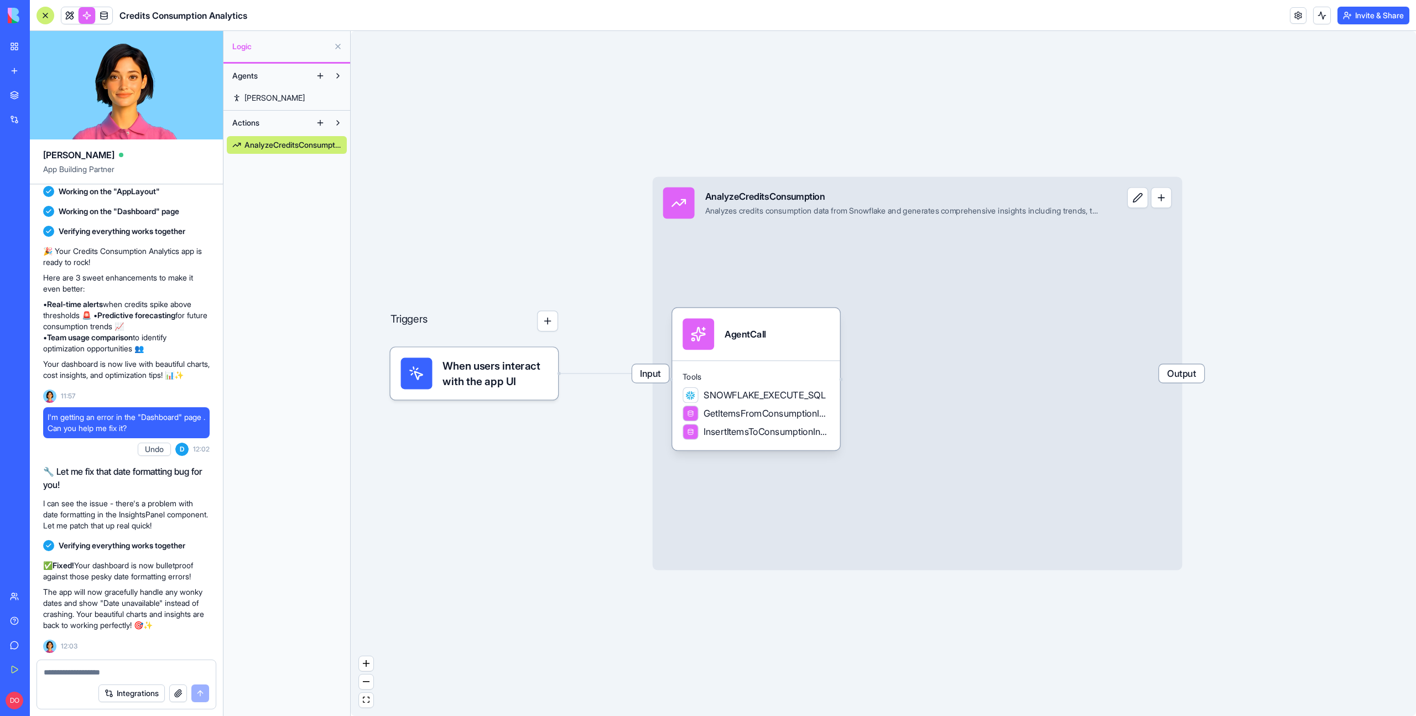
click at [1025, 95] on div "Triggers When users interact with the app UI Input AnalyzeCreditsConsumption An…" at bounding box center [883, 373] width 1065 height 685
click at [1016, 263] on div "Input AnalyzeCreditsConsumption Analyzes credits consumption data from Snowflak…" at bounding box center [917, 372] width 530 height 393
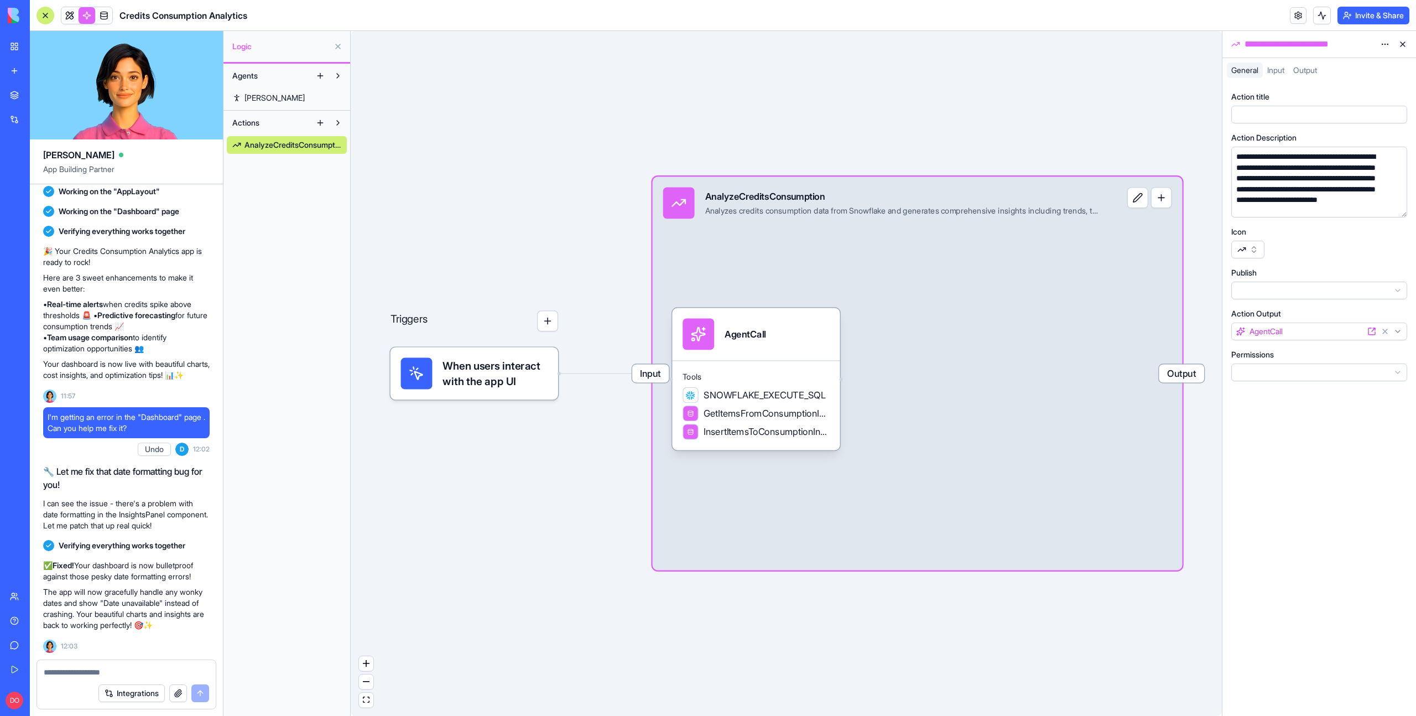
click at [443, 180] on div "Triggers When users interact with the app UI Input AnalyzeCreditsConsumption An…" at bounding box center [786, 373] width 871 height 685
click at [72, 14] on link at bounding box center [69, 15] width 17 height 17
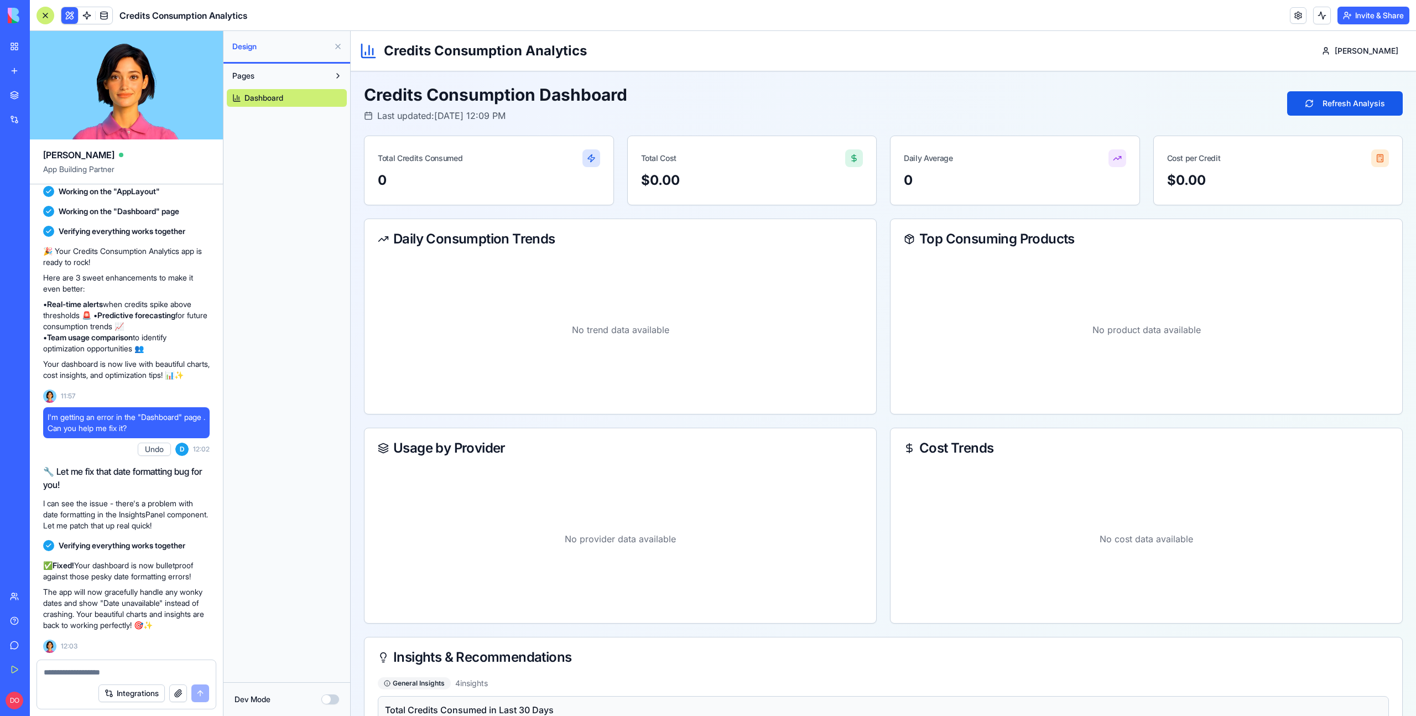
click at [95, 662] on div at bounding box center [126, 669] width 179 height 18
click at [93, 673] on textarea at bounding box center [126, 671] width 165 height 11
type textarea "*"
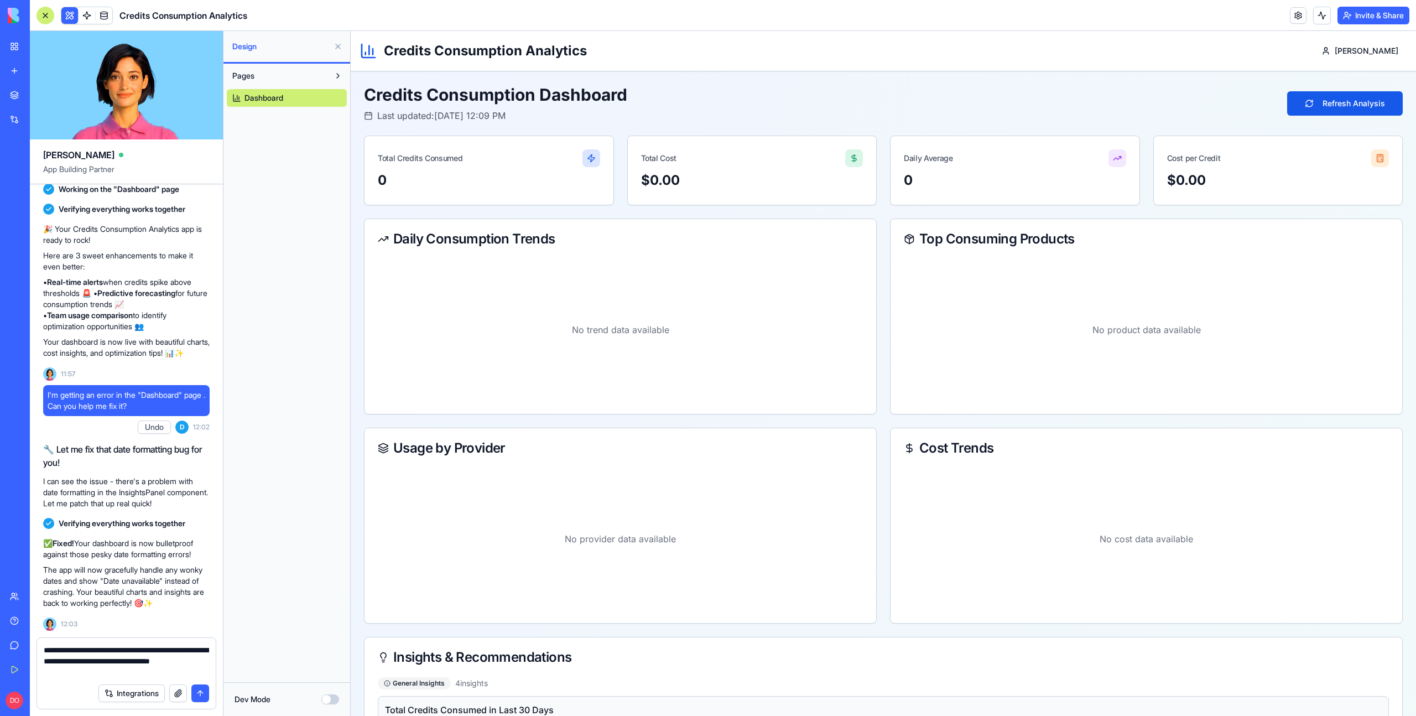
type textarea "**********"
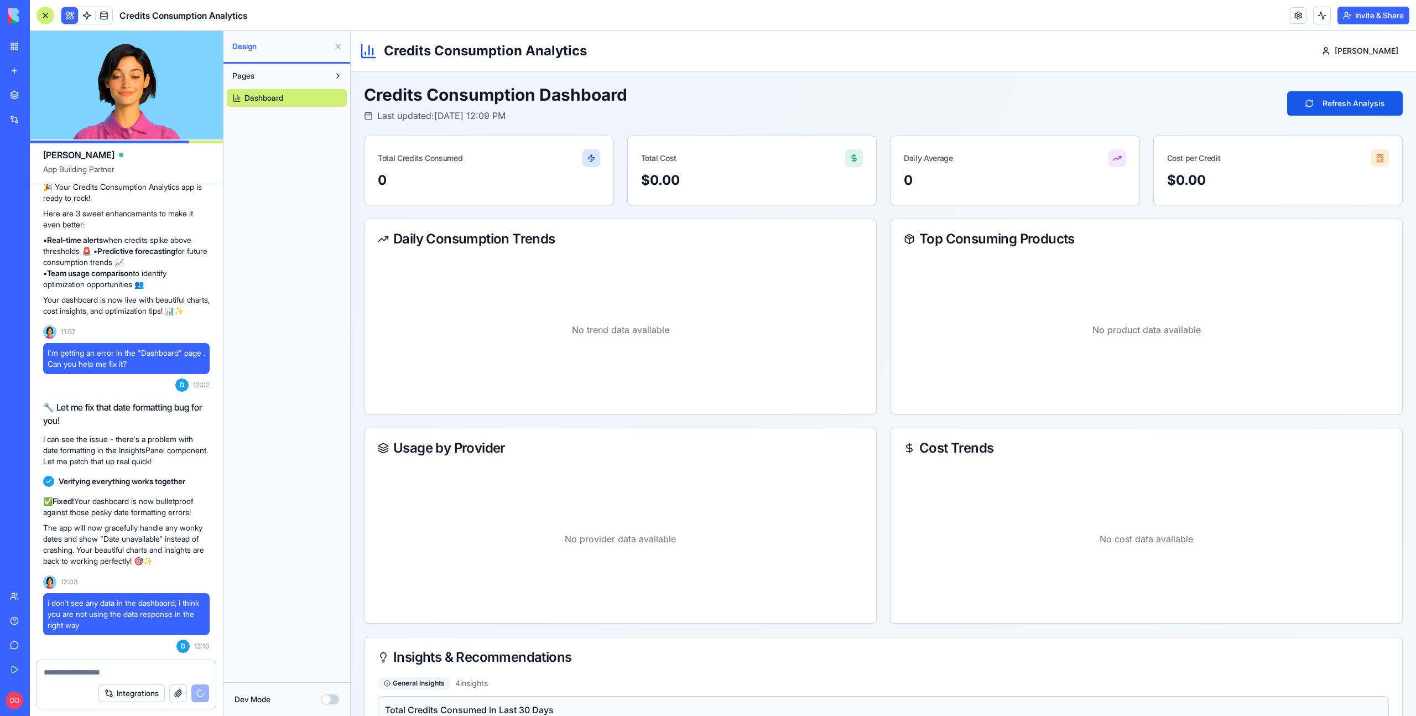
scroll to position [1144, 0]
